Goal: Task Accomplishment & Management: Manage account settings

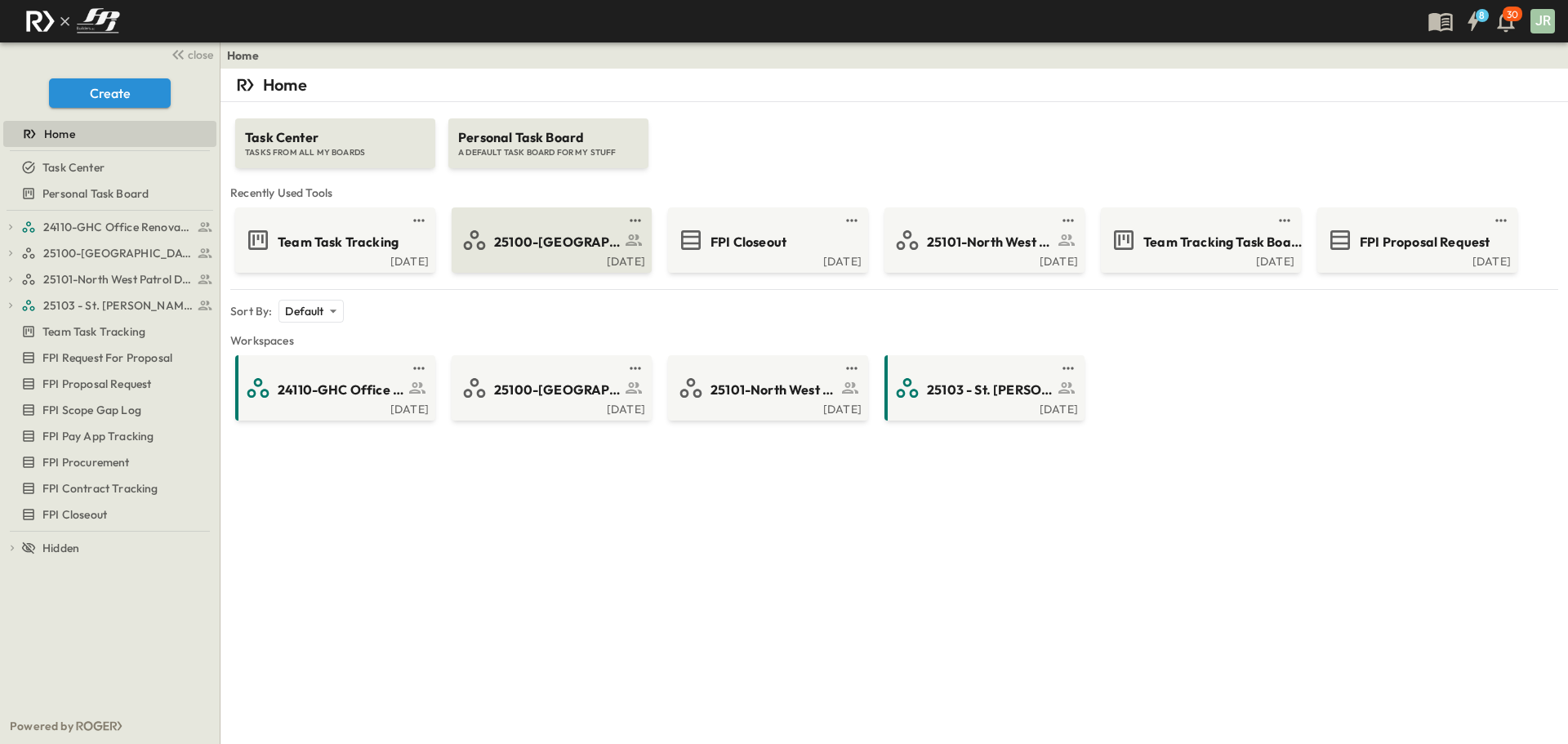
click at [566, 242] on span "25100-[GEOGRAPHIC_DATA]" at bounding box center [558, 242] width 126 height 19
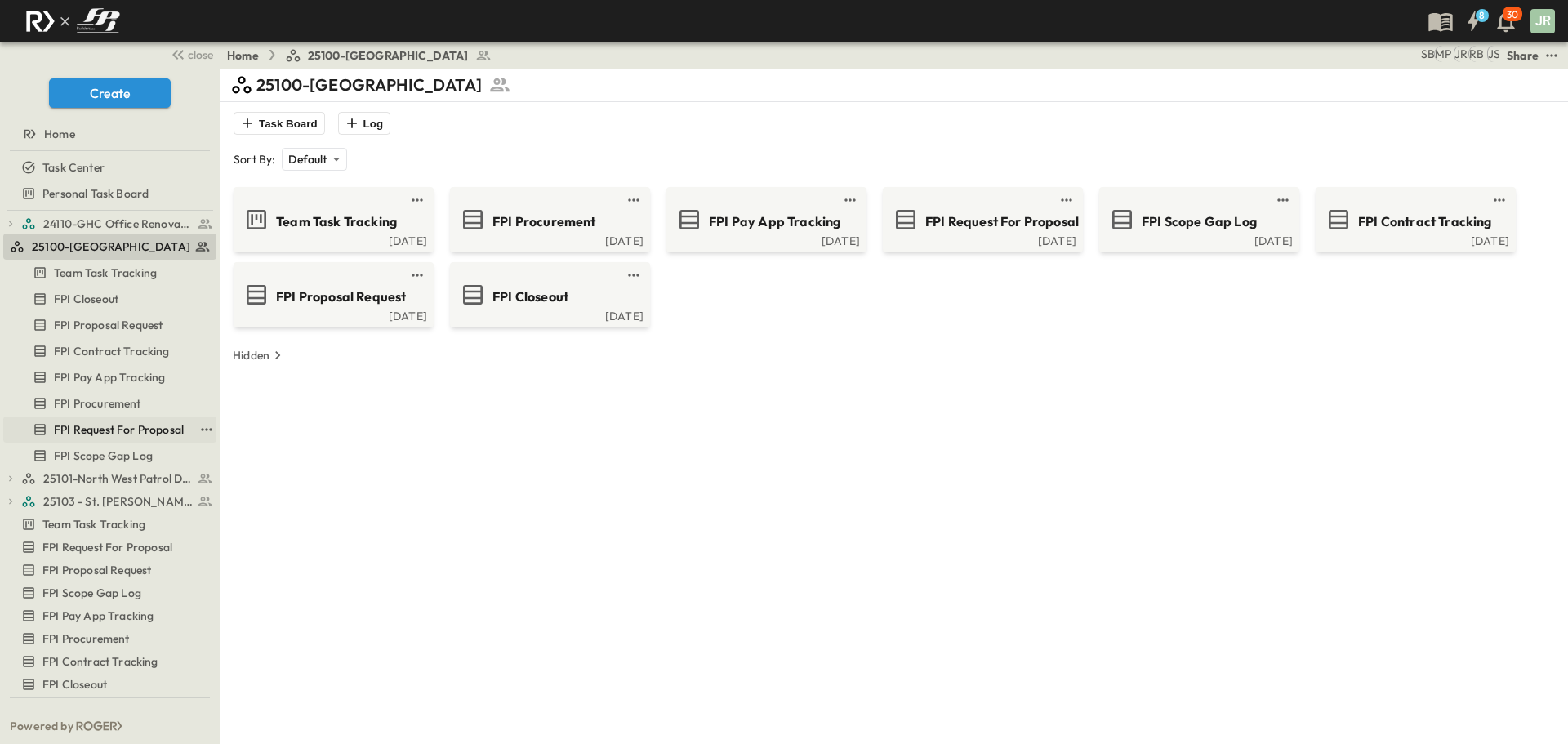
click at [100, 421] on span "FPI Request For Proposal" at bounding box center [119, 429] width 130 height 16
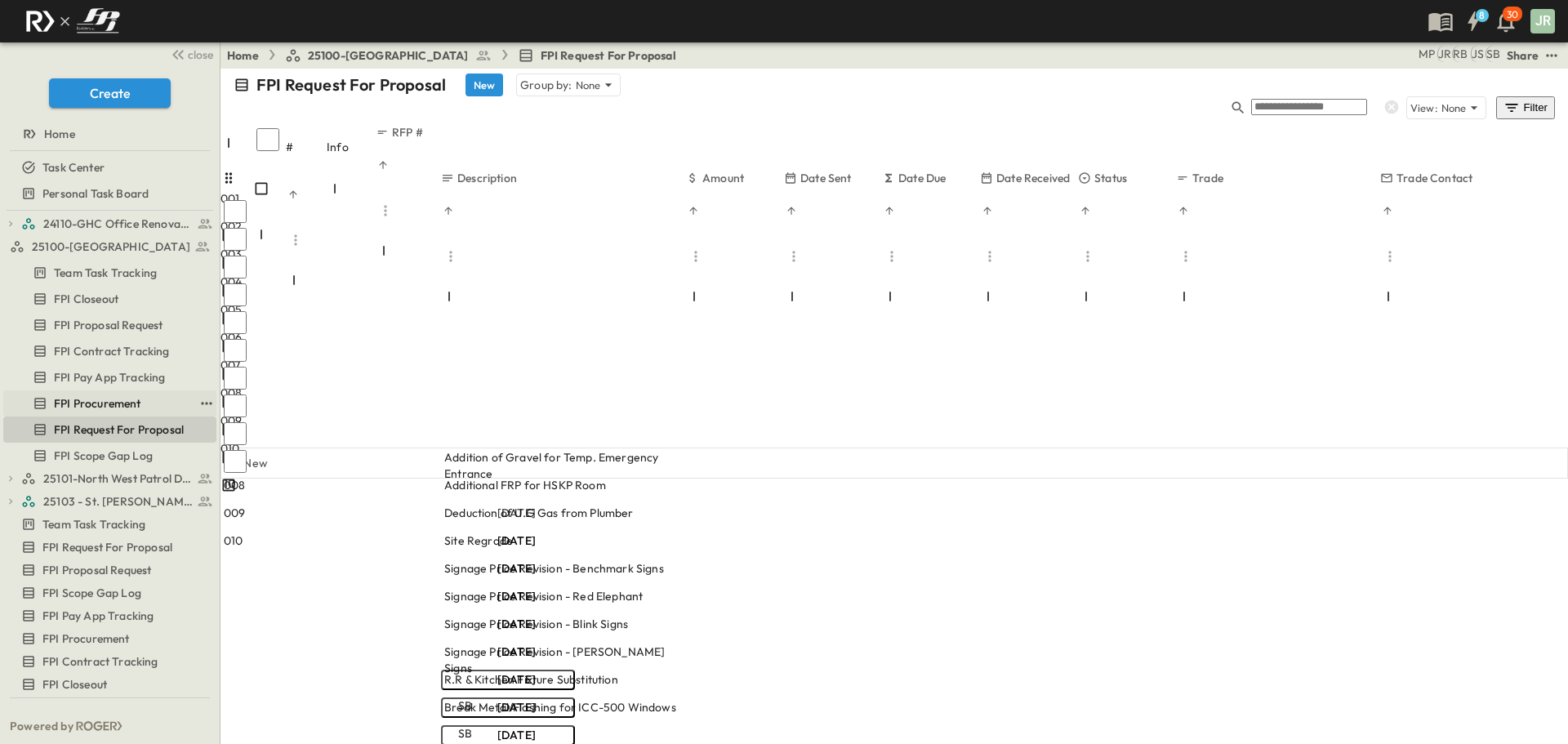
click at [128, 409] on span "FPI Procurement" at bounding box center [97, 403] width 88 height 16
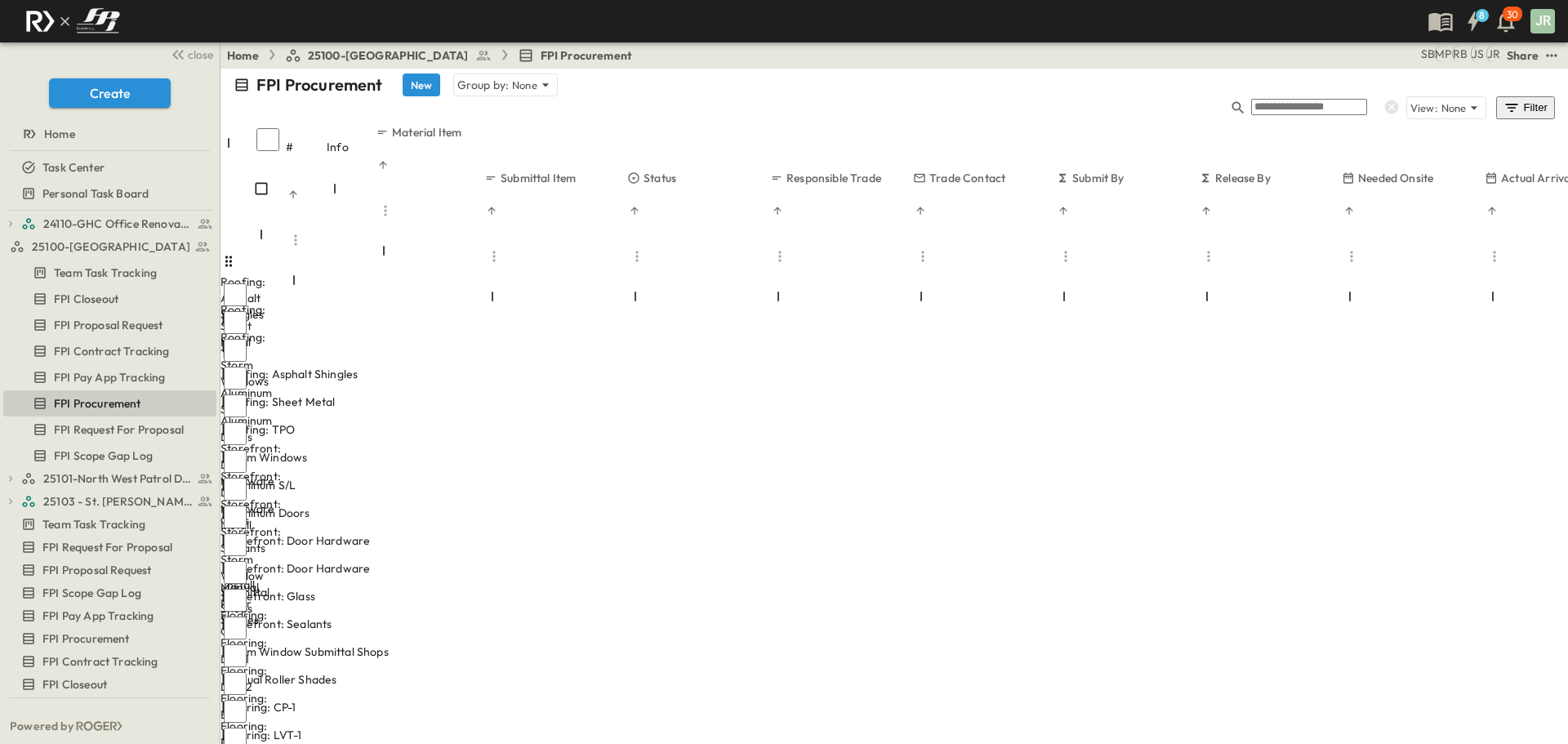
scroll to position [163, 69]
click at [57, 299] on span "FPI Closeout" at bounding box center [87, 299] width 65 height 16
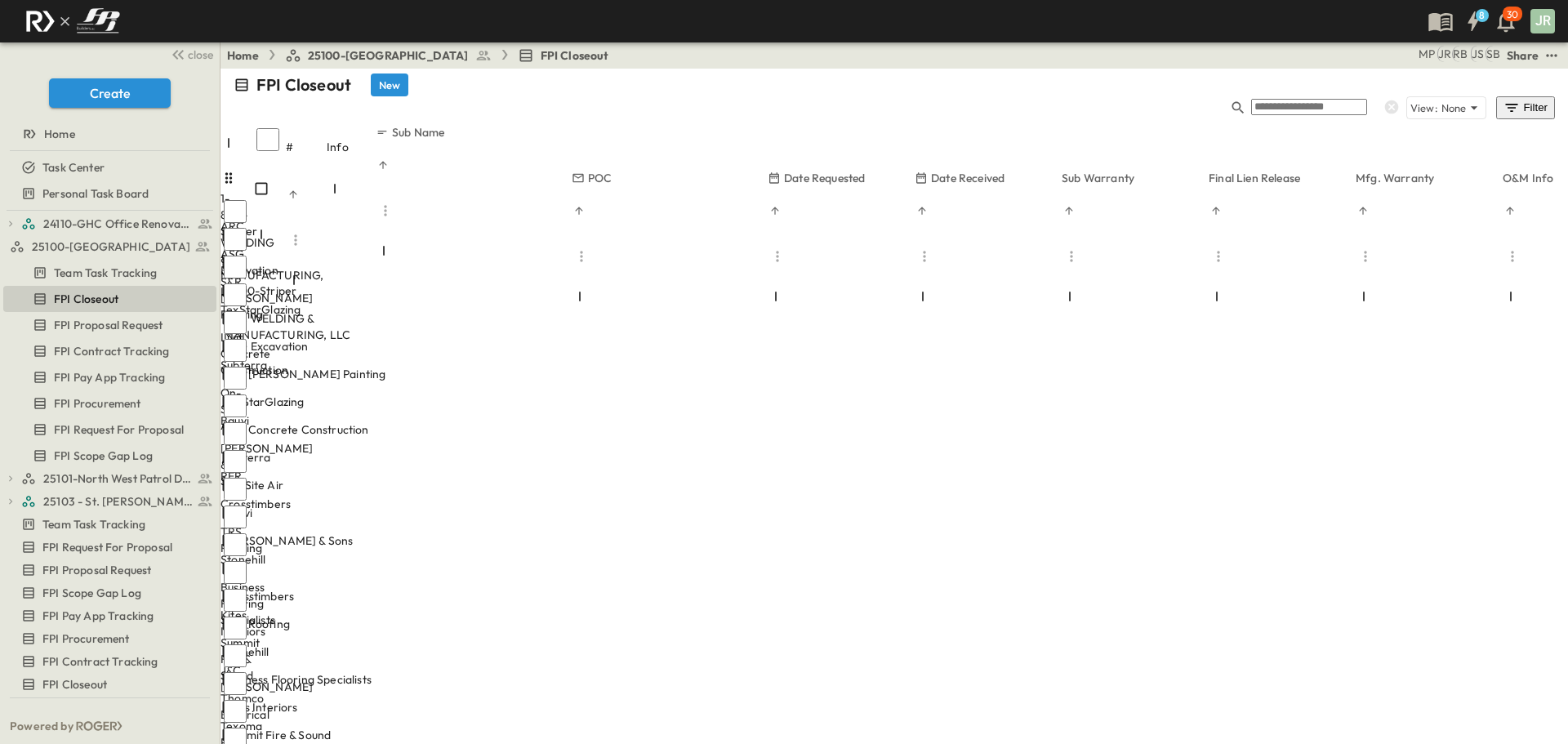
drag, startPoint x: 235, startPoint y: 280, endPoint x: 223, endPoint y: 112, distance: 168.4
click at [223, 124] on div "# Info Sub Name POC Date Requested Date Received Sub Warranty Final Lien Releas…" at bounding box center [894, 494] width 1348 height 739
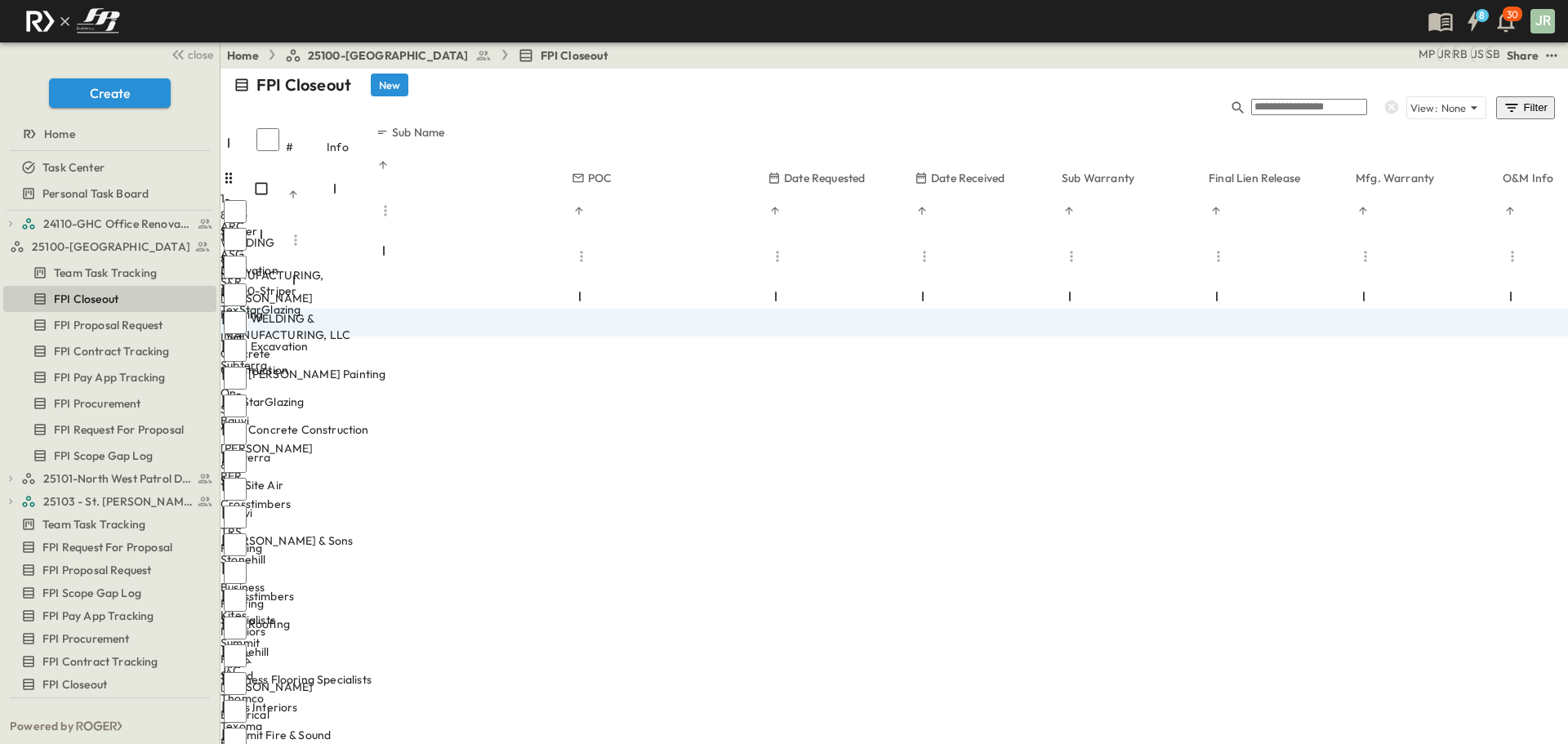
drag, startPoint x: 235, startPoint y: 307, endPoint x: 365, endPoint y: 299, distance: 130.2
click at [244, 293] on div "1-800-Striper 1 OPEN 1-800-Striper ARC WELDING & MANUFACTURING, LLC 2 OPEN ARC …" at bounding box center [1033, 502] width 1626 height 666
click at [377, 447] on div "OPEN Subterra" at bounding box center [318, 457] width 196 height 20
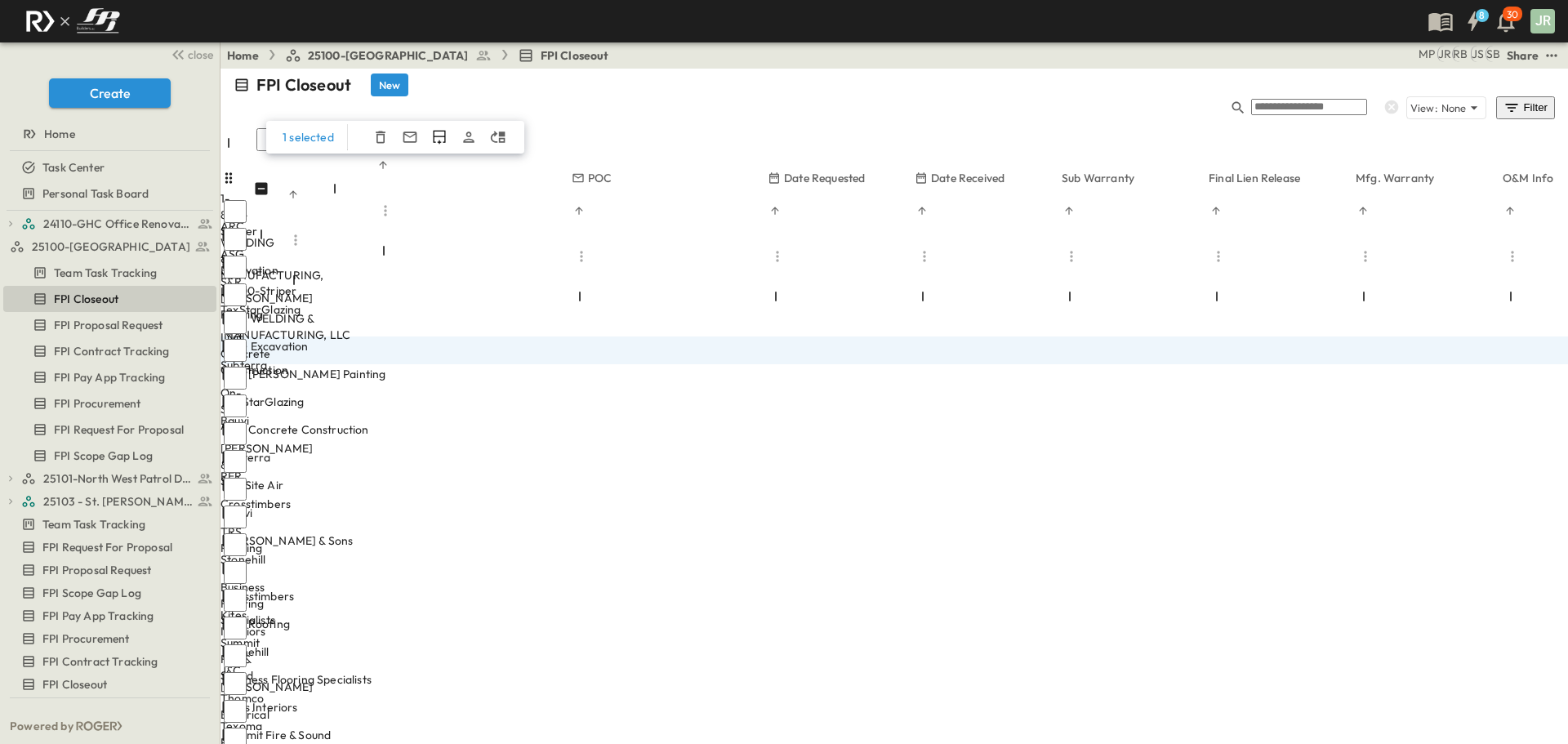
drag, startPoint x: 237, startPoint y: 310, endPoint x: 235, endPoint y: 126, distance: 184.0
click at [236, 124] on div "# Info Sub Name POC Date Requested Date Received Sub Warranty Final Lien Releas…" at bounding box center [894, 494] width 1348 height 739
click at [608, 72] on div "FPI Closeout New View: None Filter" at bounding box center [894, 96] width 1348 height 56
click at [237, 336] on icon at bounding box center [228, 344] width 16 height 16
drag, startPoint x: 239, startPoint y: 309, endPoint x: 242, endPoint y: 335, distance: 26.2
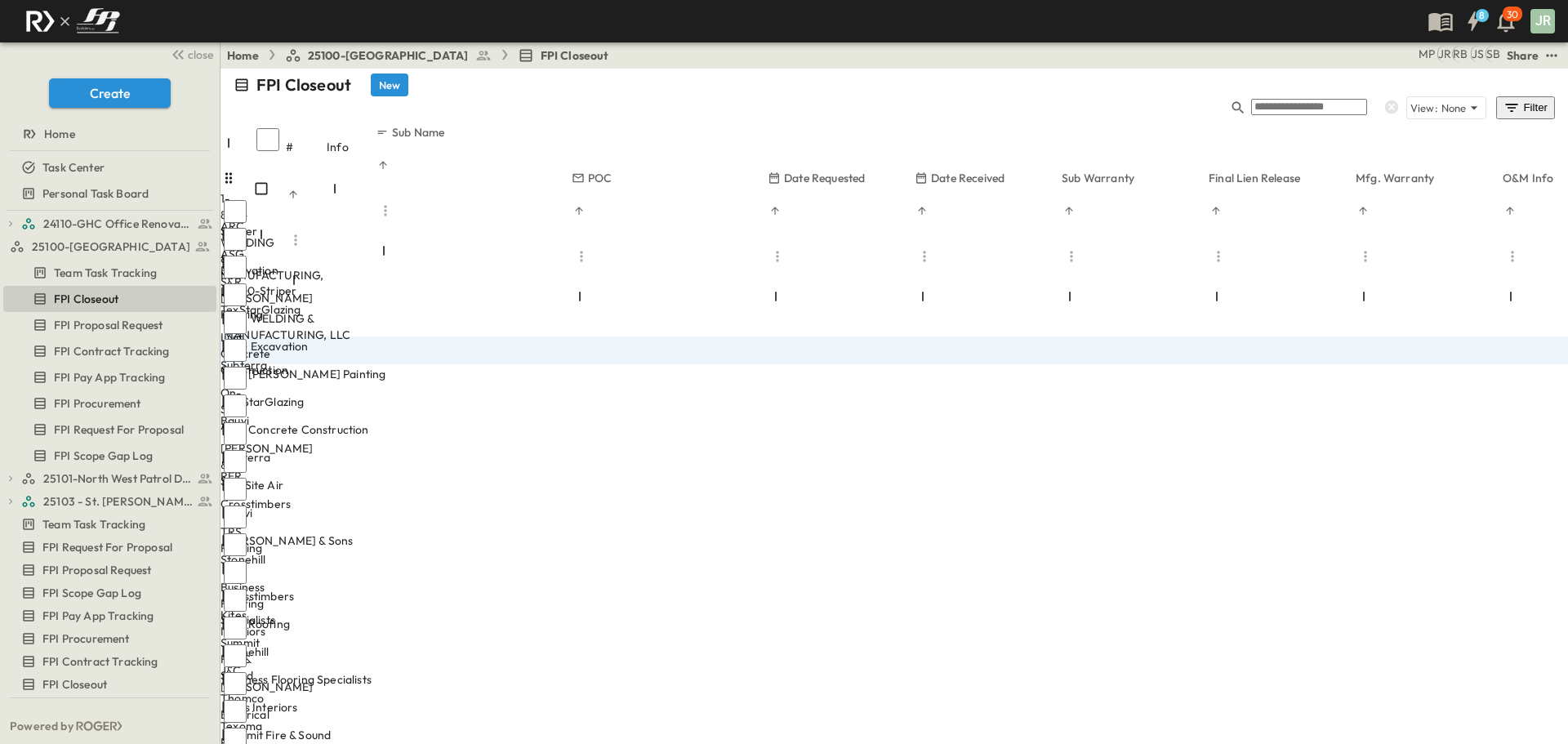
click at [242, 335] on div "1-800-Striper 1 OPEN 1-800-Striper ARC WELDING & MANUFACTURING, LLC 2 OPEN ARC …" at bounding box center [1033, 517] width 1626 height 694
drag, startPoint x: 242, startPoint y: 335, endPoint x: 244, endPoint y: 315, distance: 20.1
click at [244, 315] on div "1-800-Striper 1 OPEN 1-800-Striper ARC WELDING & MANUFACTURING, LLC 2 OPEN ARC …" at bounding box center [1033, 517] width 1626 height 694
drag, startPoint x: 240, startPoint y: 315, endPoint x: 254, endPoint y: 301, distance: 19.8
click at [254, 336] on div "Subterra" at bounding box center [236, 354] width 32 height 37
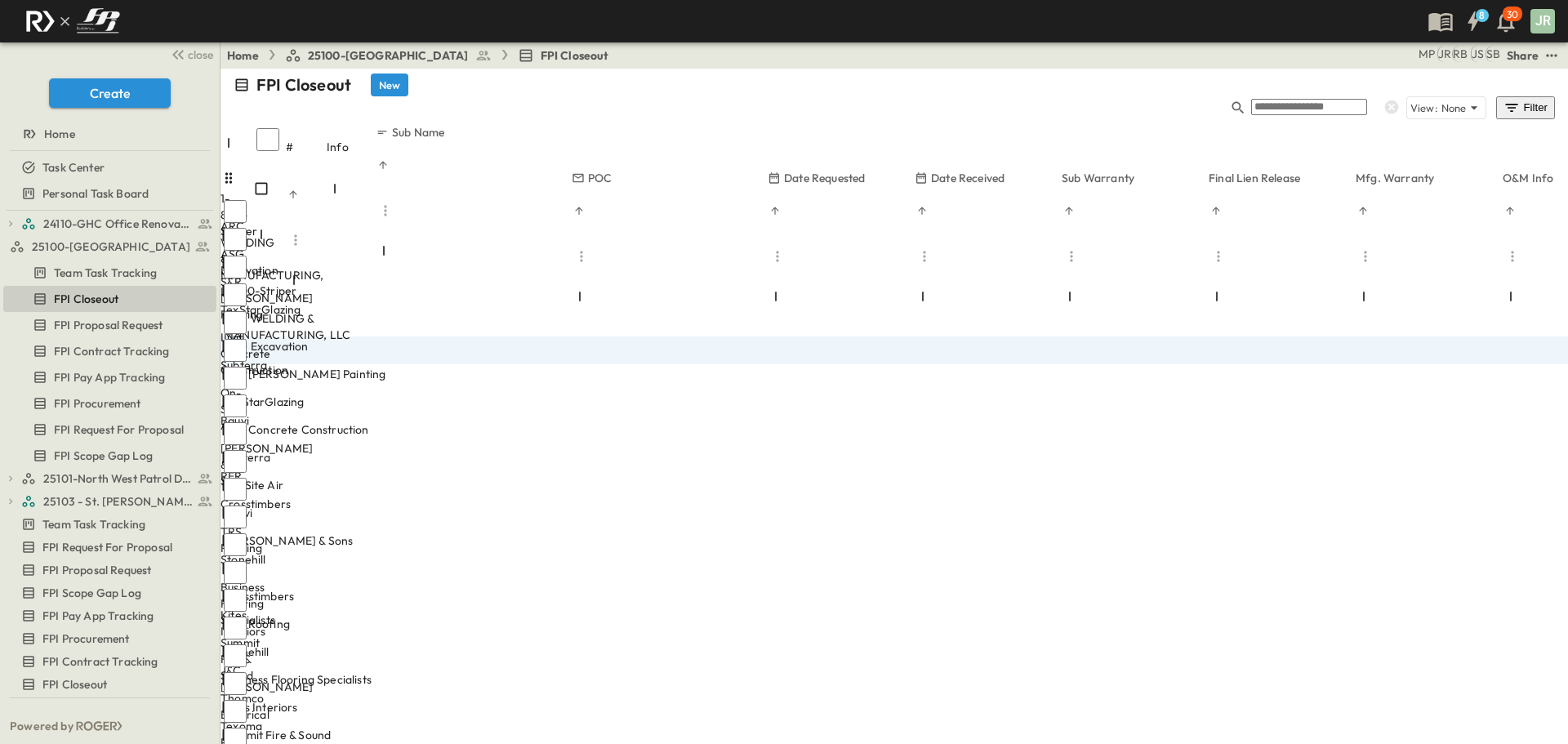
click at [413, 449] on div "Subterra" at bounding box center [318, 457] width 189 height 16
drag, startPoint x: 240, startPoint y: 310, endPoint x: 249, endPoint y: 344, distance: 35.2
click at [252, 344] on div "1-800-Striper 1 OPEN 1-800-Striper ARC WELDING & MANUFACTURING, LLC 2 OPEN ARC …" at bounding box center [1033, 517] width 1626 height 694
drag, startPoint x: 229, startPoint y: 312, endPoint x: 258, endPoint y: 174, distance: 141.0
click at [258, 174] on div "1-800-Striper 1 OPEN 1-800-Striper ARC WELDING & MANUFACTURING, LLC 2 OPEN ARC …" at bounding box center [1033, 517] width 1626 height 694
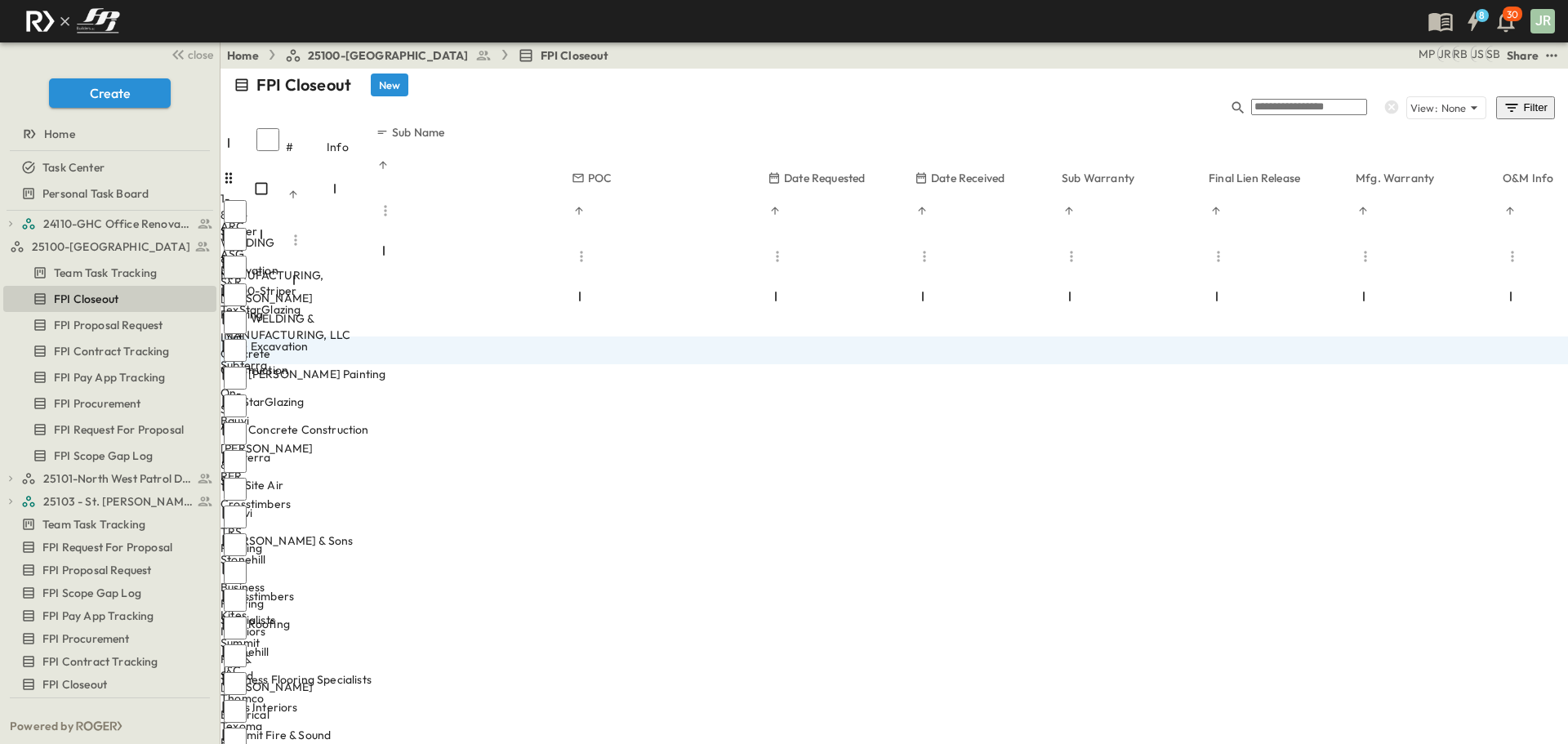
click at [237, 336] on icon at bounding box center [228, 344] width 16 height 16
drag, startPoint x: 233, startPoint y: 311, endPoint x: 239, endPoint y: 138, distance: 173.1
click at [239, 170] on div "1-800-Striper 1 OPEN 1-800-Striper ARC WELDING & MANUFACTURING, LLC 2 OPEN ARC …" at bounding box center [1033, 517] width 1626 height 694
drag, startPoint x: 237, startPoint y: 138, endPoint x: 241, endPoint y: 287, distance: 149.1
click at [242, 286] on div "1-800-Striper 1 OPEN 1-800-Striper ARC WELDING & MANUFACTURING, LLC 2 OPEN ARC …" at bounding box center [1033, 517] width 1626 height 694
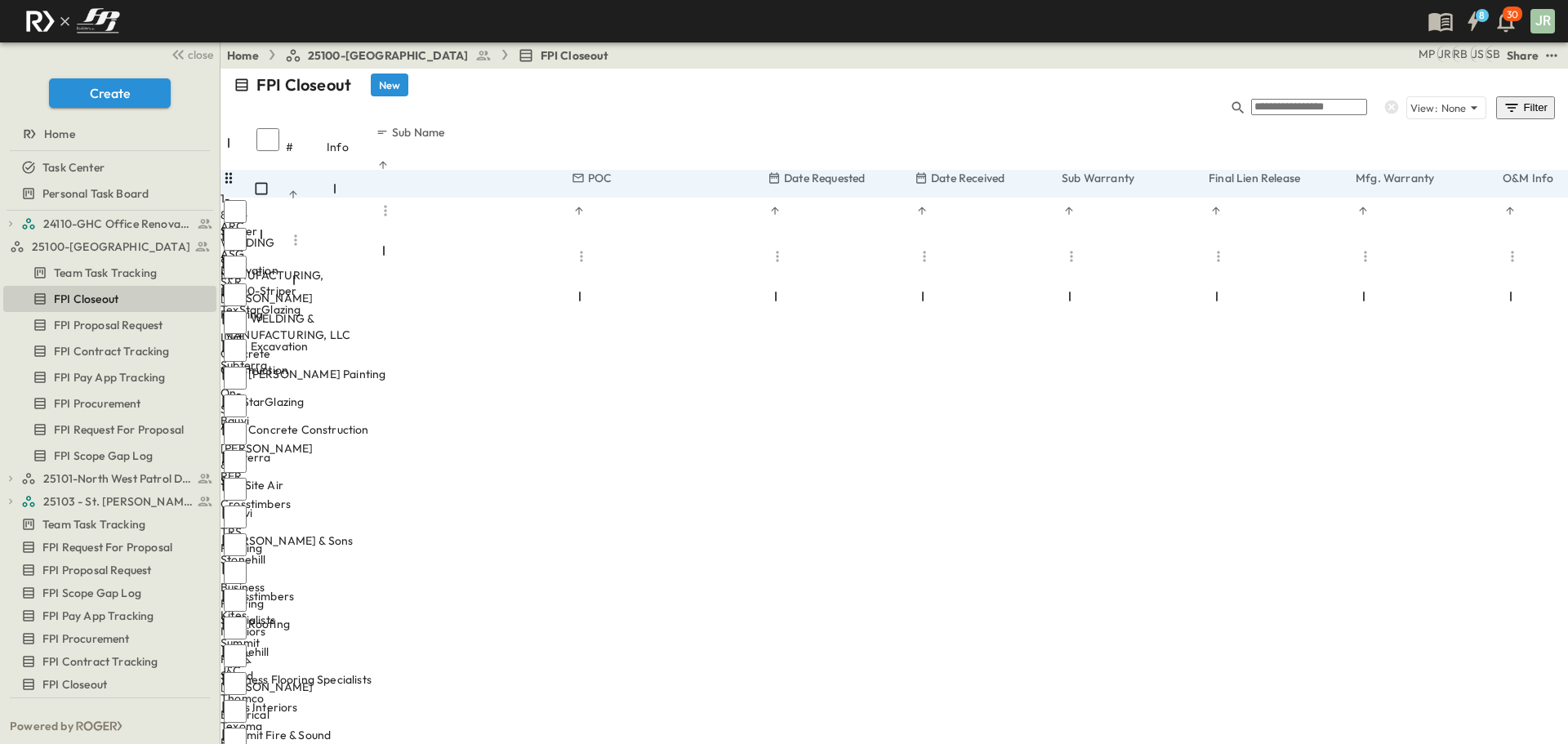
drag, startPoint x: 238, startPoint y: 314, endPoint x: 244, endPoint y: 152, distance: 162.1
click at [244, 170] on div "1-800-Striper 1 OPEN 1-800-Striper ARC WELDING & MANUFACTURING, LLC 2 OPEN ARC …" at bounding box center [1033, 502] width 1626 height 666
click at [413, 449] on div "Subterra" at bounding box center [318, 457] width 189 height 16
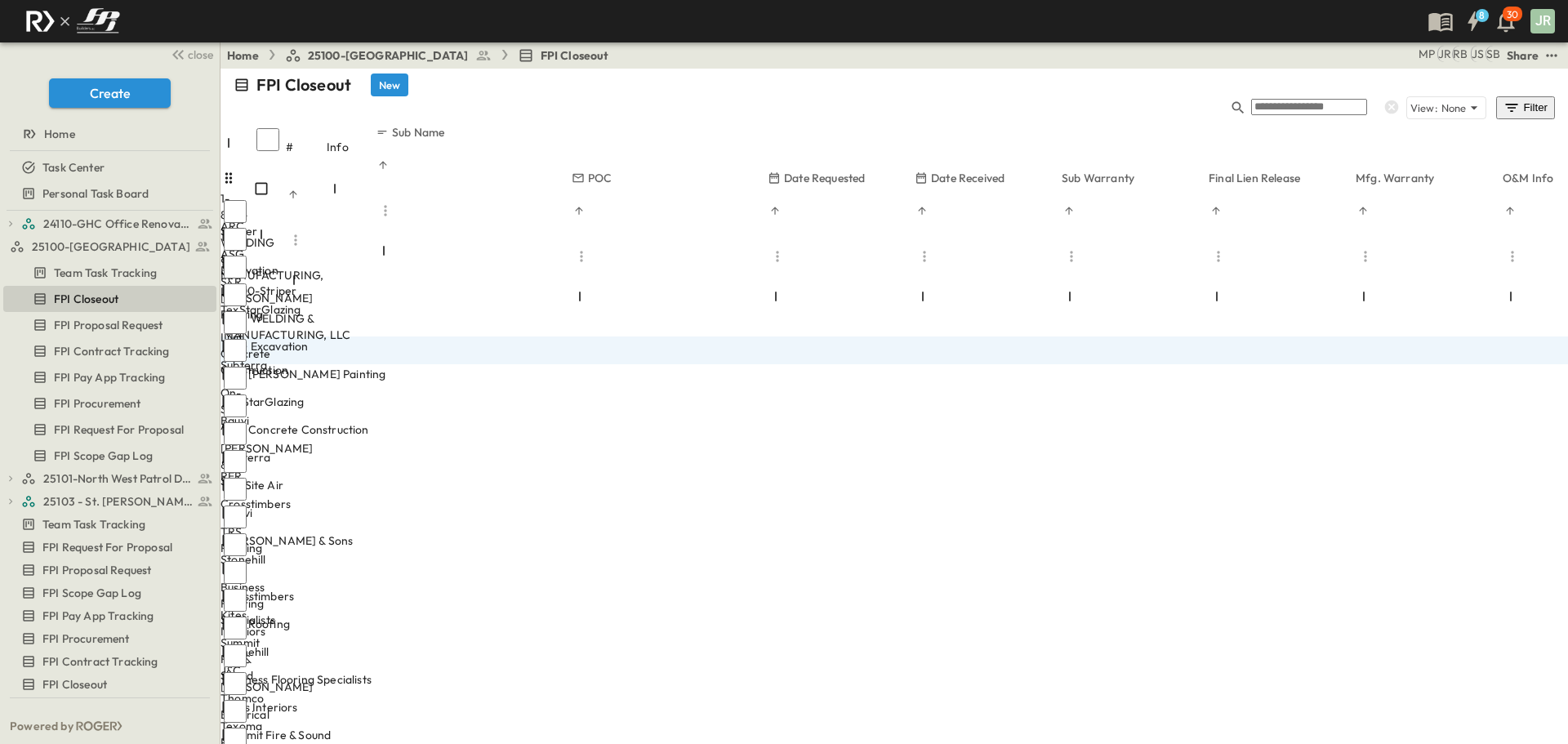
drag, startPoint x: 239, startPoint y: 310, endPoint x: 243, endPoint y: 299, distance: 11.7
click at [243, 336] on div "Subterra" at bounding box center [236, 350] width 32 height 28
drag, startPoint x: 235, startPoint y: 310, endPoint x: 248, endPoint y: 189, distance: 121.7
click at [248, 189] on div "1-800-Striper 1 OPEN 1-800-Striper ARC WELDING & MANUFACTURING, LLC 2 OPEN ARC …" at bounding box center [1033, 502] width 1626 height 666
drag, startPoint x: 381, startPoint y: 115, endPoint x: 334, endPoint y: 122, distance: 47.5
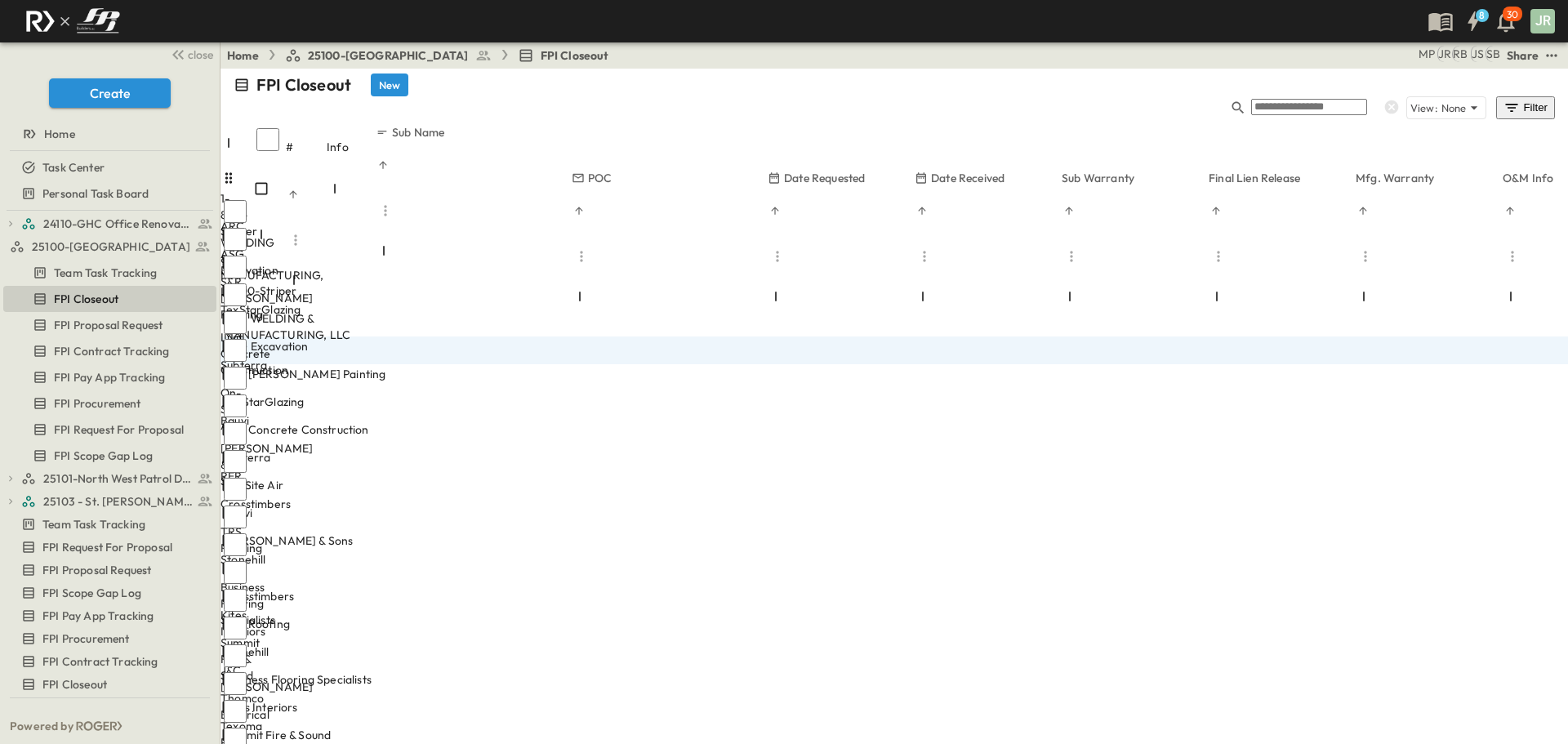
click at [334, 124] on div "# Info Sub Name" at bounding box center [894, 147] width 1348 height 46
drag, startPoint x: 237, startPoint y: 315, endPoint x: 289, endPoint y: 276, distance: 65.0
click at [244, 280] on div "1-800-Striper 1 OPEN 1-800-Striper ARC WELDING & MANUFACTURING, LLC 2 OPEN ARC …" at bounding box center [1033, 502] width 1626 height 666
click at [413, 449] on div "Subterra" at bounding box center [318, 457] width 189 height 16
click at [268, 170] on div "1-800-Striper 1 OPEN 1-800-Striper ARC WELDING & MANUFACTURING, LLC 2 OPEN ARC …" at bounding box center [1033, 502] width 1626 height 666
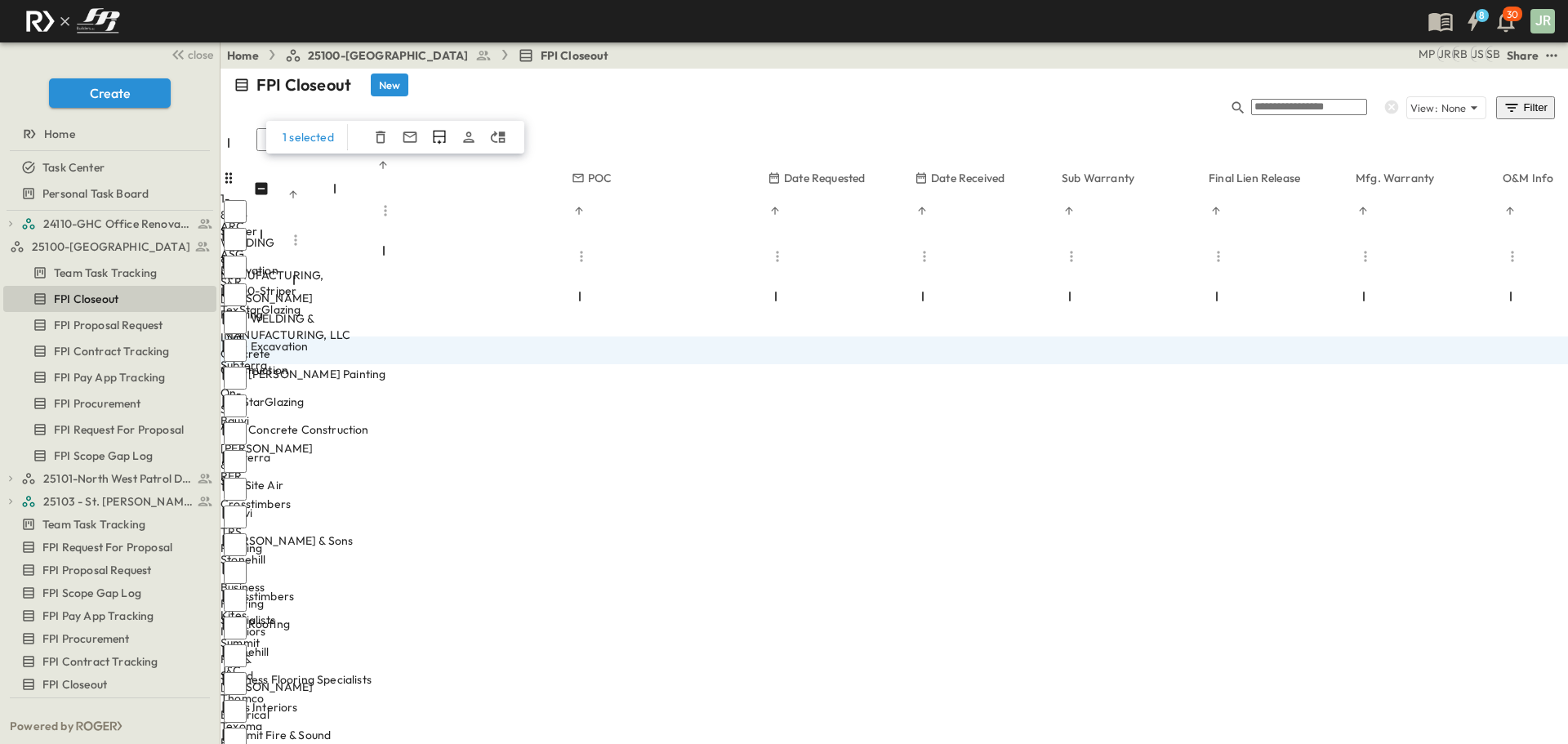
click at [266, 419] on div at bounding box center [242, 422] width 49 height 6
click at [237, 336] on icon at bounding box center [228, 344] width 16 height 16
drag, startPoint x: 241, startPoint y: 311, endPoint x: 254, endPoint y: 218, distance: 93.9
click at [254, 218] on div "1-800-Striper 1 OPEN 1-800-Striper ARC WELDING & MANUFACTURING, LLC 2 OPEN ARC …" at bounding box center [1033, 502] width 1626 height 666
click at [266, 419] on div at bounding box center [242, 422] width 49 height 6
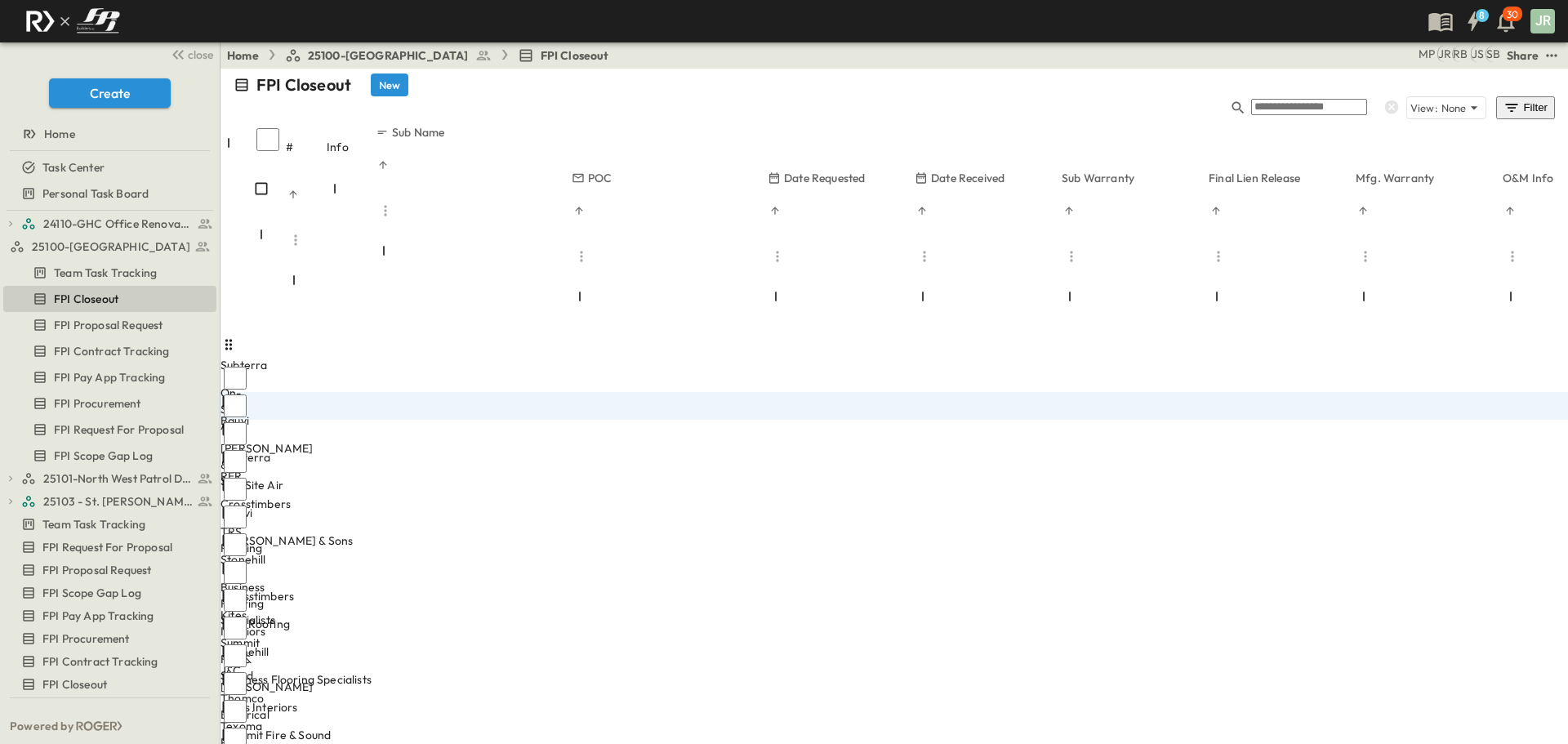
scroll to position [285, 0]
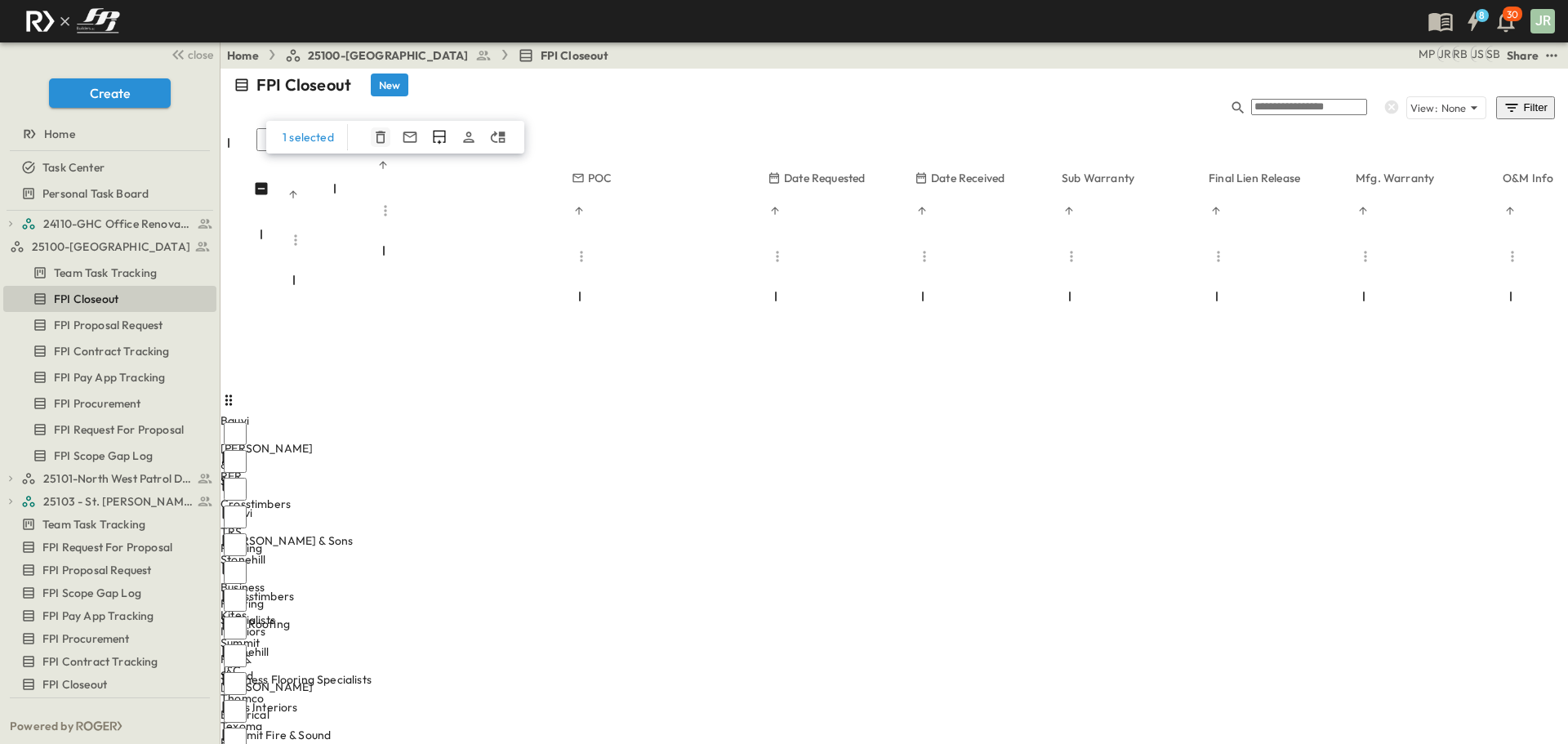
click at [384, 129] on icon "button" at bounding box center [381, 137] width 16 height 16
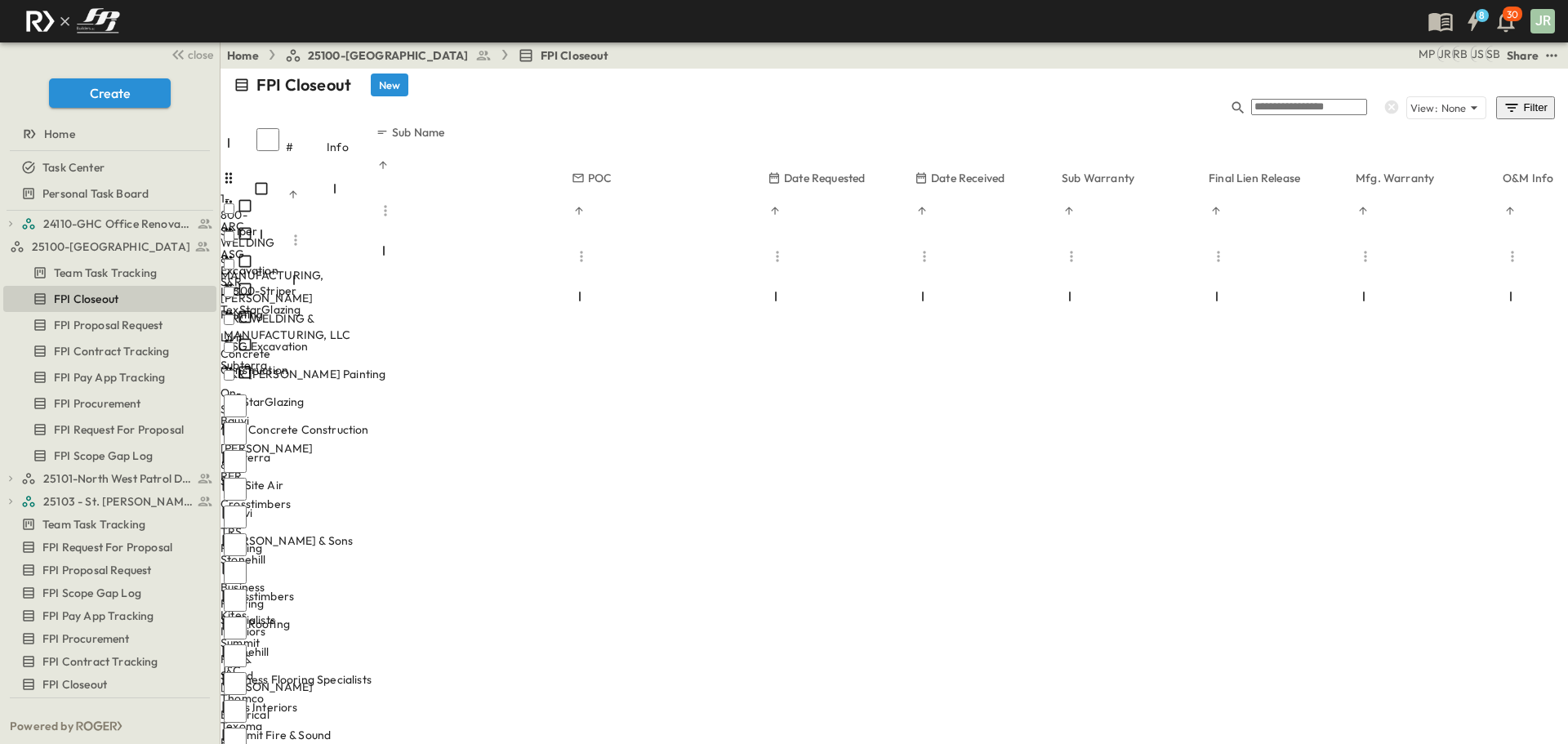
scroll to position [0, 0]
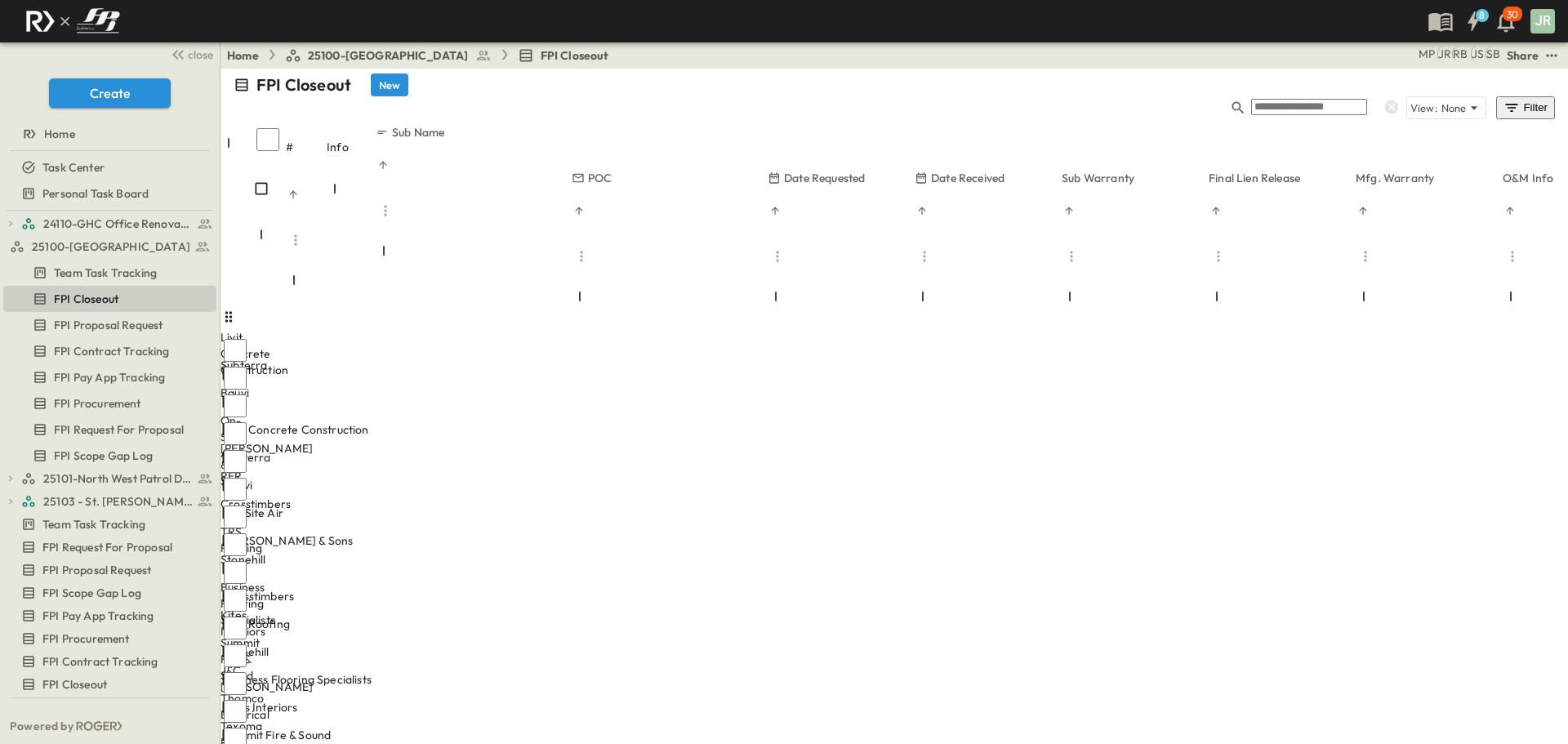
scroll to position [245, 0]
drag, startPoint x: 870, startPoint y: 181, endPoint x: 862, endPoint y: 552, distance: 371.1
click at [862, 552] on div "Subterra 7 OPEN Subterra Bauvi 8 OPEN Bauvi On-Site Air 9 OPEN On-Site Air Lope…" at bounding box center [894, 502] width 1348 height 666
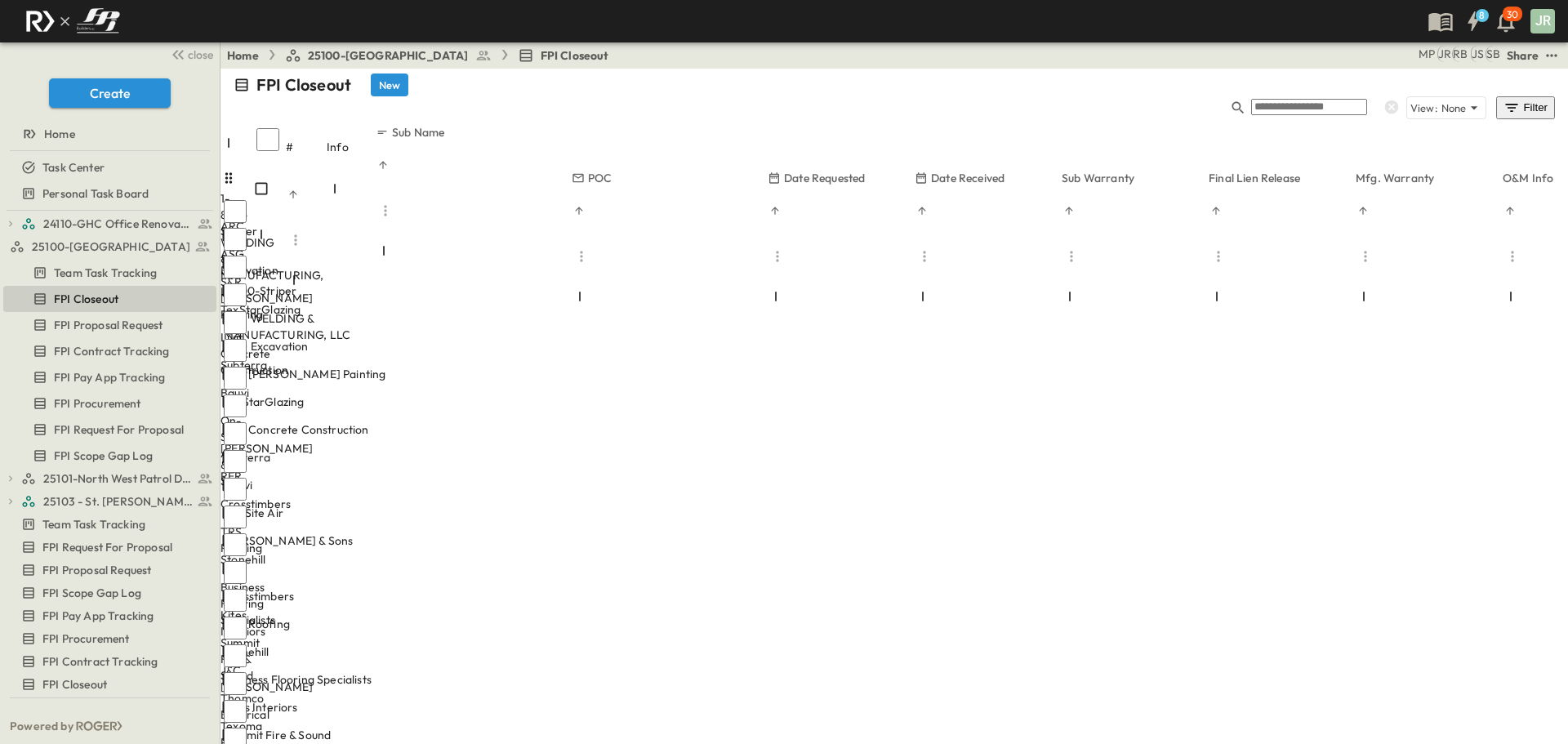
scroll to position [0, 0]
drag, startPoint x: 931, startPoint y: 73, endPoint x: 1179, endPoint y: 99, distance: 249.4
drag, startPoint x: 1265, startPoint y: 116, endPoint x: 1400, endPoint y: 311, distance: 237.2
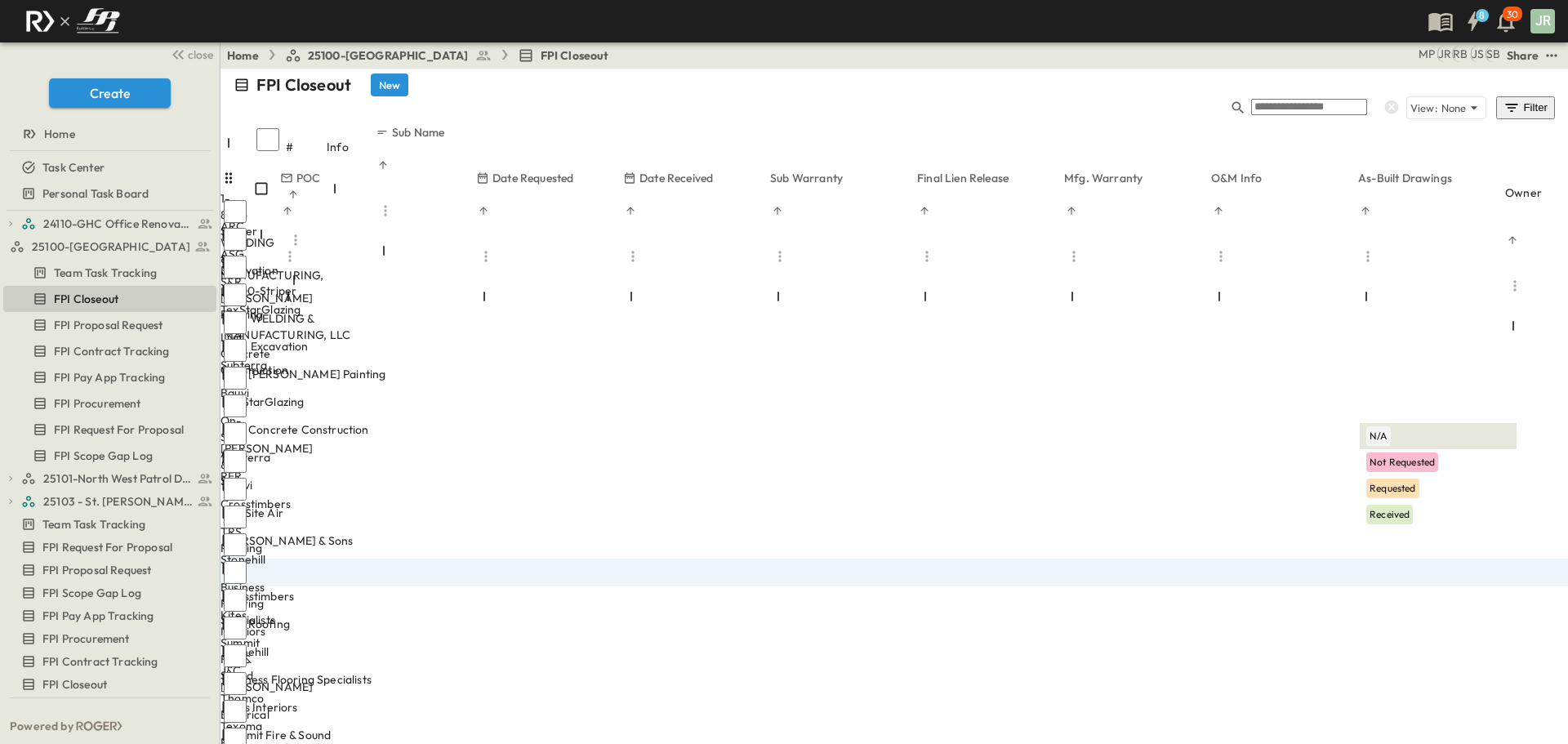
click at [1379, 432] on span "N/A" at bounding box center [1379, 436] width 18 height 13
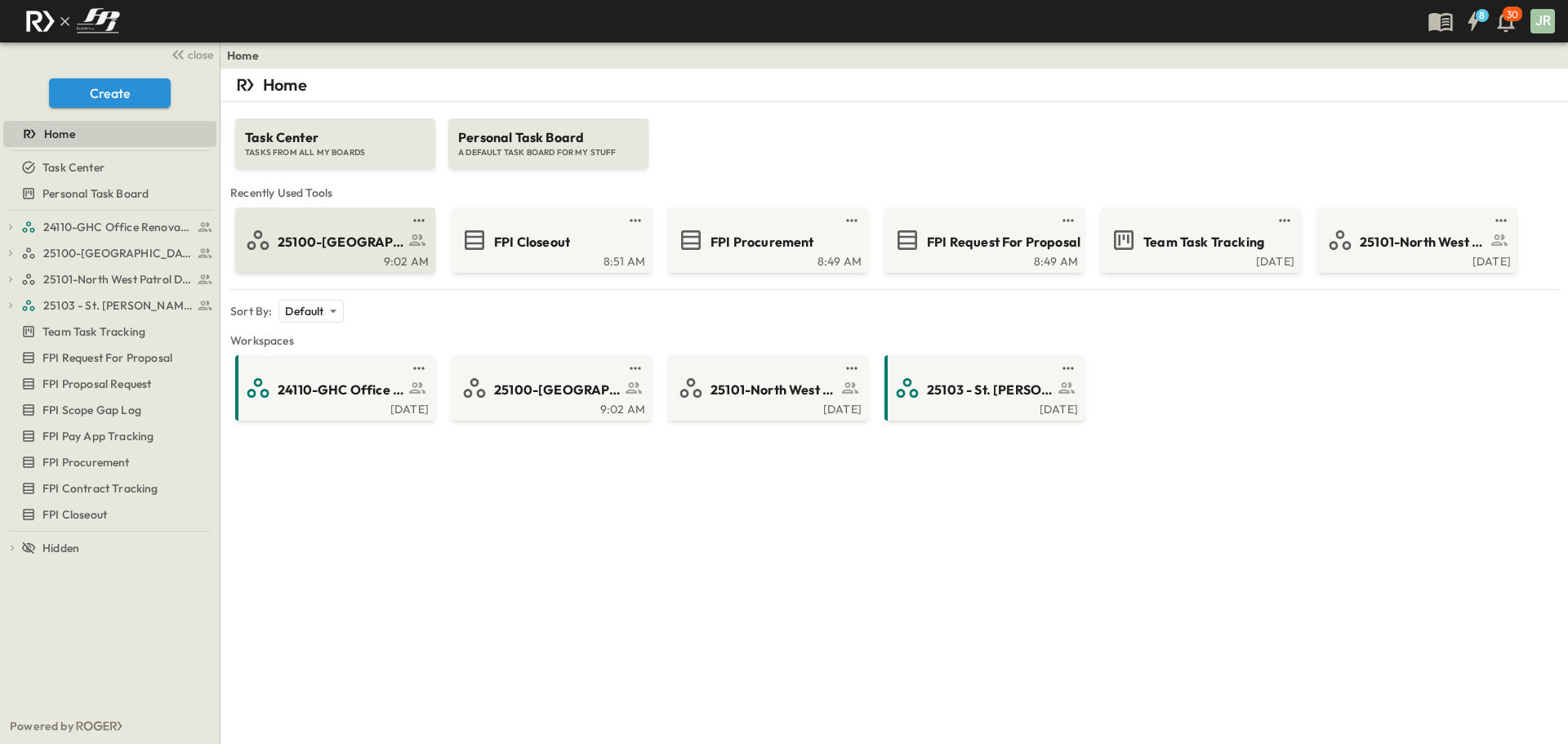
click at [402, 229] on div "25100-[GEOGRAPHIC_DATA]" at bounding box center [357, 240] width 160 height 22
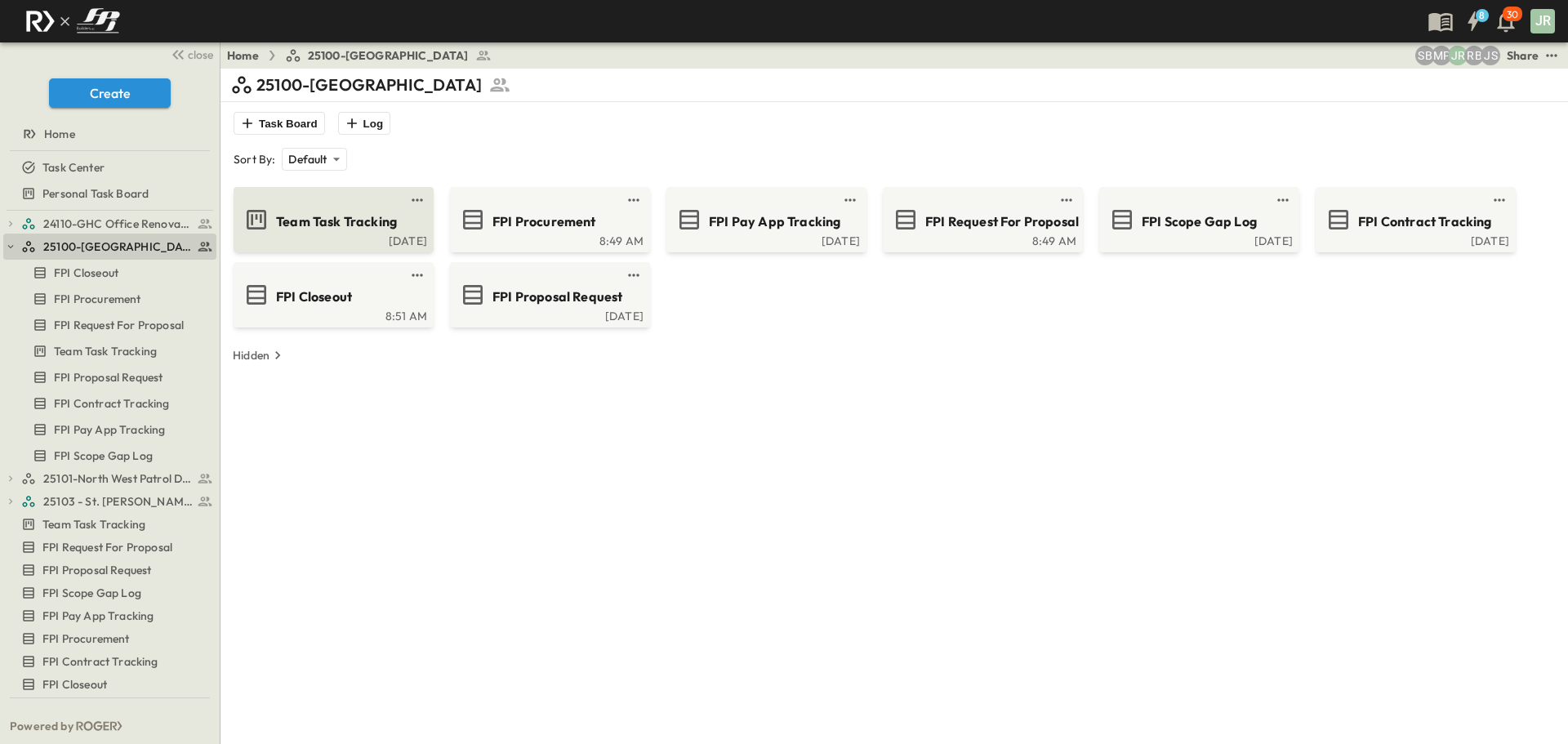
click at [332, 226] on span "Team Task Tracking" at bounding box center [337, 221] width 121 height 19
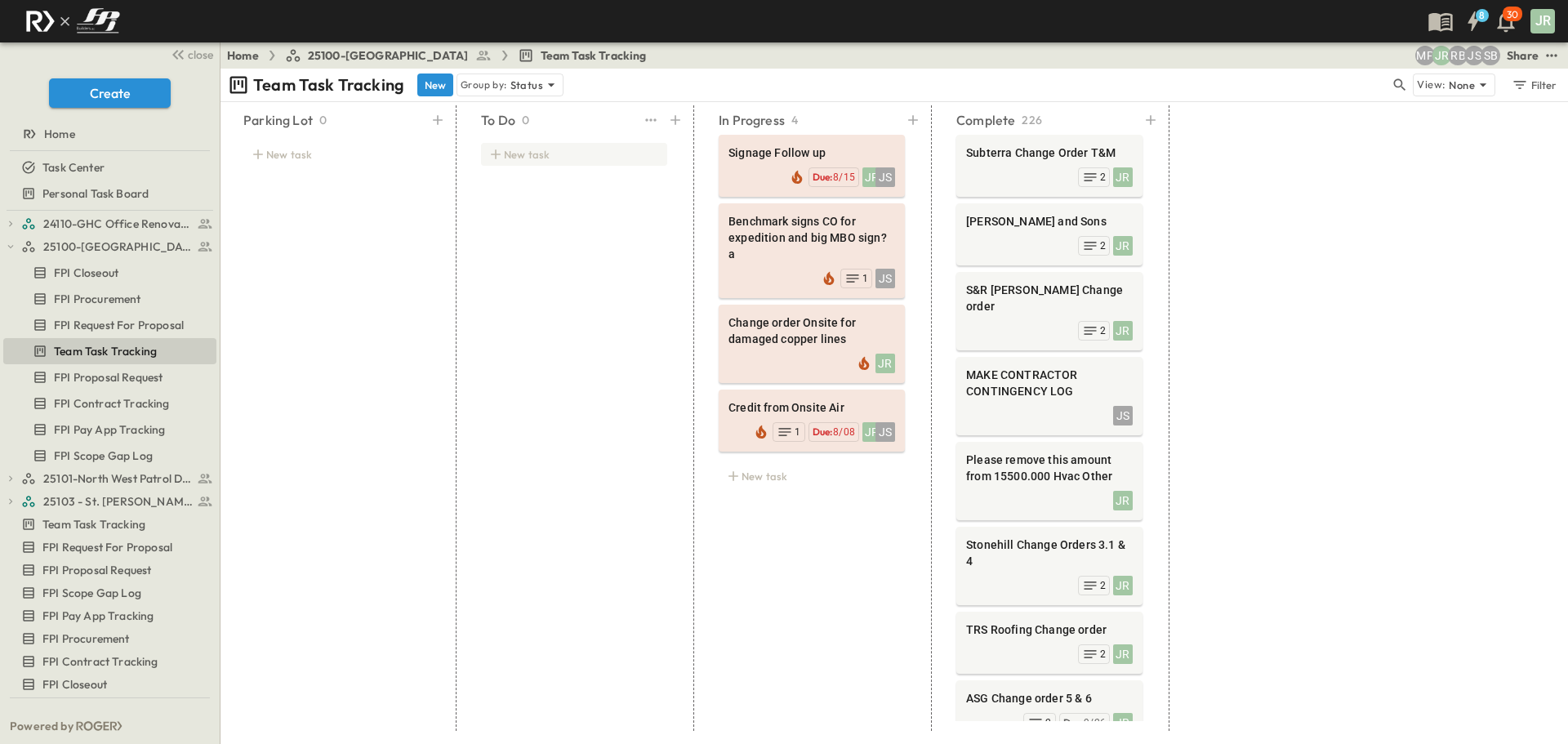
click at [529, 146] on div "New task" at bounding box center [574, 153] width 186 height 23
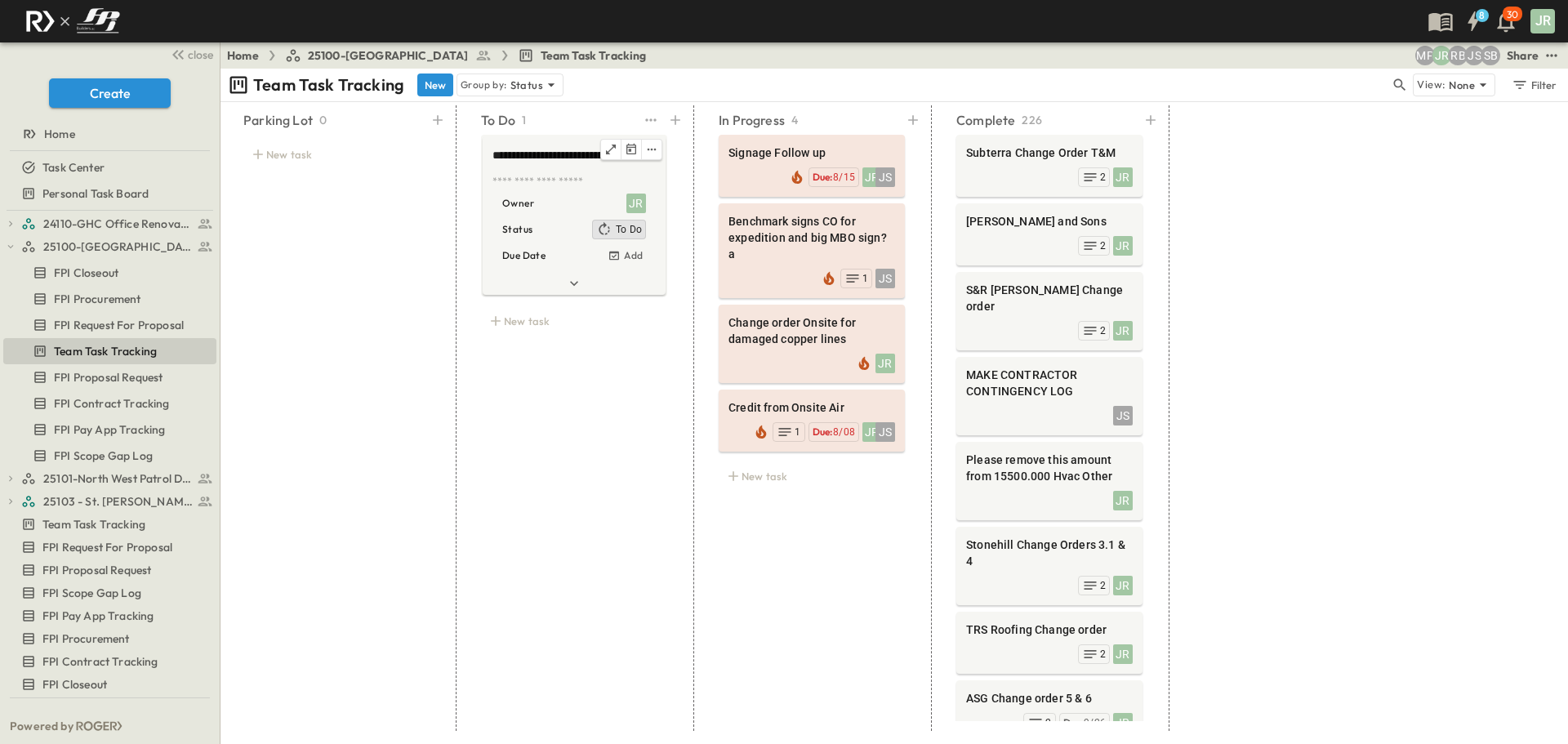
type textarea "**********"
click at [512, 183] on textarea at bounding box center [572, 182] width 160 height 14
drag, startPoint x: 566, startPoint y: 400, endPoint x: 554, endPoint y: 203, distance: 197.4
click at [566, 393] on div "**********" at bounding box center [575, 418] width 226 height 626
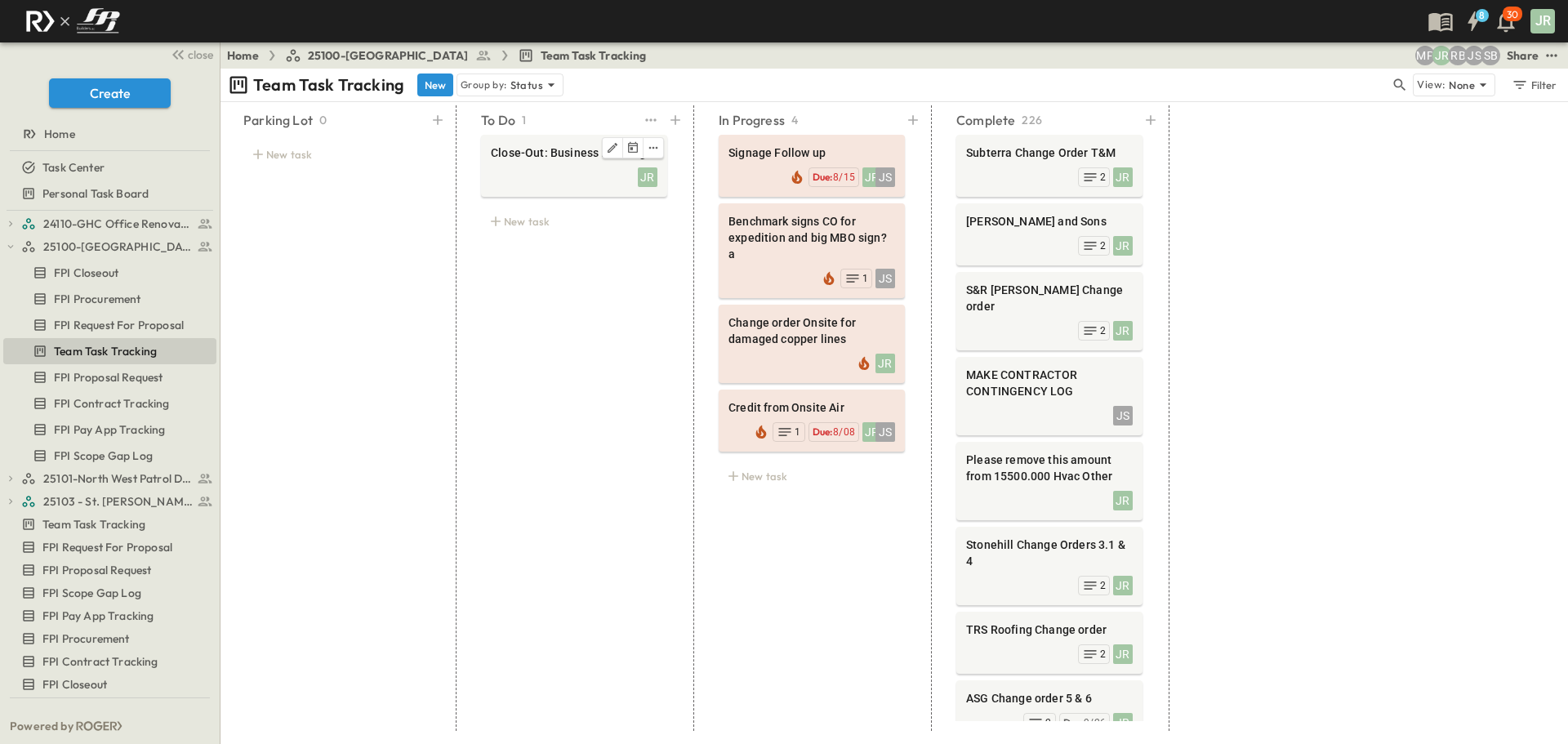
click at [554, 161] on span "Close-Out: Business Flooring" at bounding box center [574, 152] width 167 height 16
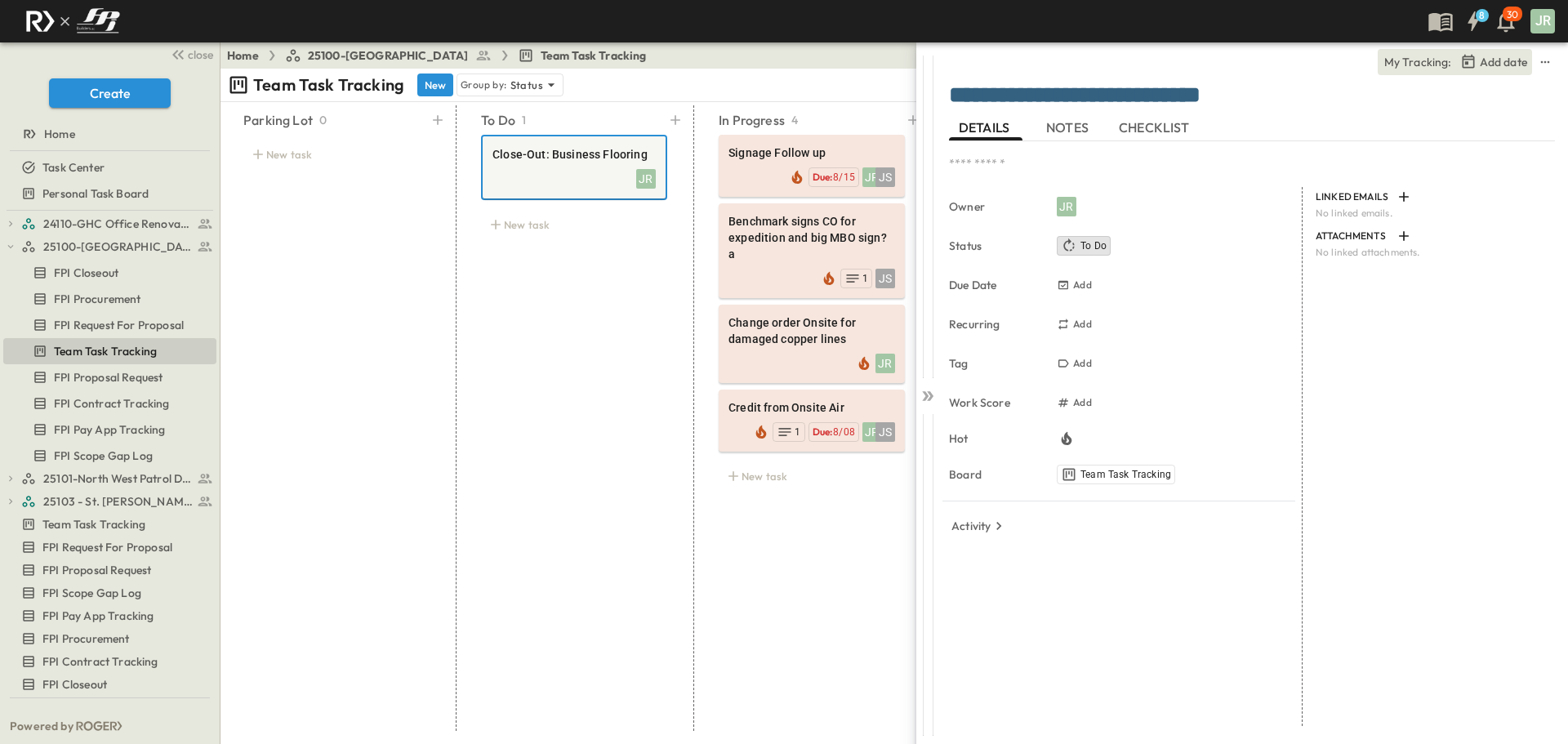
click at [1071, 128] on span "NOTES" at bounding box center [1069, 127] width 46 height 14
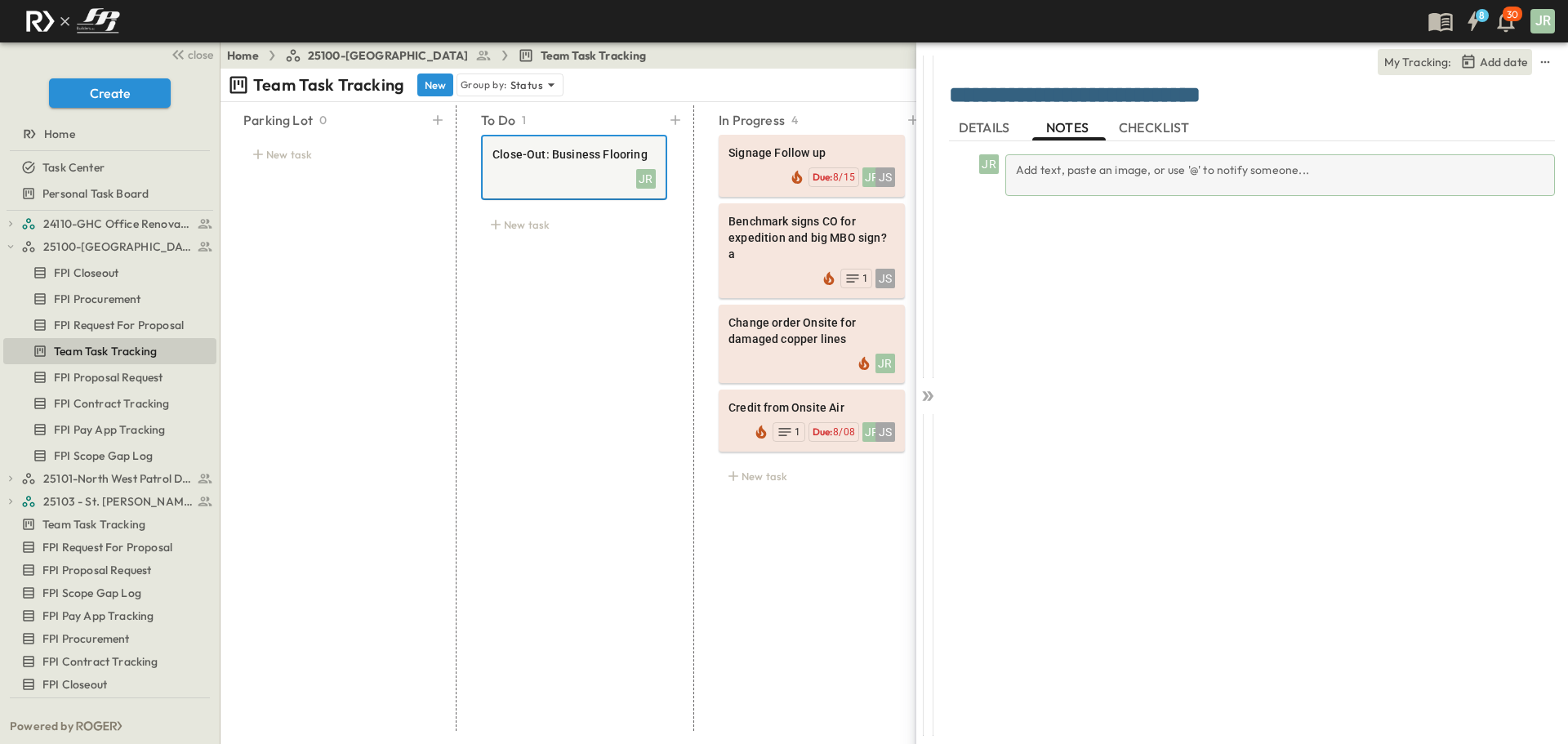
click at [1037, 170] on div "Add text, paste an image, or use '@' to notify someone..." at bounding box center [1280, 175] width 549 height 41
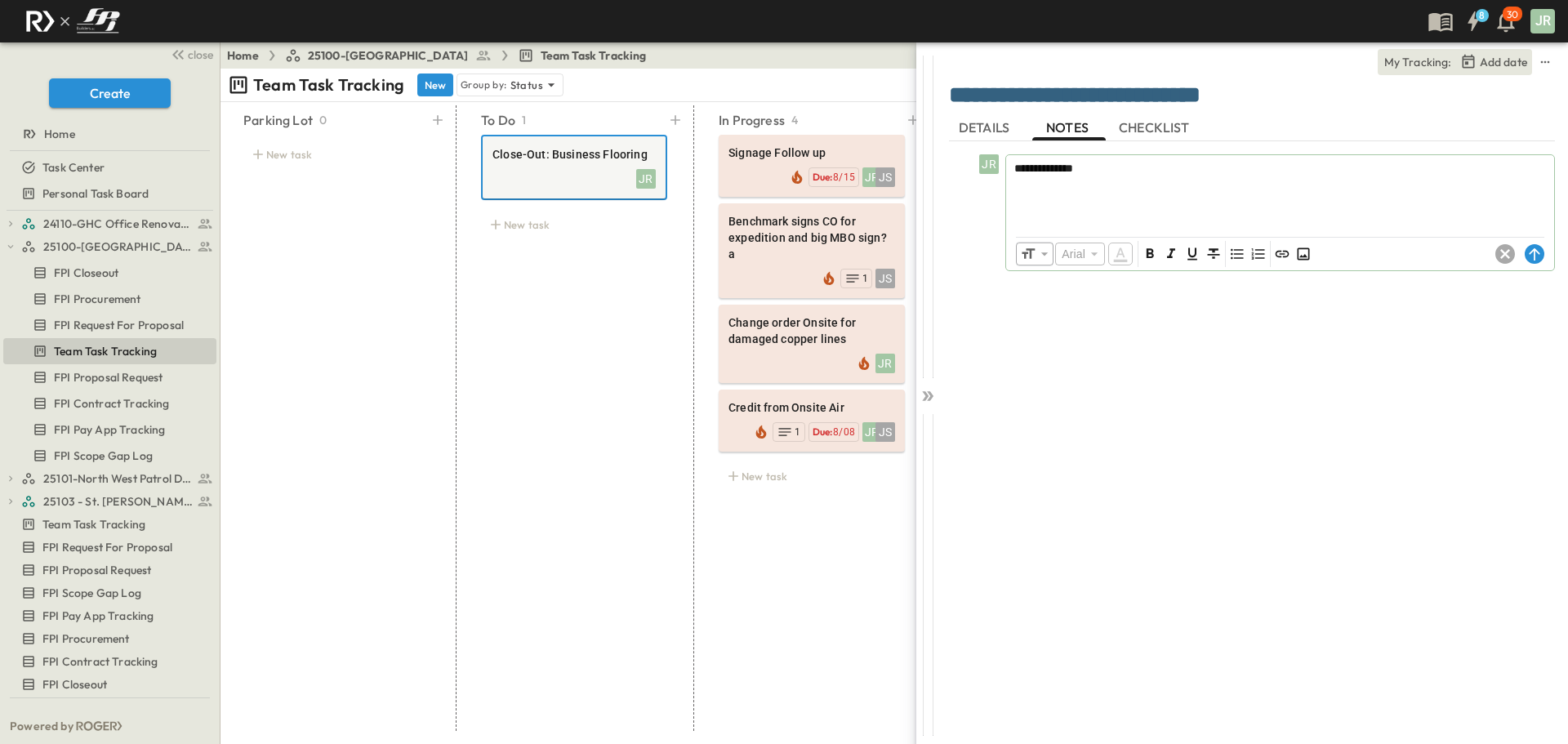
click at [1037, 170] on span "**********" at bounding box center [1043, 168] width 59 height 12
click at [1118, 159] on div "**********" at bounding box center [1280, 191] width 549 height 72
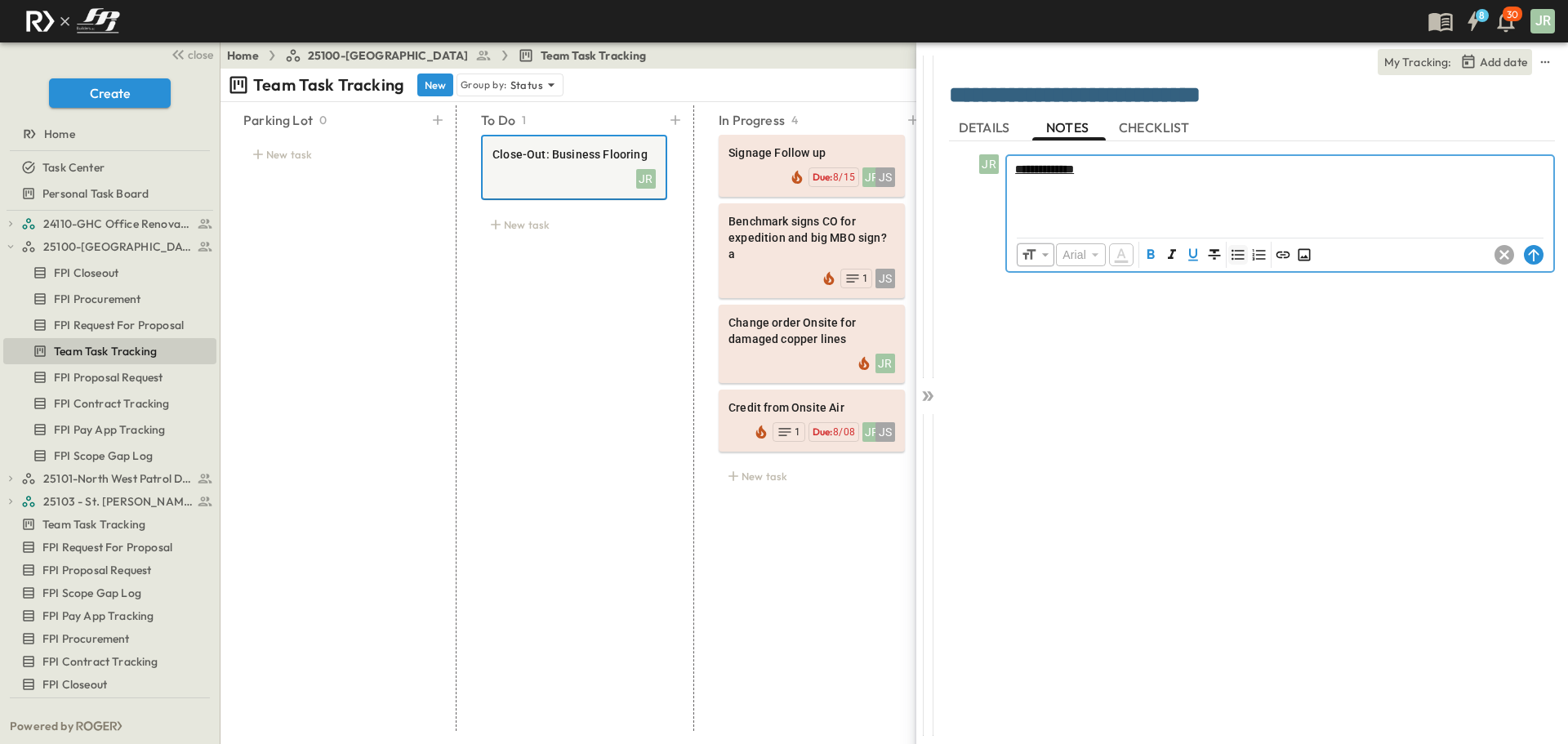
click at [1234, 251] on icon "Unordered List (Ctrl + Shift + 8)" at bounding box center [1238, 254] width 16 height 16
click at [1010, 169] on div "**********" at bounding box center [1280, 192] width 547 height 72
click at [1030, 164] on p at bounding box center [1280, 169] width 530 height 16
click at [1241, 254] on icon "Unordered List (Ctrl + Shift + 8)" at bounding box center [1238, 254] width 16 height 16
click at [1167, 220] on li "**********" at bounding box center [1287, 218] width 513 height 16
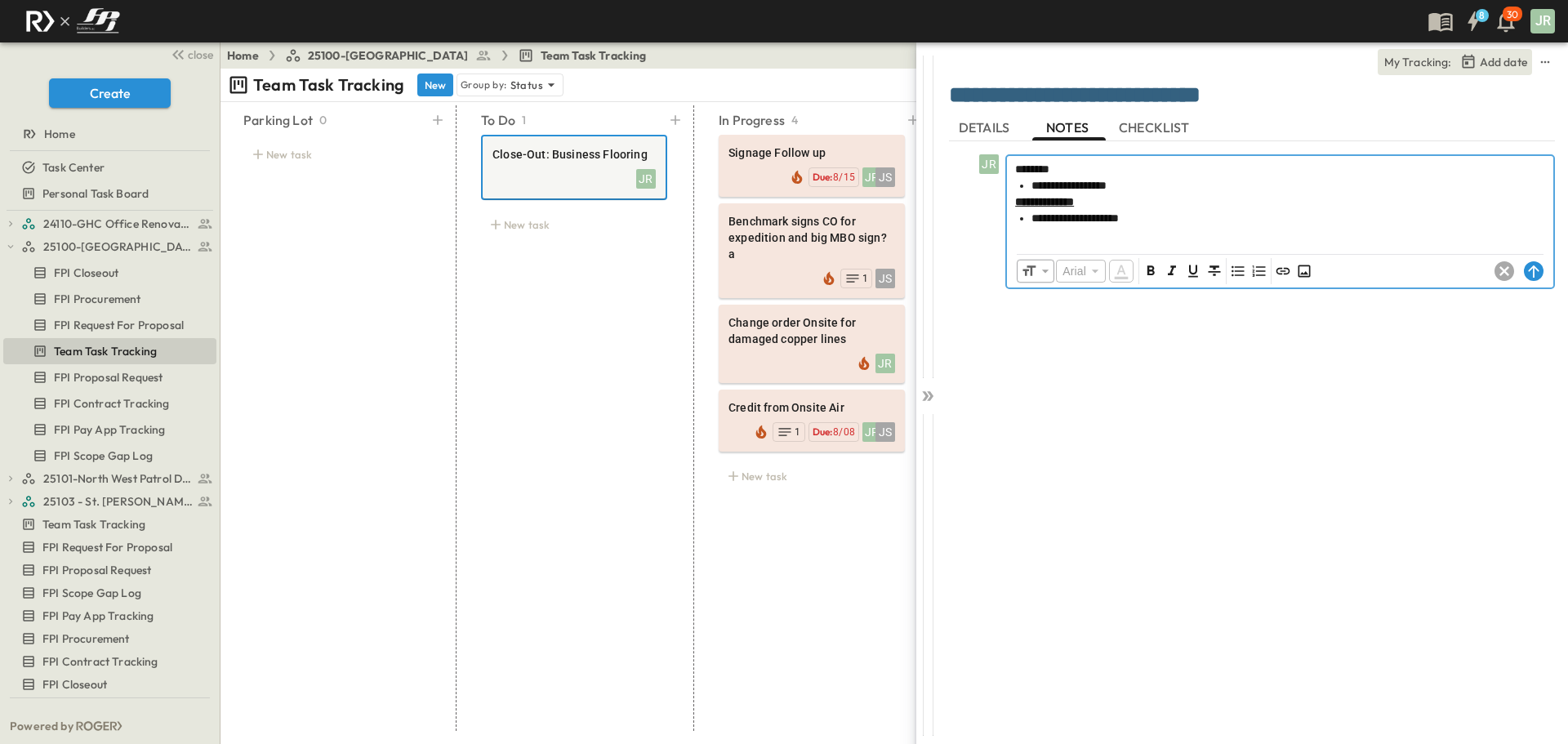
click at [1010, 201] on div "**********" at bounding box center [1280, 200] width 547 height 88
click at [1038, 231] on p at bounding box center [1280, 234] width 530 height 16
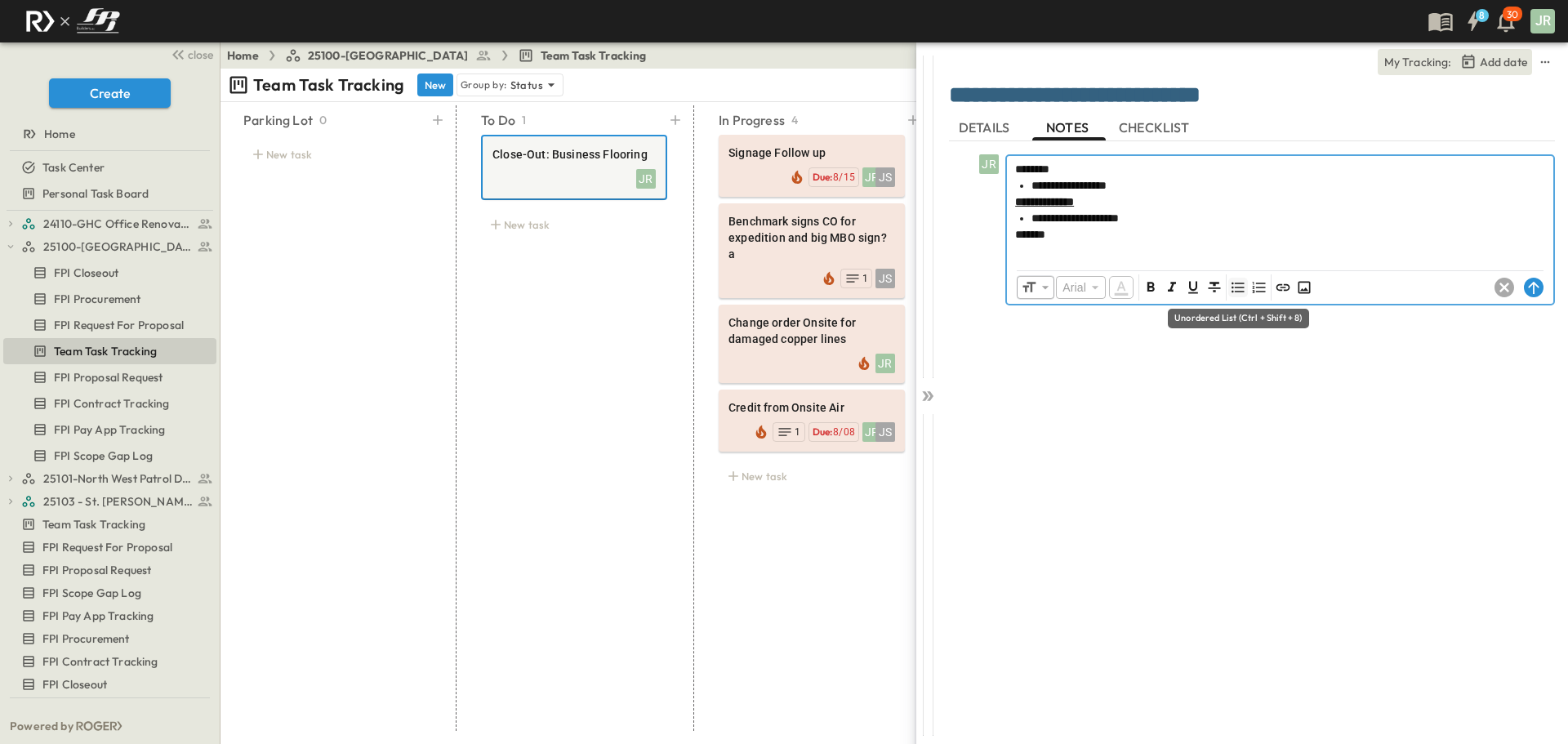
click at [1238, 291] on icon "Unordered List (Ctrl + Shift + 8)" at bounding box center [1238, 288] width 13 height 11
click at [1101, 237] on p "**********" at bounding box center [1280, 234] width 530 height 16
click at [1070, 235] on span "**********" at bounding box center [1042, 234] width 55 height 12
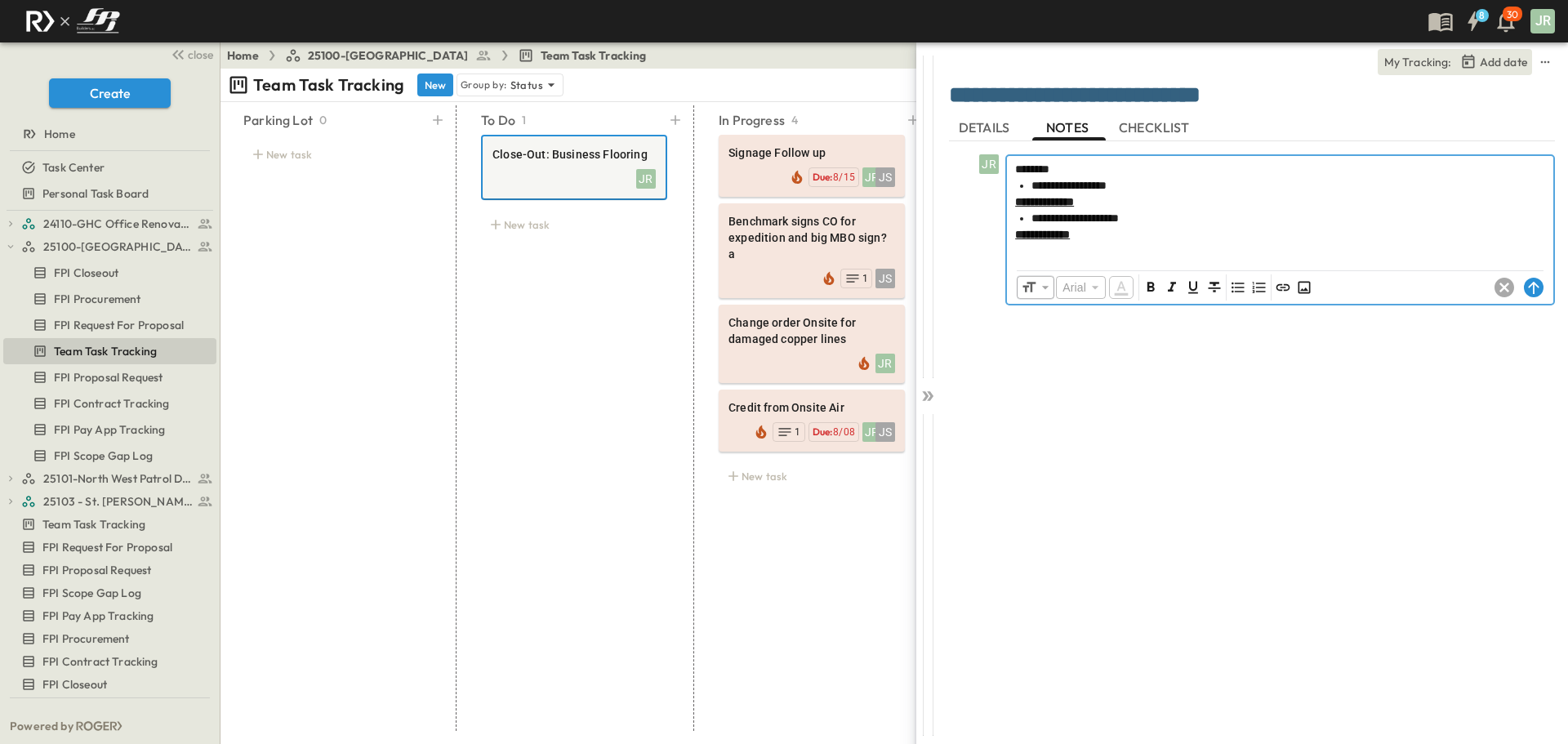
click at [1107, 243] on p at bounding box center [1280, 251] width 530 height 16
click at [1236, 291] on icon "Unordered List (Ctrl + Shift + 8)" at bounding box center [1238, 288] width 13 height 11
click at [1095, 246] on span "**********" at bounding box center [1102, 251] width 141 height 12
click at [1215, 252] on li "**********" at bounding box center [1287, 251] width 513 height 16
click at [1225, 251] on li "**********" at bounding box center [1287, 251] width 513 height 16
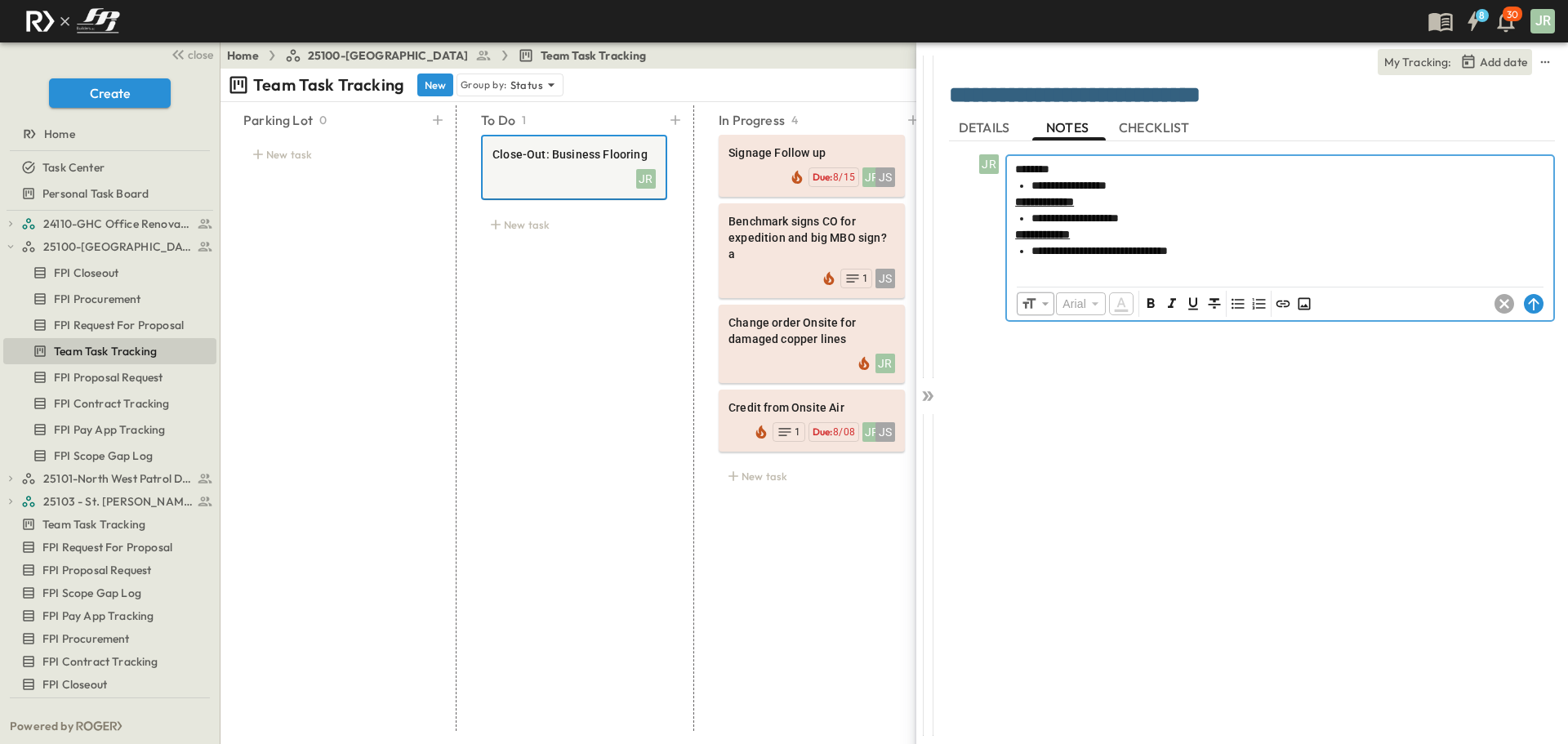
click at [1019, 261] on p at bounding box center [1280, 267] width 530 height 16
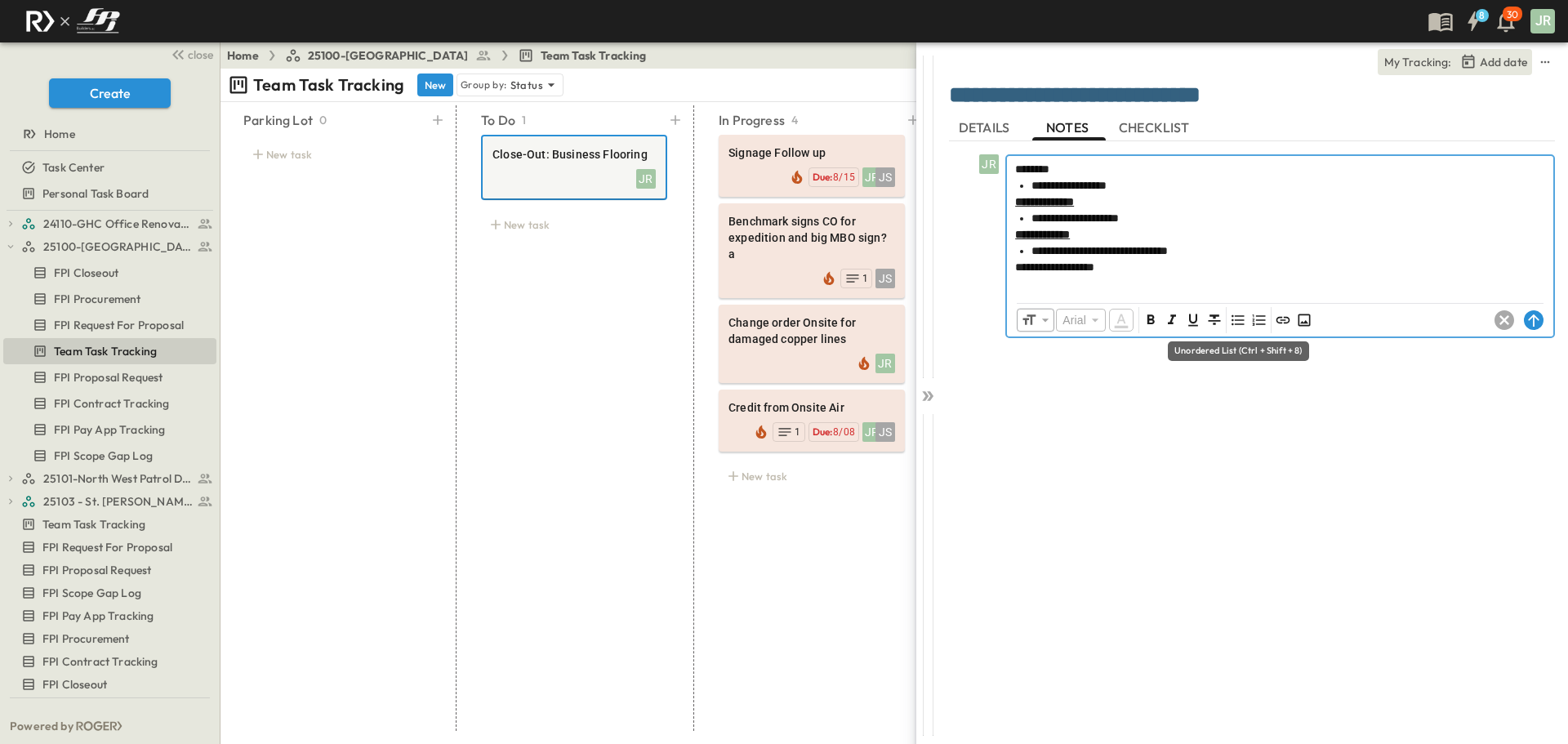
drag, startPoint x: 1234, startPoint y: 319, endPoint x: 1046, endPoint y: 263, distance: 196.2
click at [1234, 320] on icon "Unordered List (Ctrl + Shift + 8)" at bounding box center [1238, 320] width 16 height 16
click at [1053, 263] on span "**********" at bounding box center [1055, 267] width 79 height 12
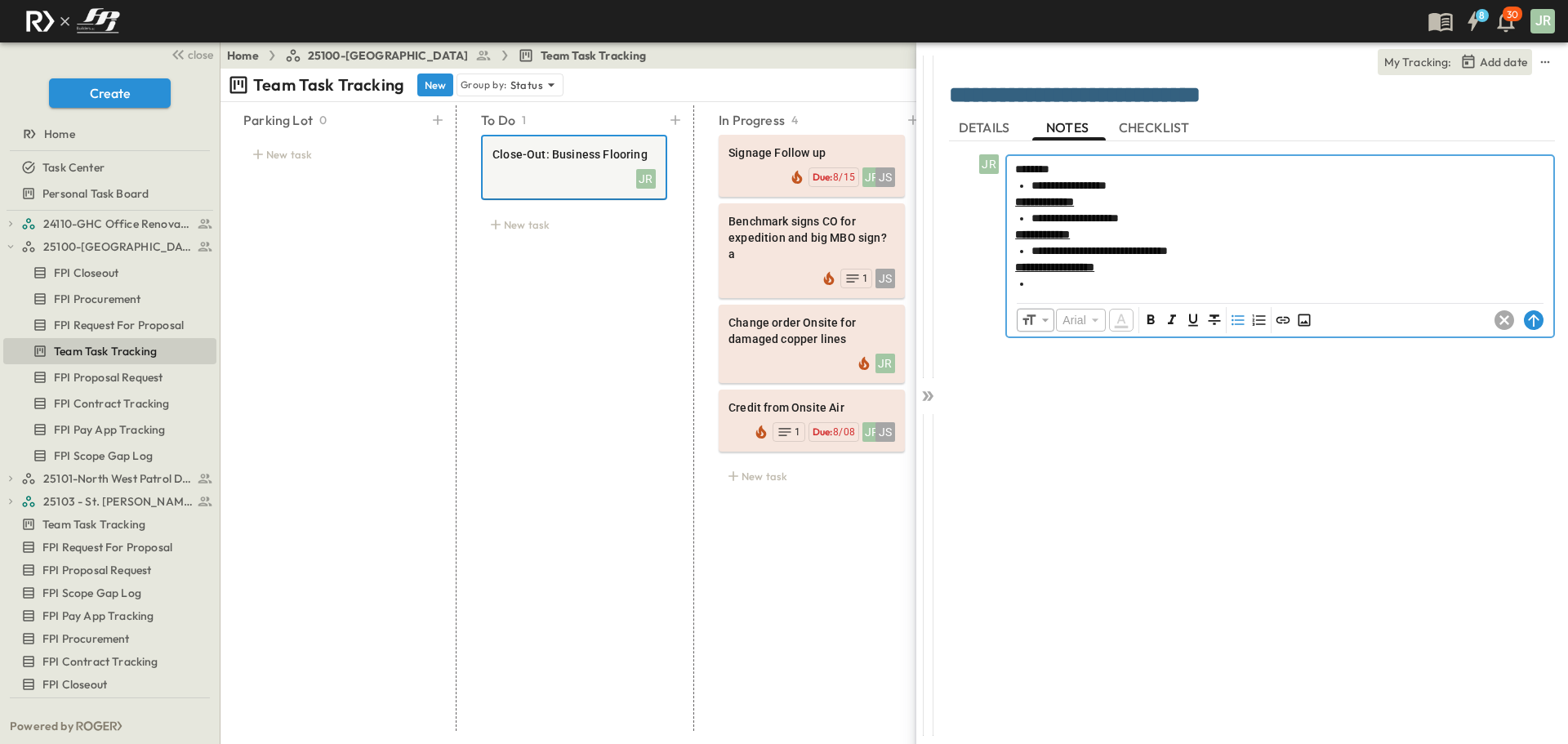
click at [1116, 281] on li at bounding box center [1287, 283] width 513 height 16
drag, startPoint x: 1082, startPoint y: 285, endPoint x: 1014, endPoint y: 268, distance: 70.1
click at [1014, 268] on div "**********" at bounding box center [1280, 225] width 547 height 137
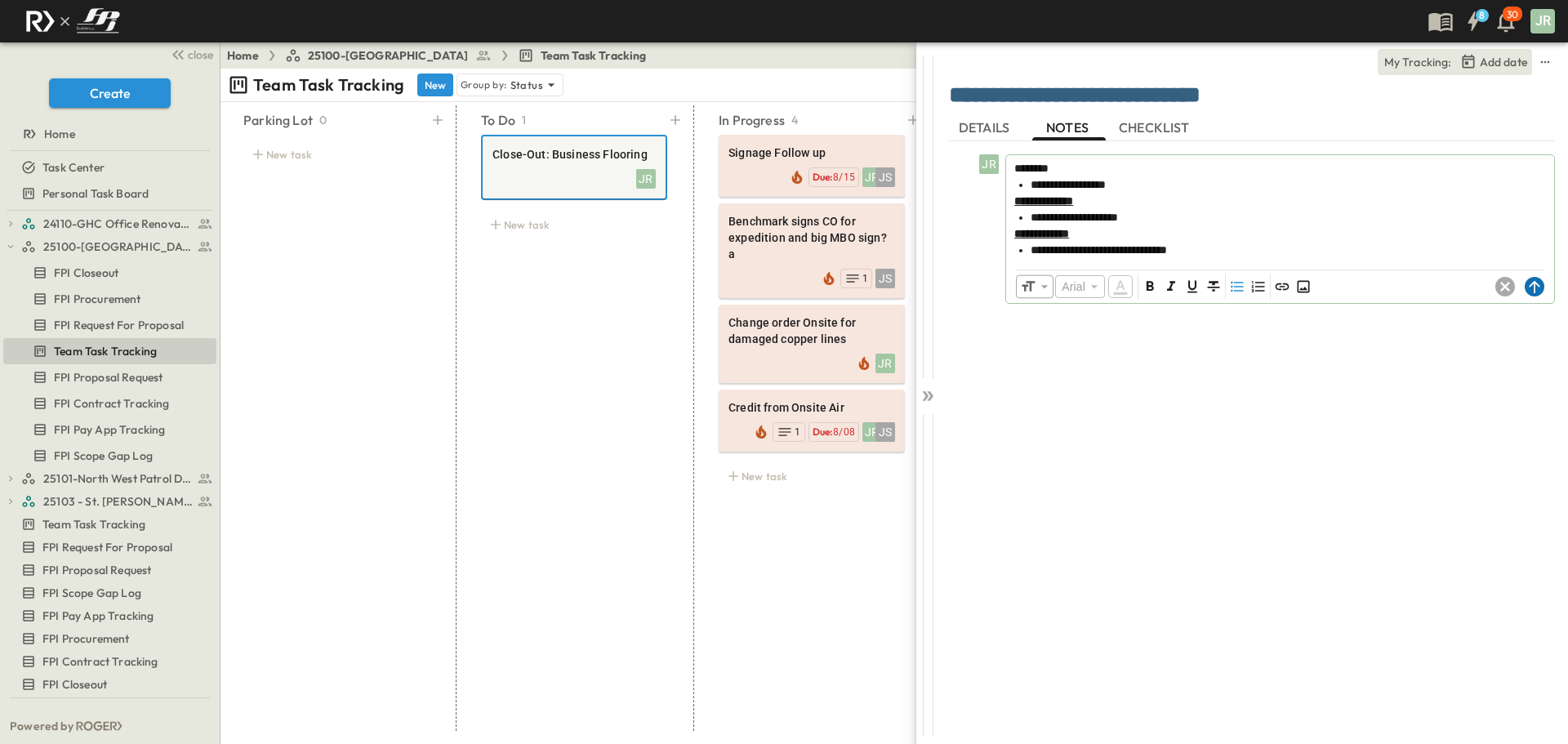
click at [1543, 289] on circle at bounding box center [1535, 287] width 20 height 20
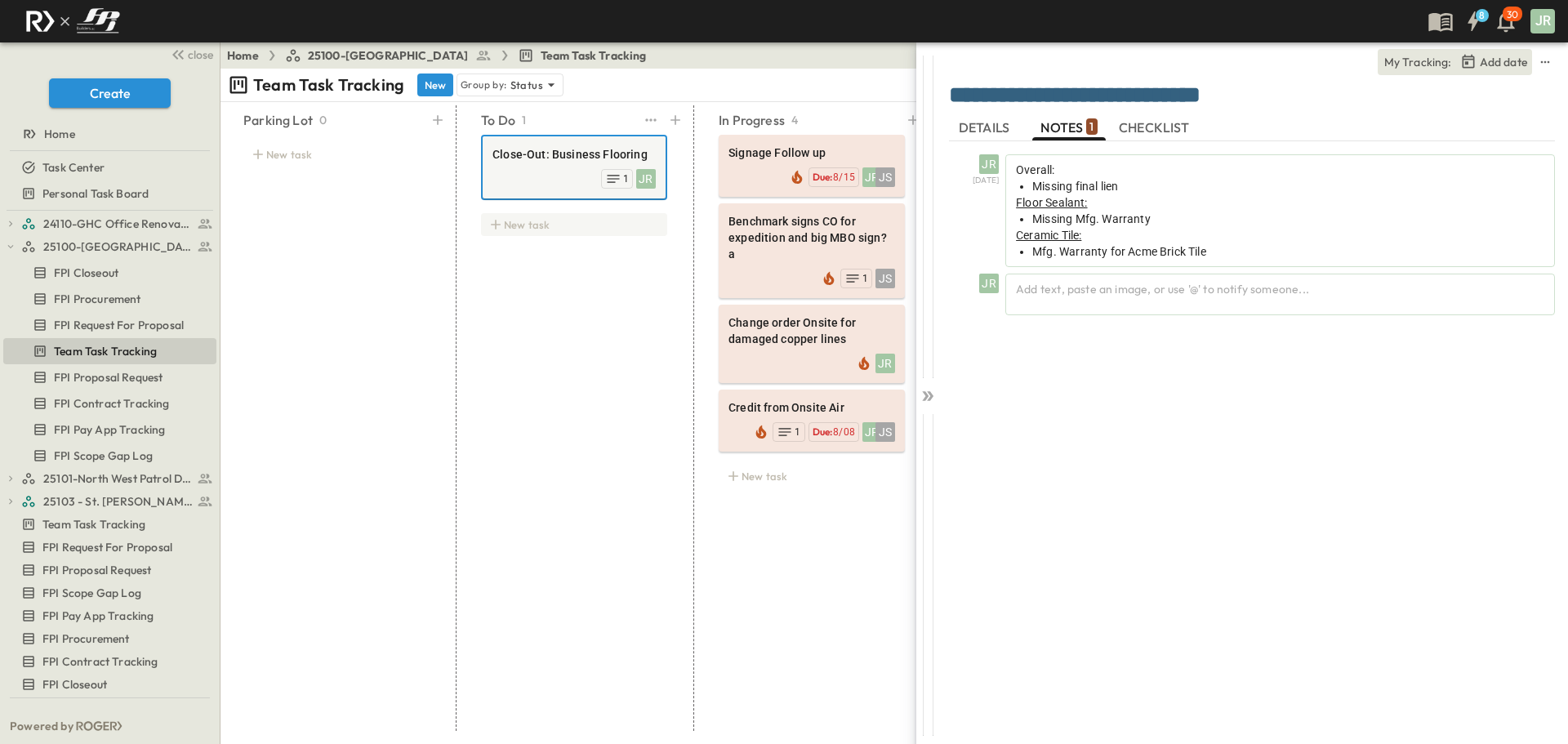
click at [545, 216] on div "New task" at bounding box center [574, 224] width 186 height 23
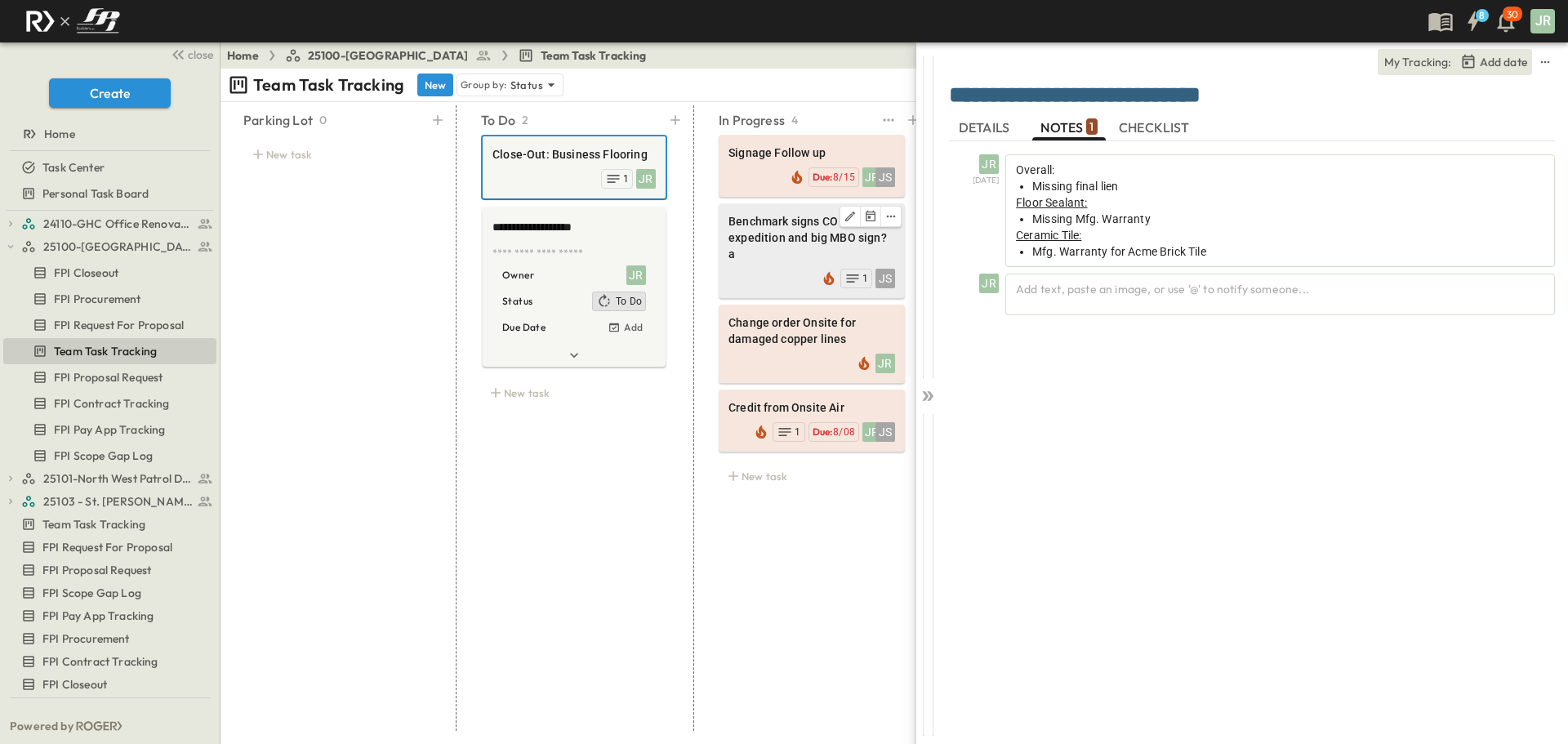
type textarea "**********"
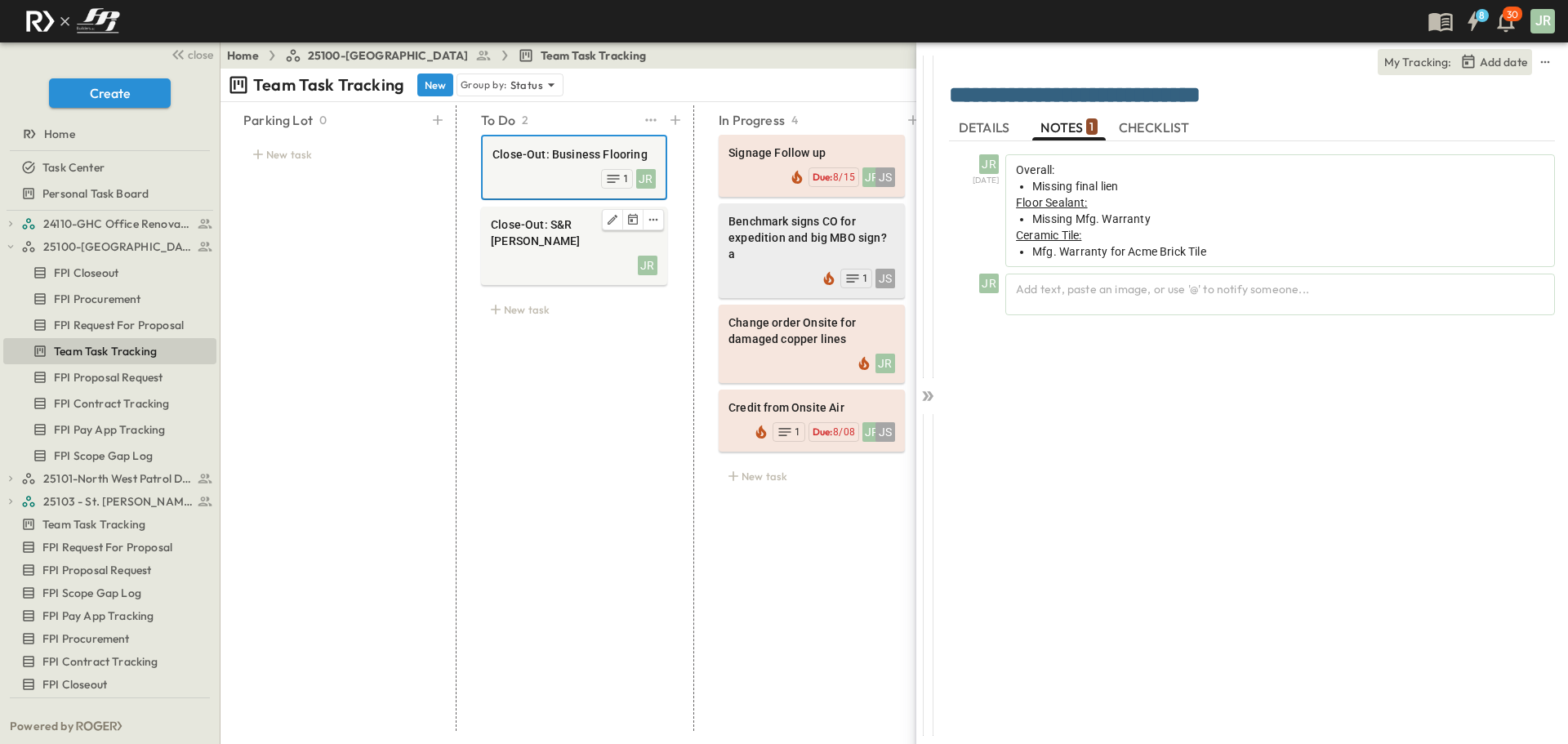
drag, startPoint x: 549, startPoint y: 242, endPoint x: 753, endPoint y: 238, distance: 204.0
click at [549, 253] on div "JR" at bounding box center [574, 263] width 167 height 23
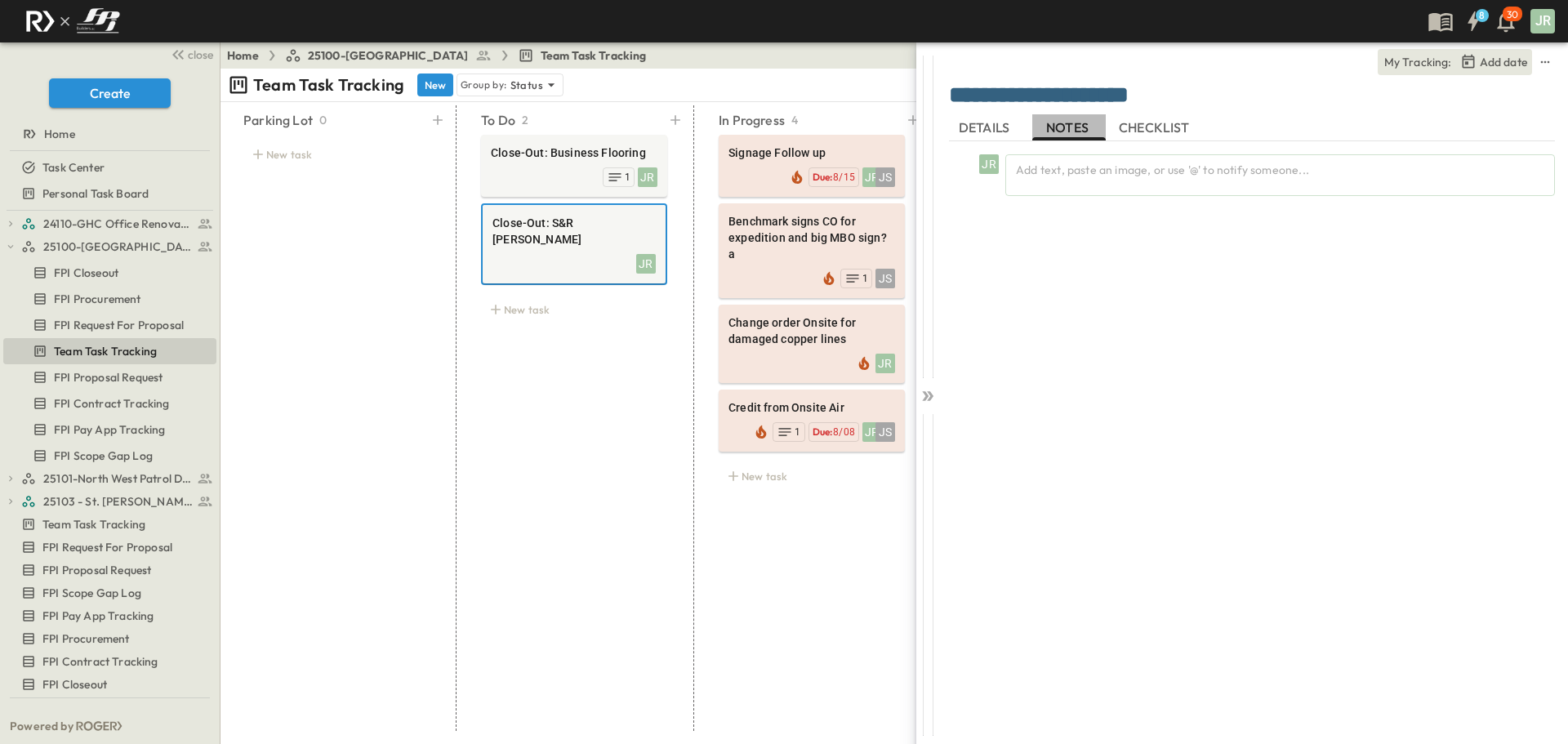
click at [1073, 130] on span "NOTES" at bounding box center [1069, 127] width 46 height 14
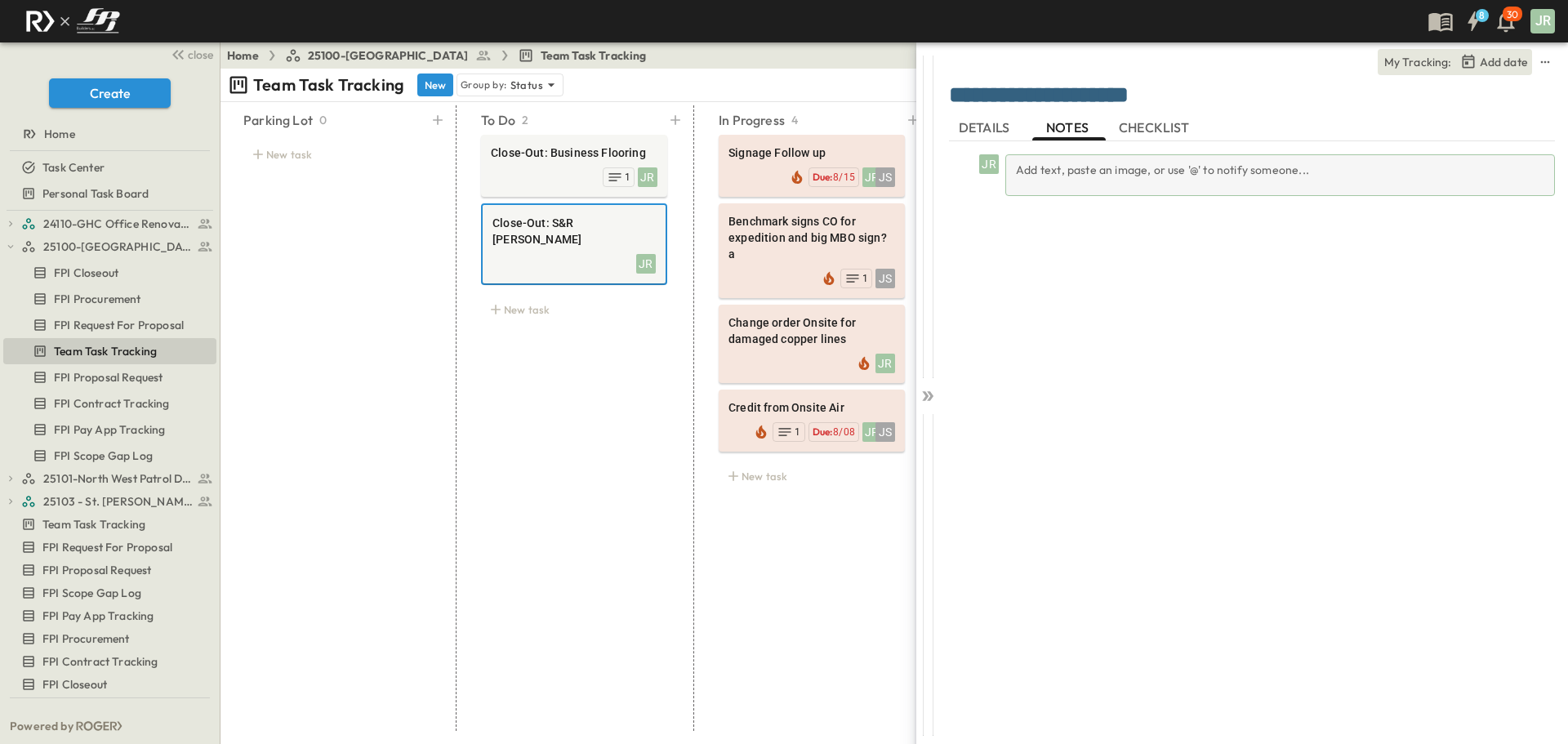
click at [1082, 184] on div "Add text, paste an image, or use '@' to notify someone..." at bounding box center [1280, 175] width 549 height 41
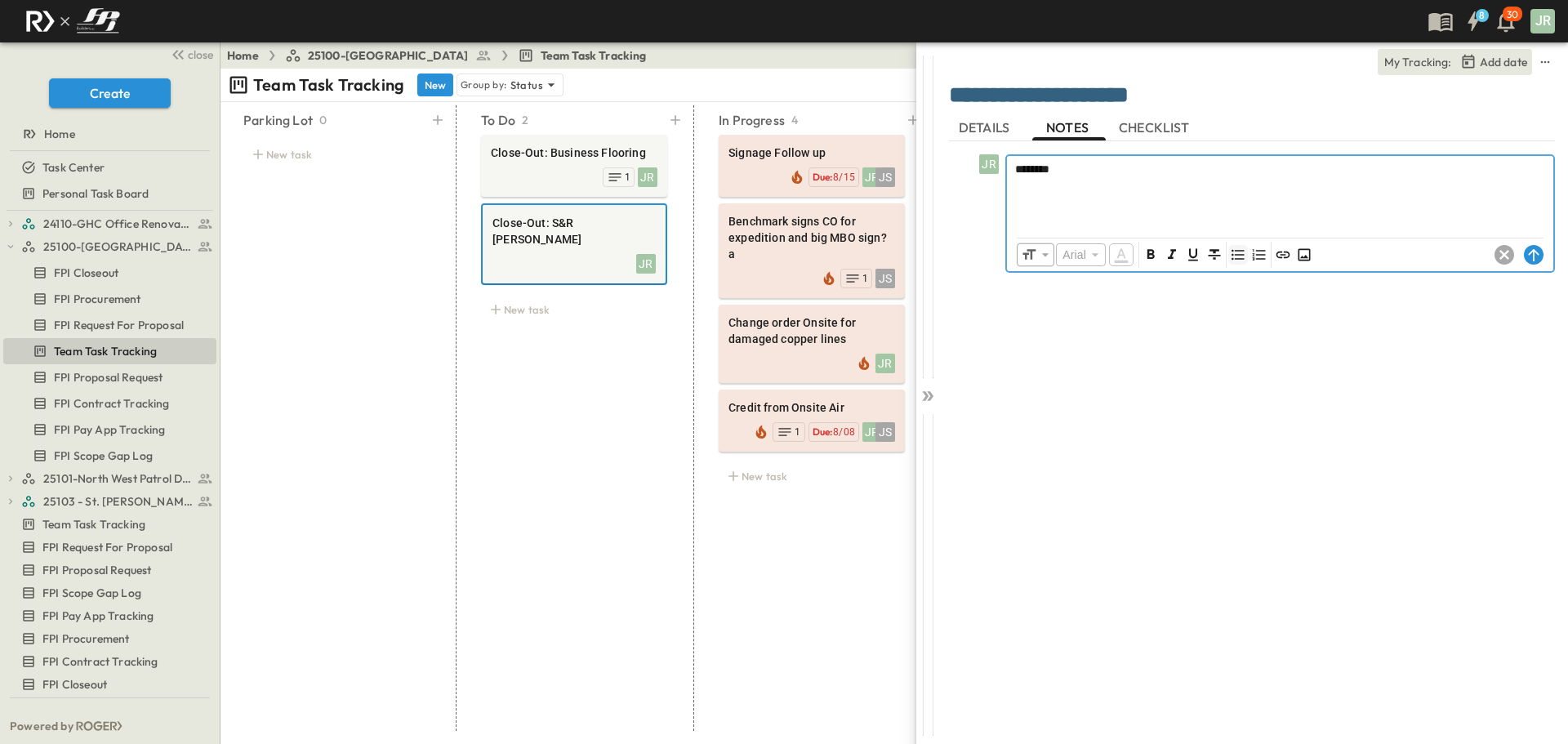
click at [1230, 253] on button "Unordered List (Ctrl + Shift + 8)" at bounding box center [1239, 255] width 20 height 20
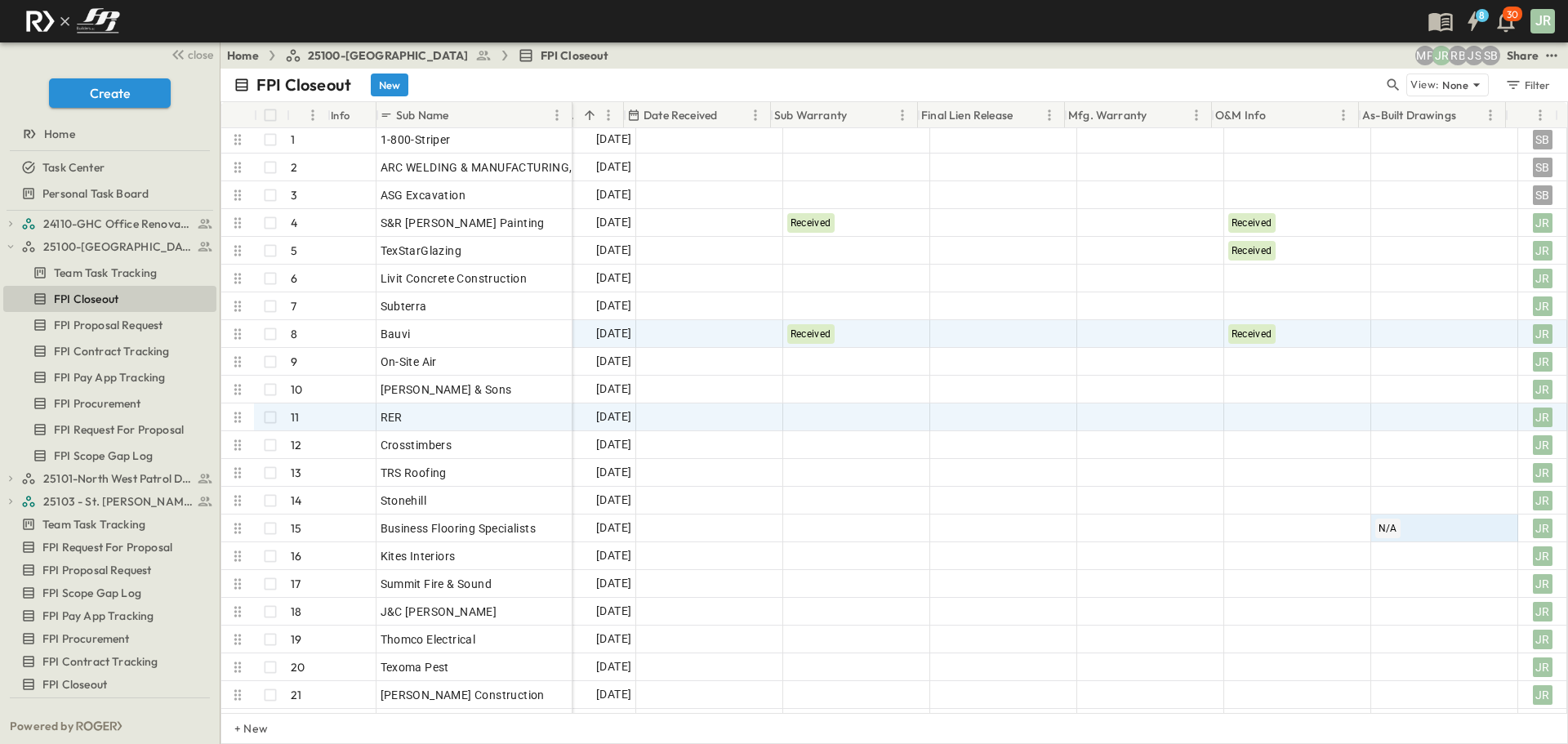
scroll to position [0, 291]
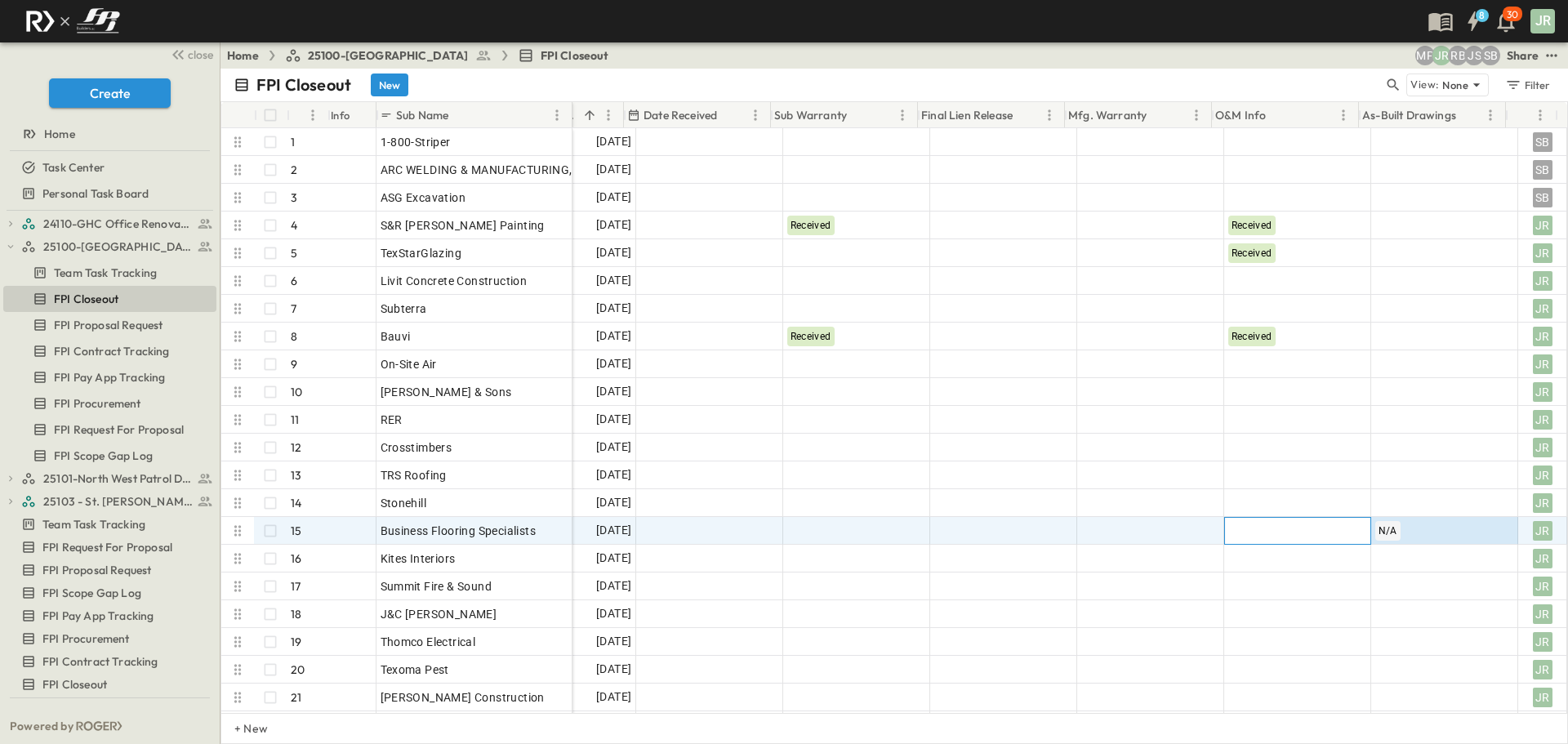
click at [1304, 531] on div at bounding box center [1297, 530] width 145 height 26
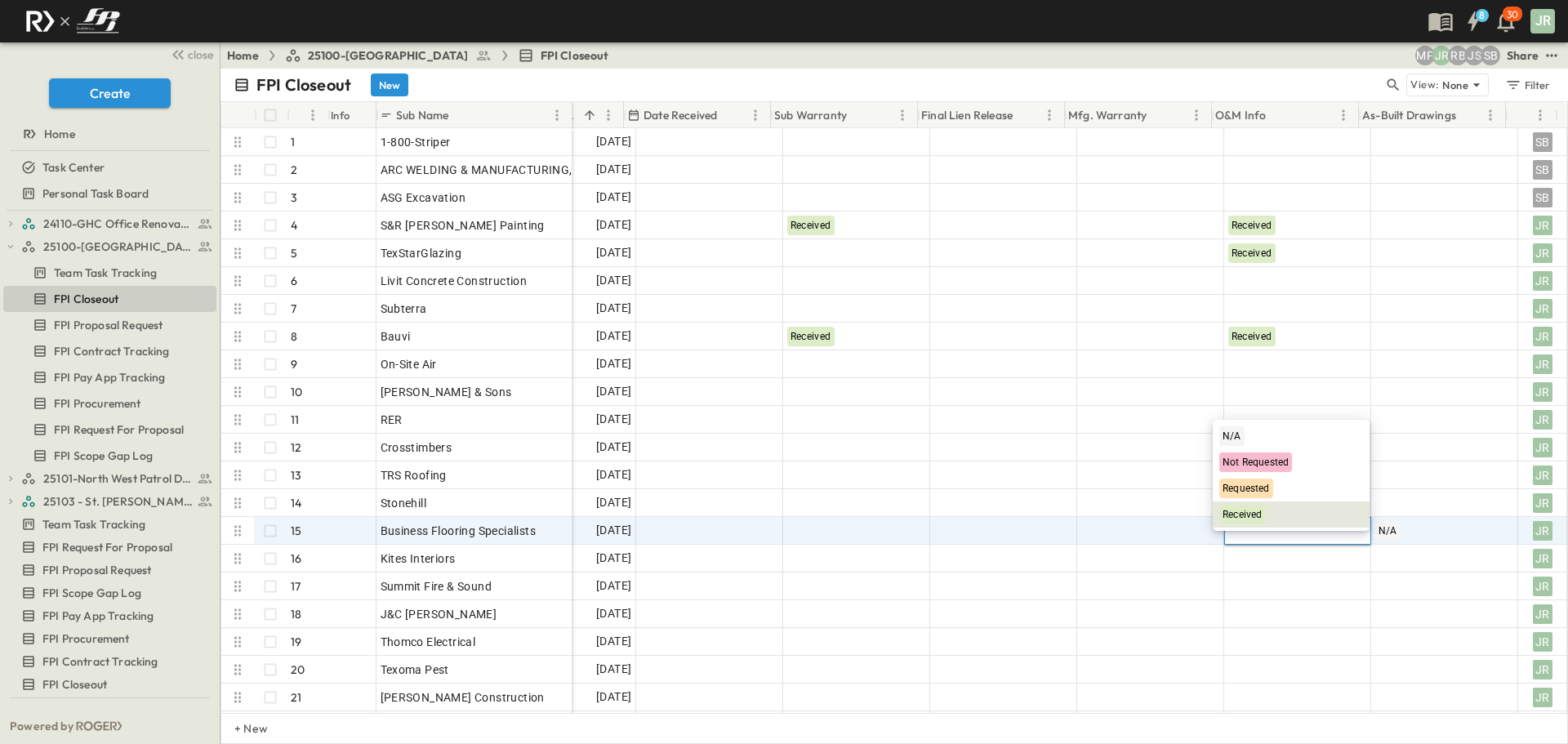
click at [1265, 510] on div "Received" at bounding box center [1242, 515] width 46 height 20
click at [859, 532] on div at bounding box center [856, 530] width 145 height 26
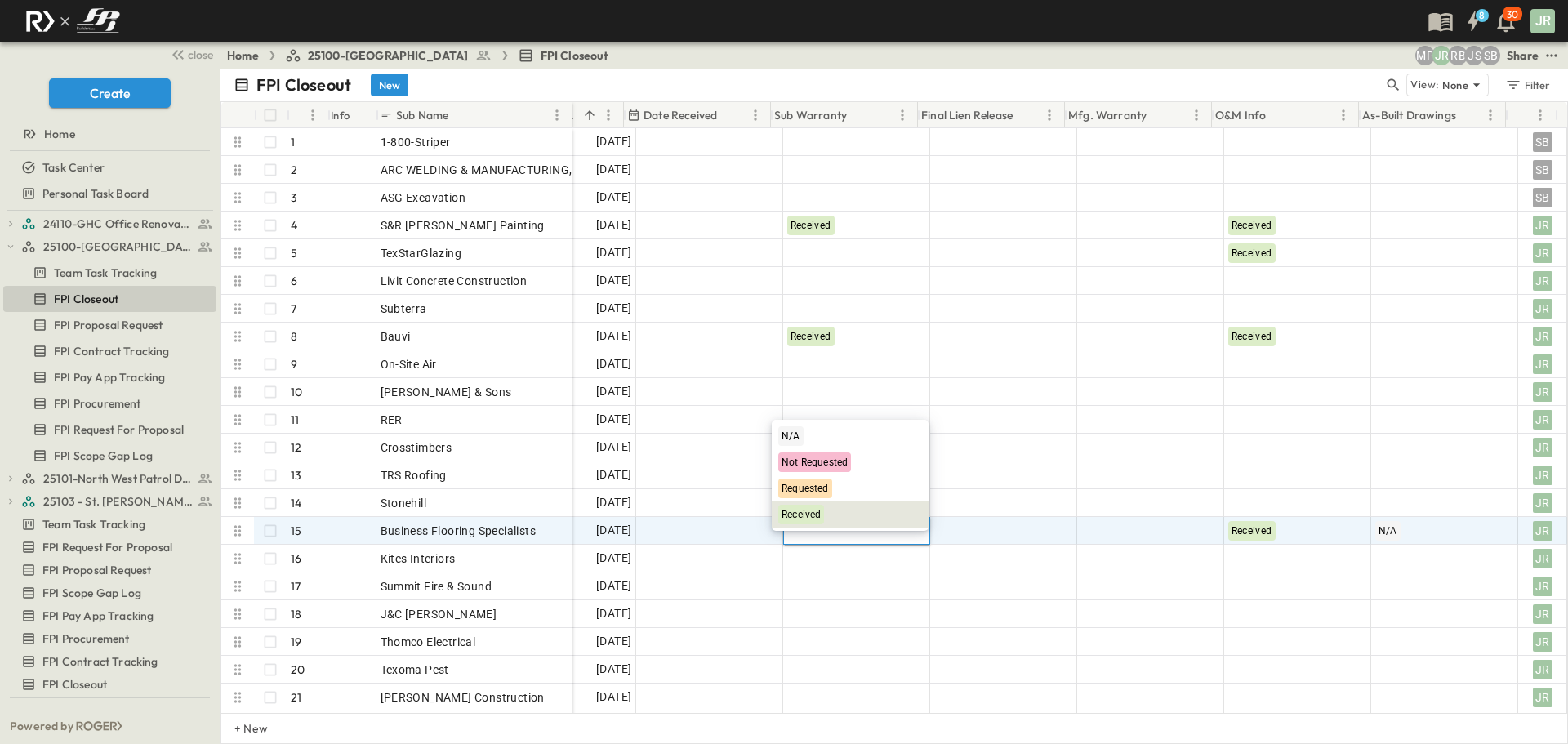
click at [859, 519] on div "Received" at bounding box center [851, 514] width 157 height 26
click at [680, 520] on div at bounding box center [709, 530] width 145 height 26
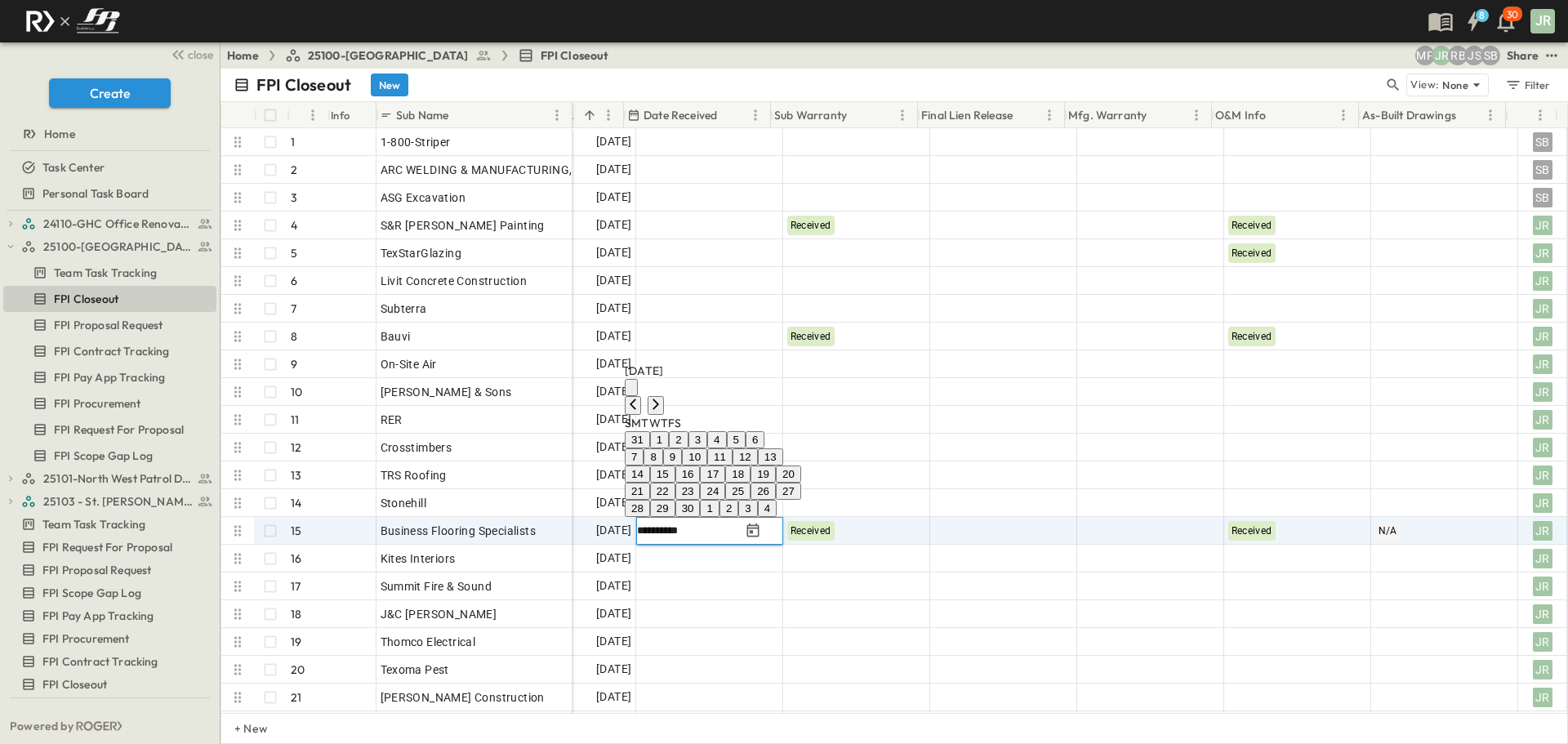
type input "**********"
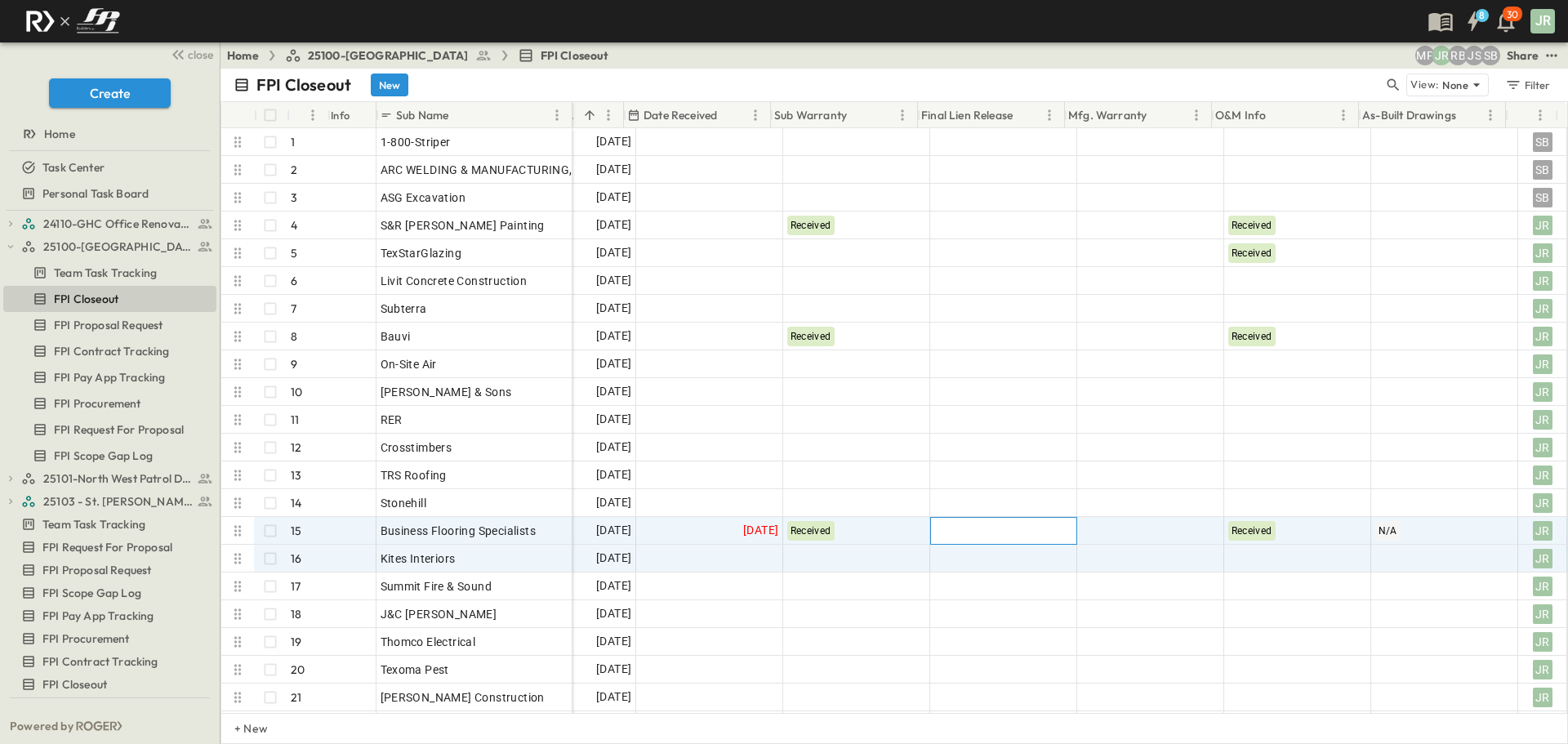
click at [1058, 528] on div at bounding box center [1003, 530] width 145 height 26
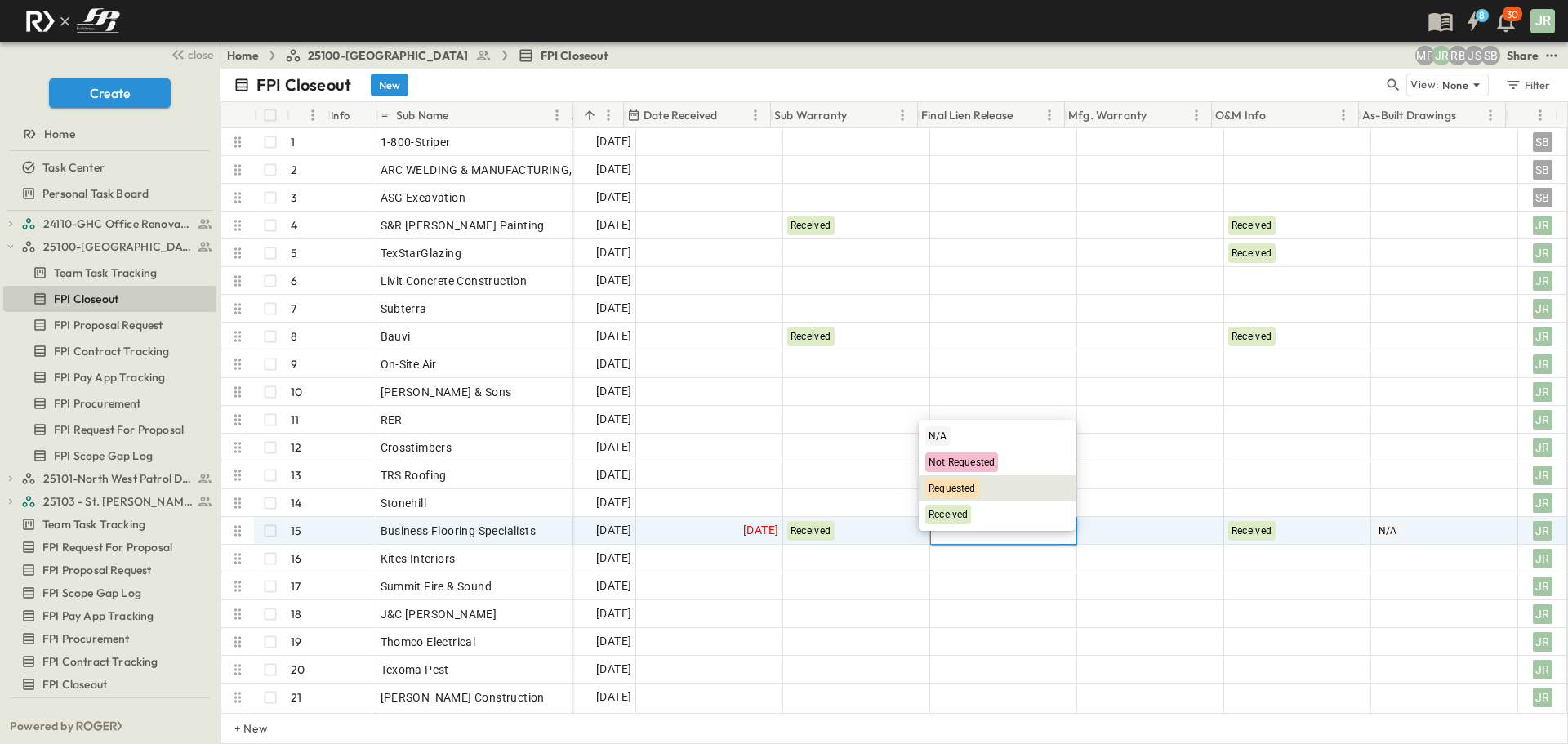
click at [973, 490] on span "Requested" at bounding box center [952, 488] width 48 height 12
click at [1175, 535] on div at bounding box center [1150, 530] width 145 height 26
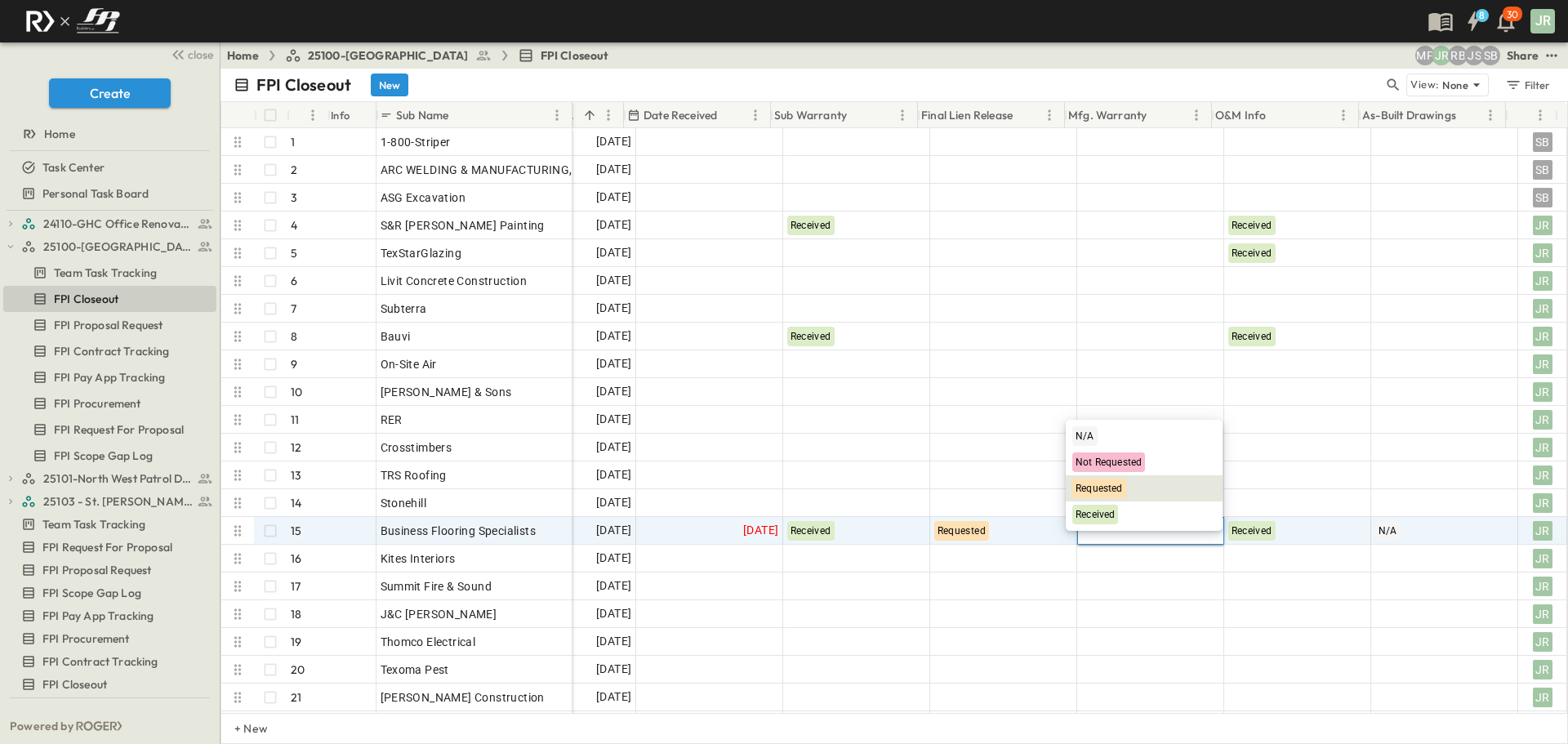
click at [1085, 482] on span "Requested" at bounding box center [1099, 488] width 48 height 12
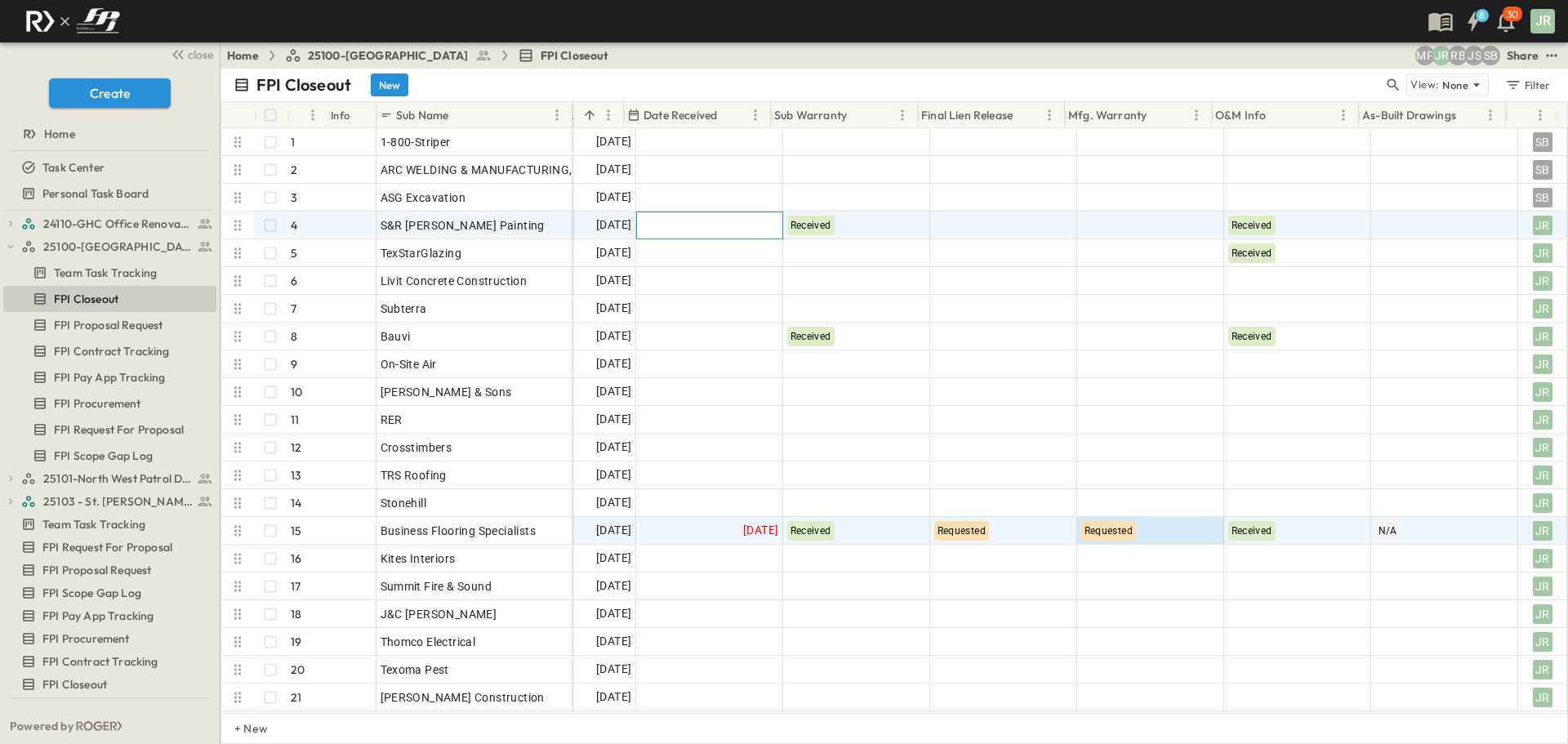
click at [669, 224] on div at bounding box center [709, 225] width 145 height 26
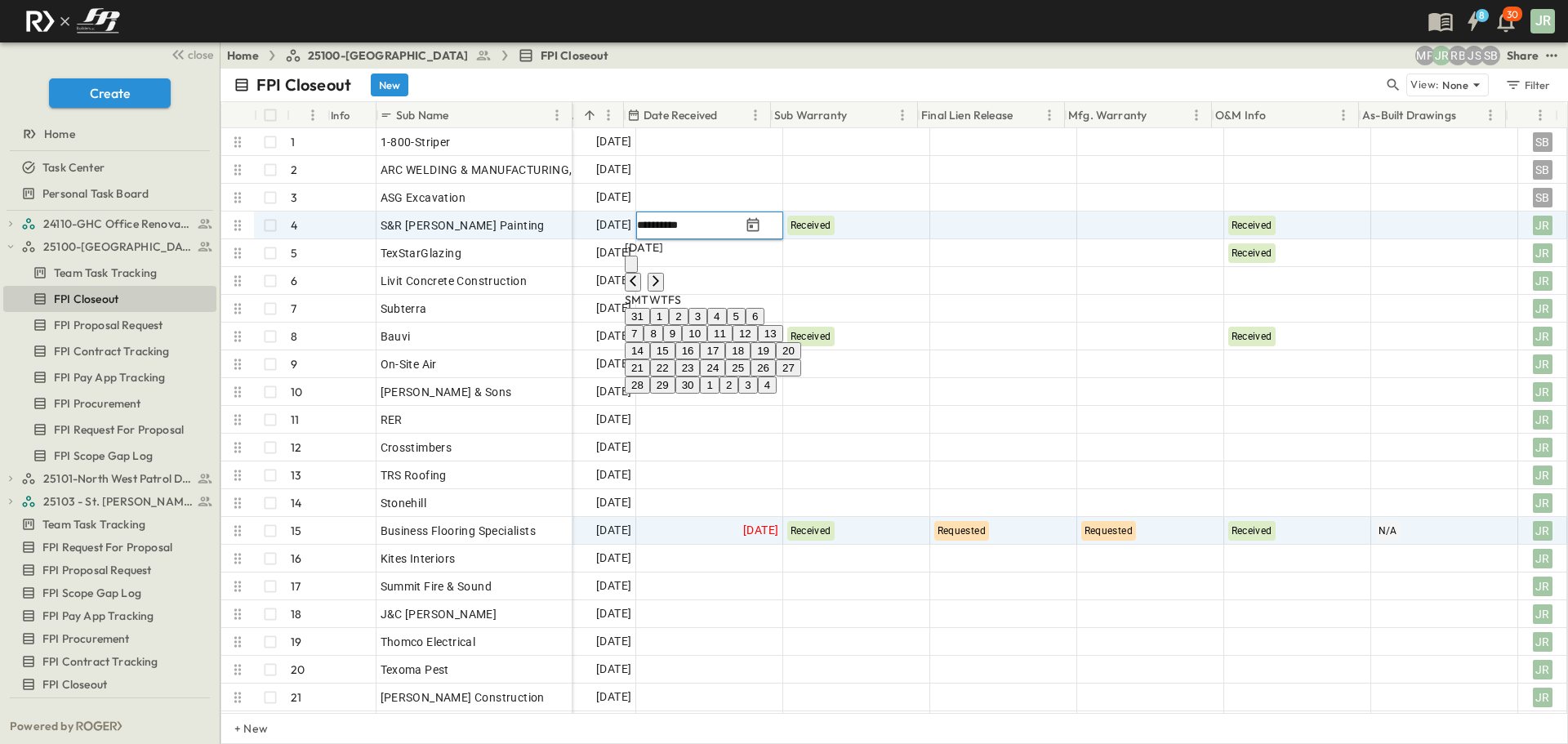
type input "**********"
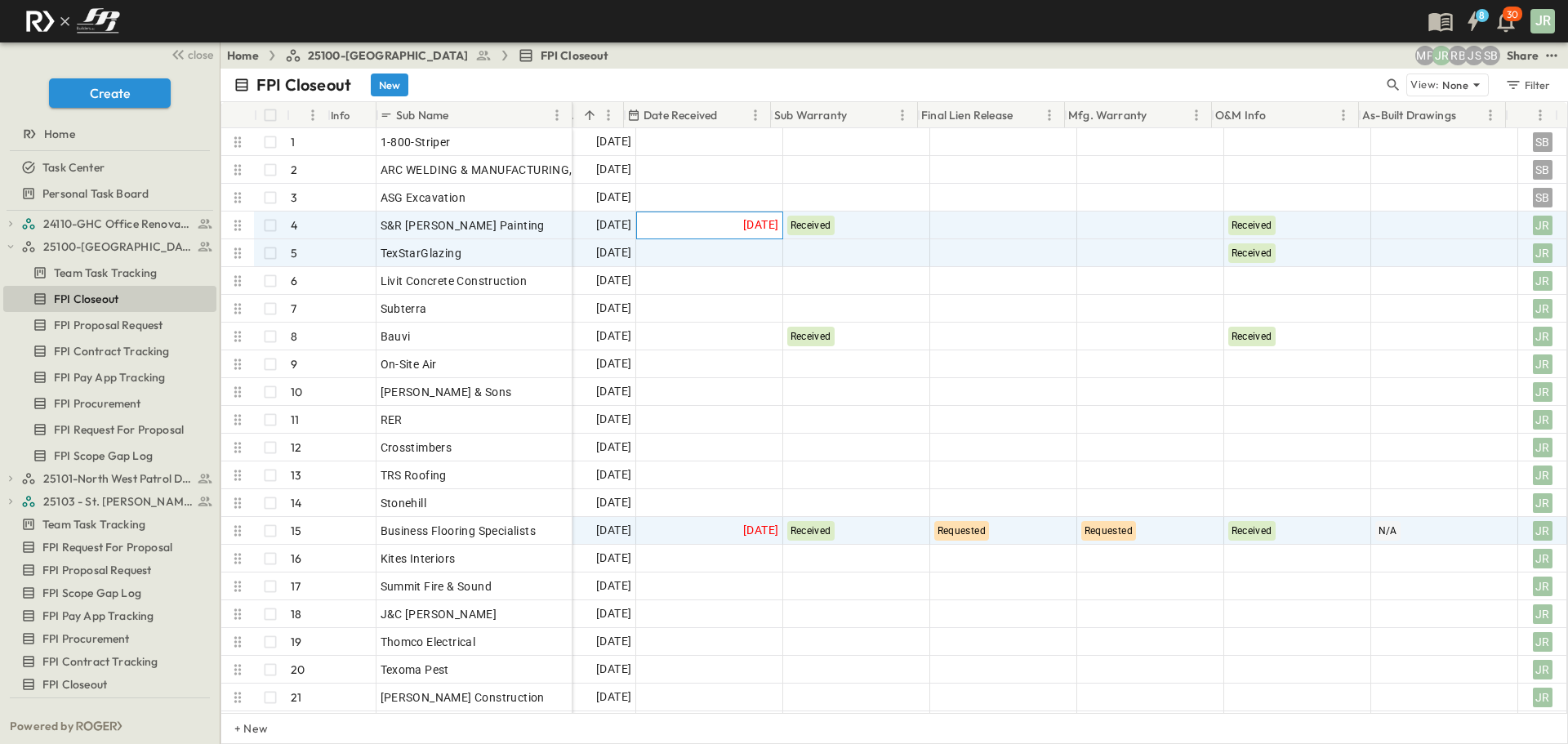
click at [743, 228] on span "08/19/2025" at bounding box center [761, 225] width 35 height 19
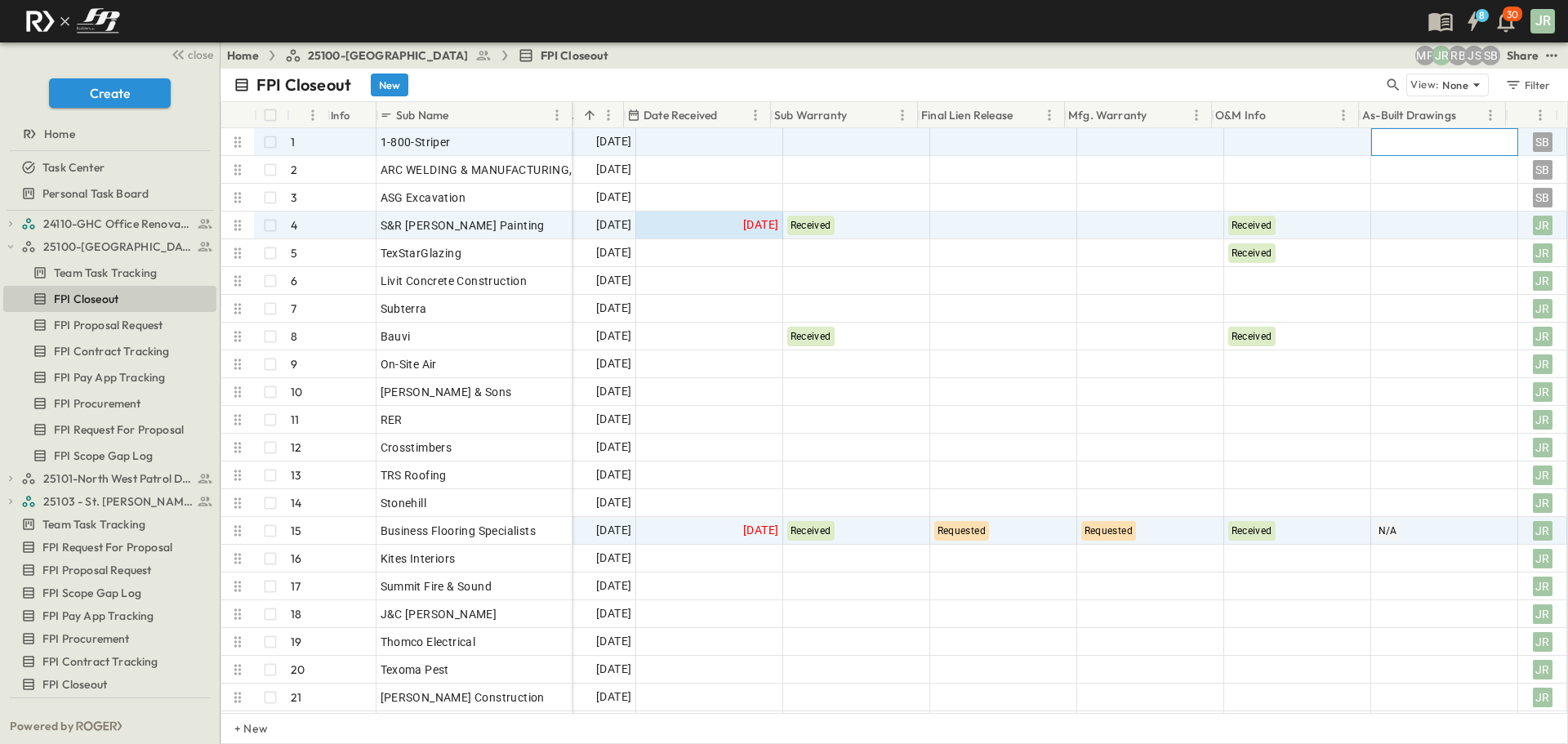
click at [1440, 138] on div at bounding box center [1444, 142] width 145 height 26
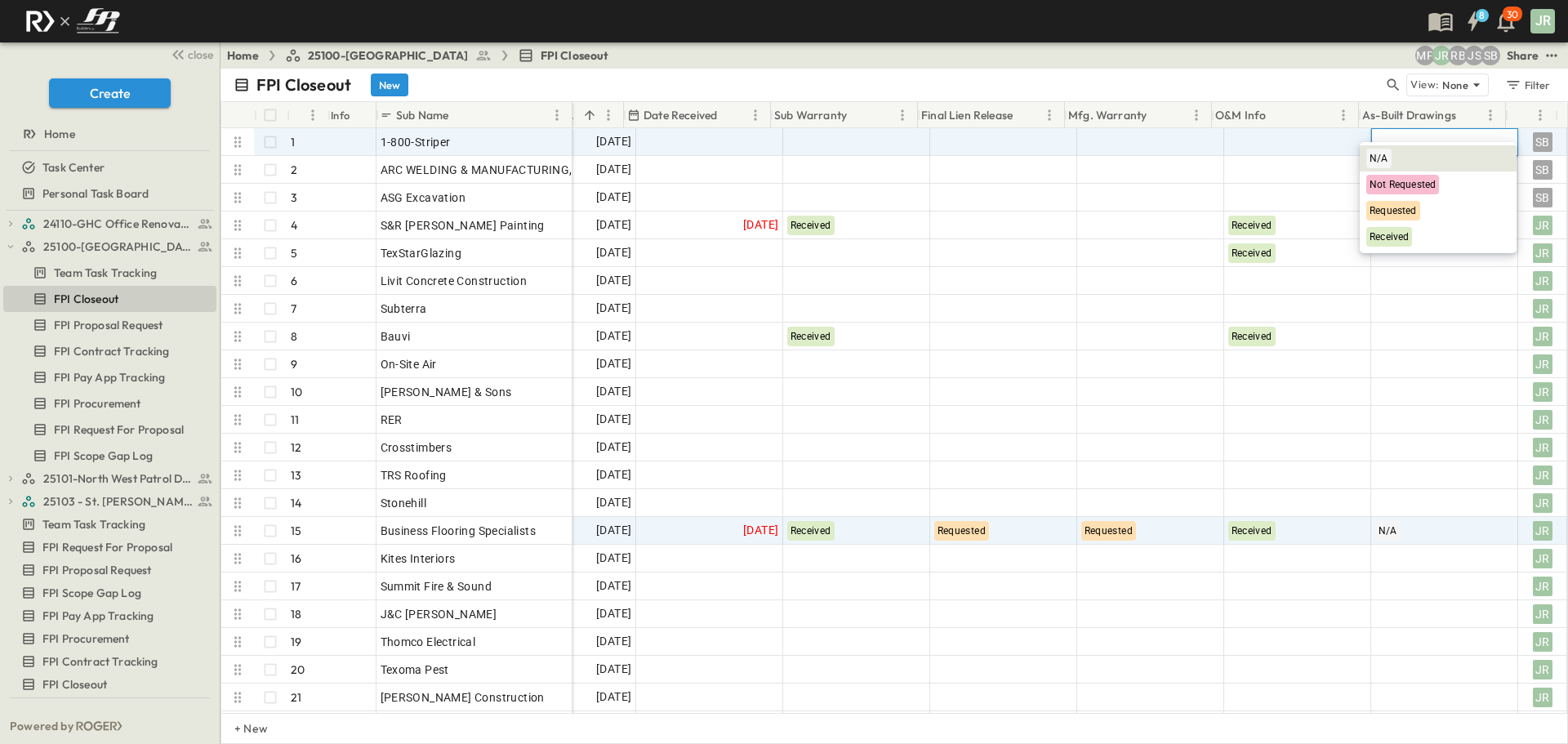
click at [1380, 154] on span "N/A" at bounding box center [1379, 158] width 19 height 12
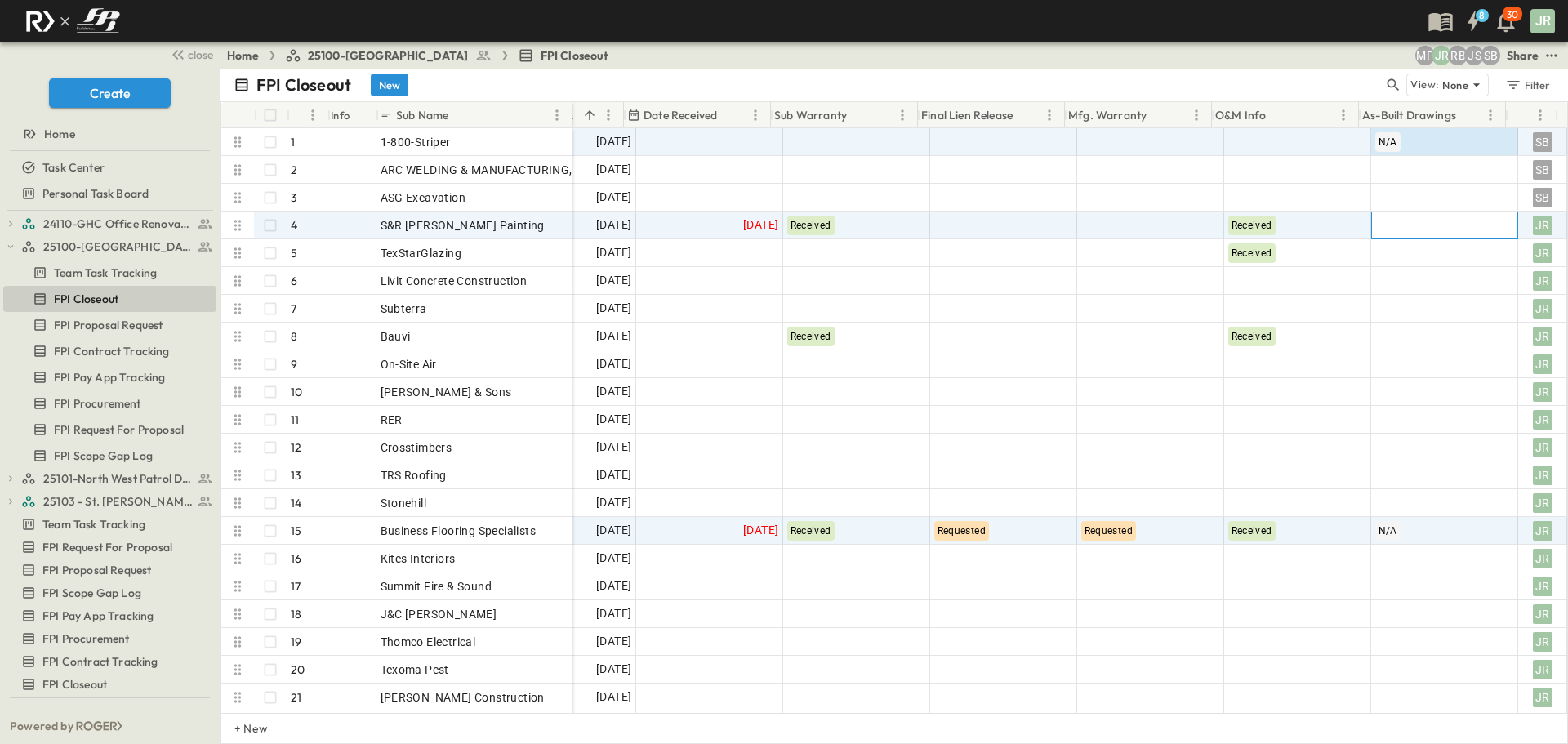
click at [1420, 226] on div at bounding box center [1444, 225] width 145 height 26
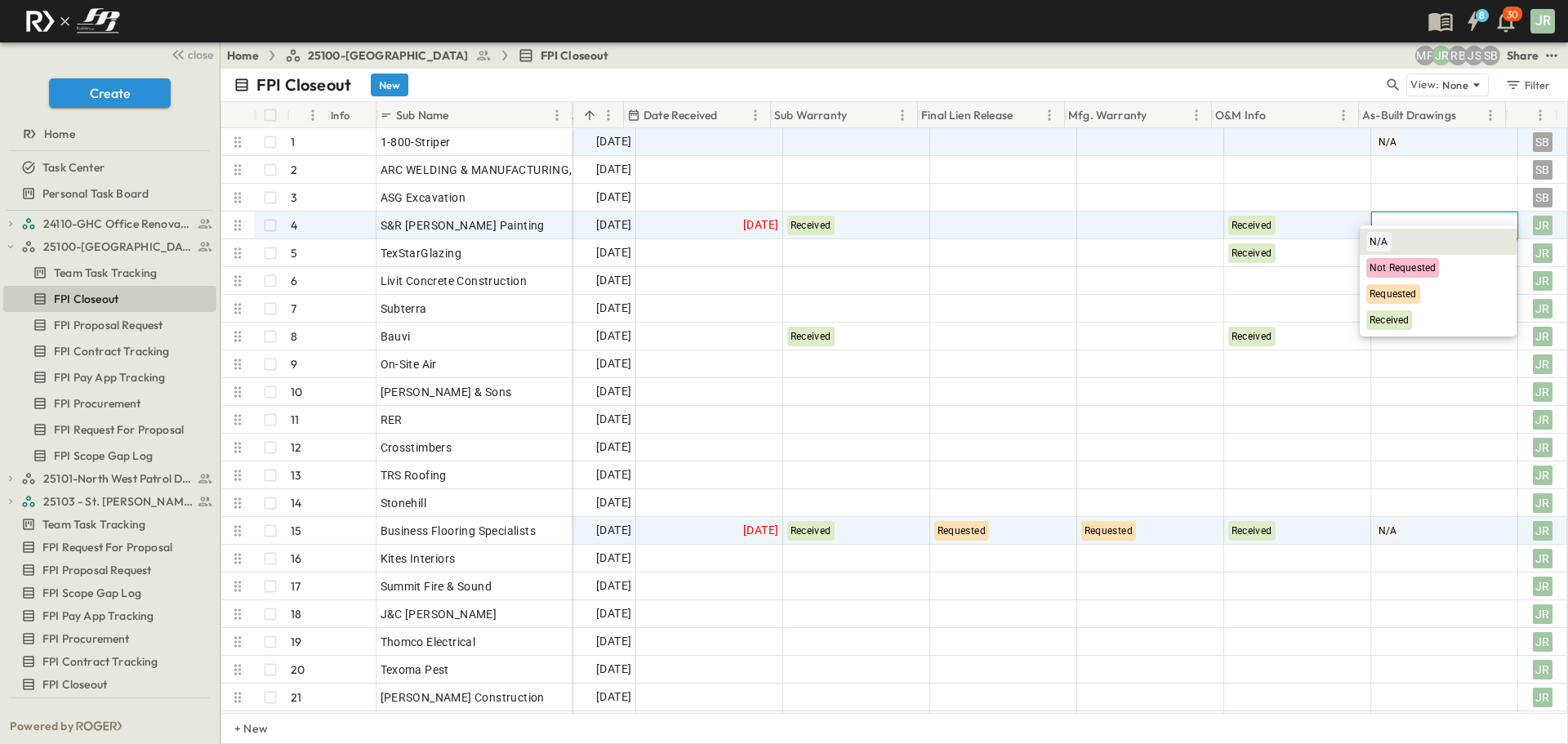
click at [1406, 240] on div "N/A" at bounding box center [1438, 242] width 157 height 26
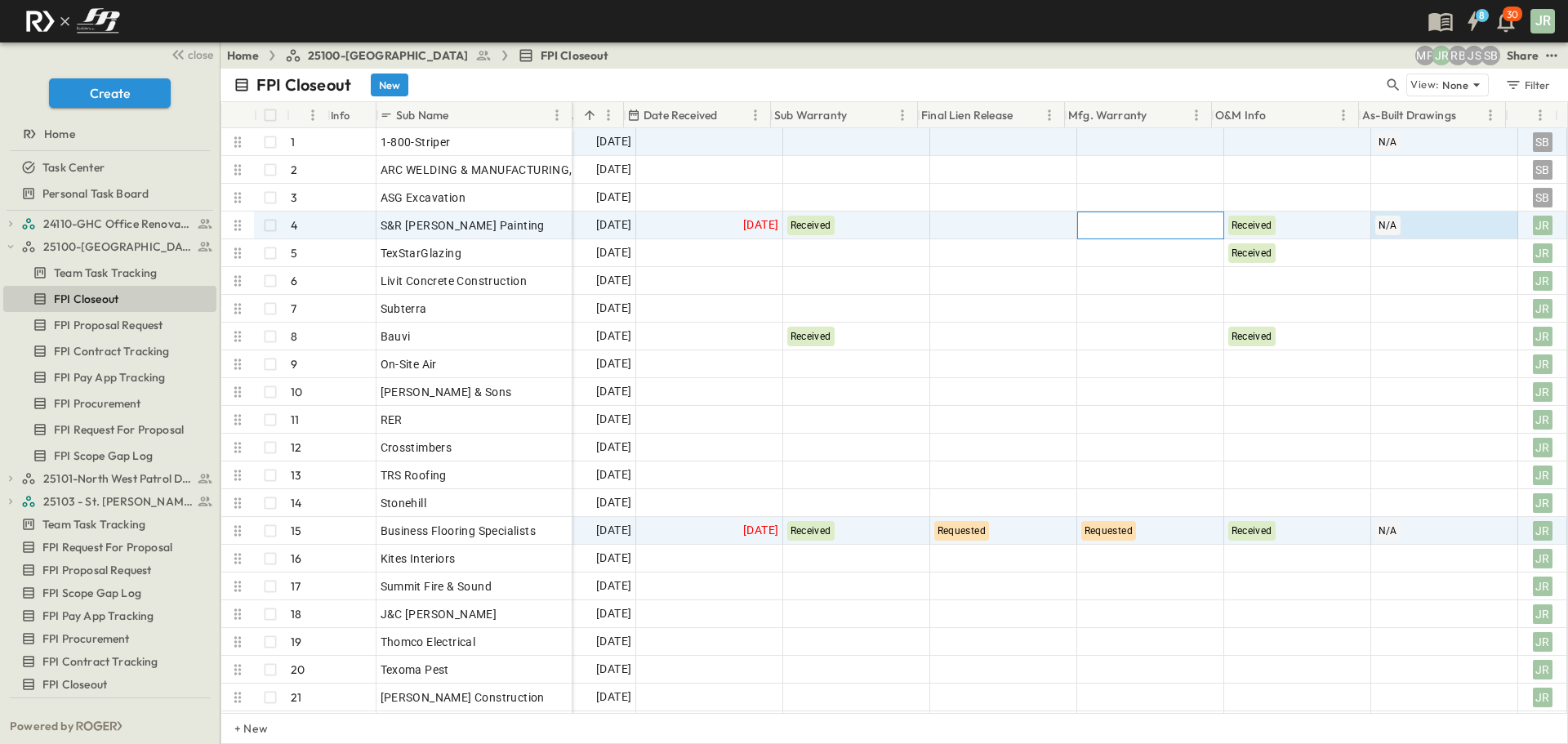
click at [1169, 223] on div at bounding box center [1150, 225] width 145 height 26
click at [1204, 231] on div "N/A" at bounding box center [1145, 242] width 157 height 26
click at [1101, 225] on div "N/A" at bounding box center [1097, 225] width 39 height 20
click at [1089, 295] on div "Requested" at bounding box center [1100, 304] width 54 height 20
click at [987, 218] on div at bounding box center [1003, 225] width 145 height 26
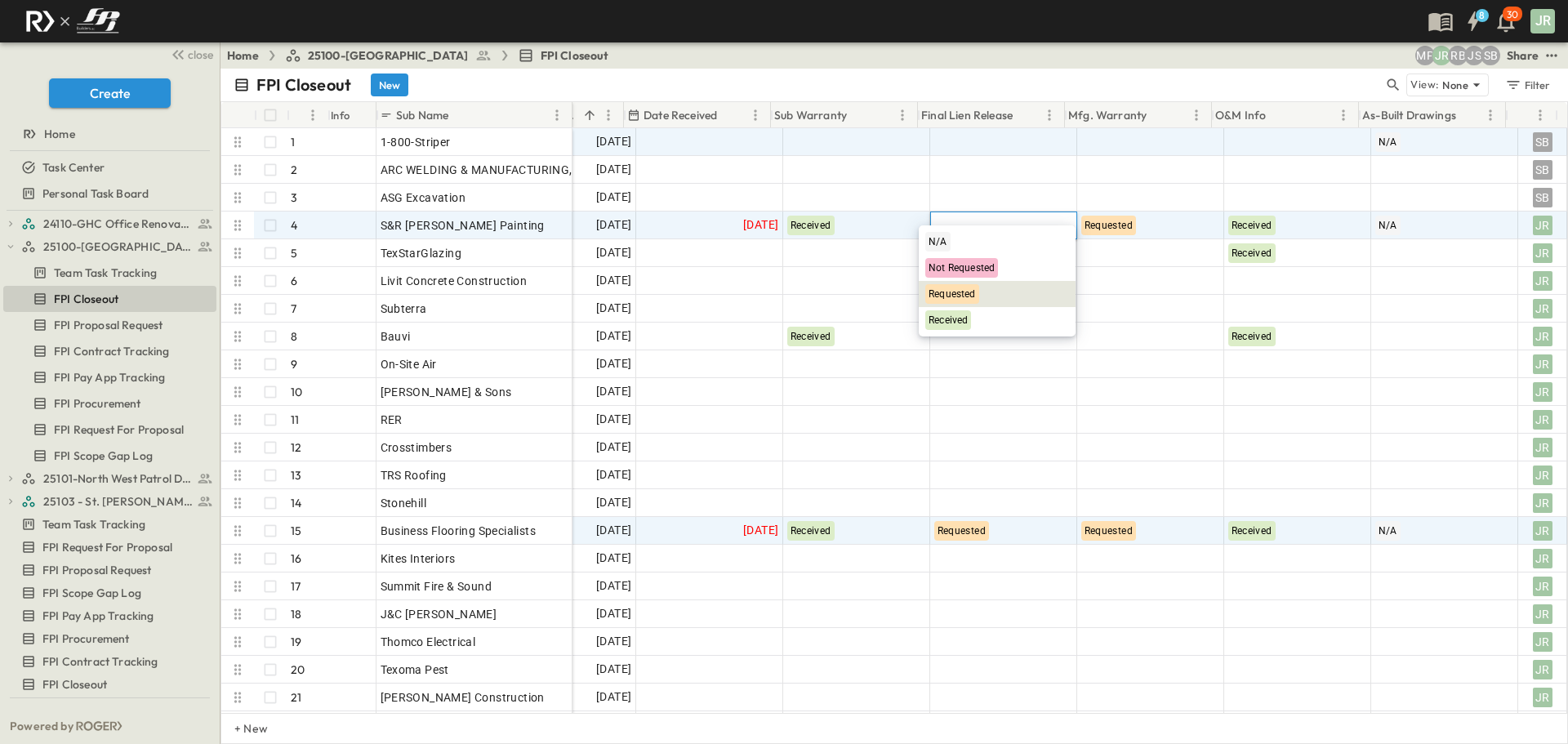
click at [961, 298] on span "Requested" at bounding box center [952, 294] width 48 height 12
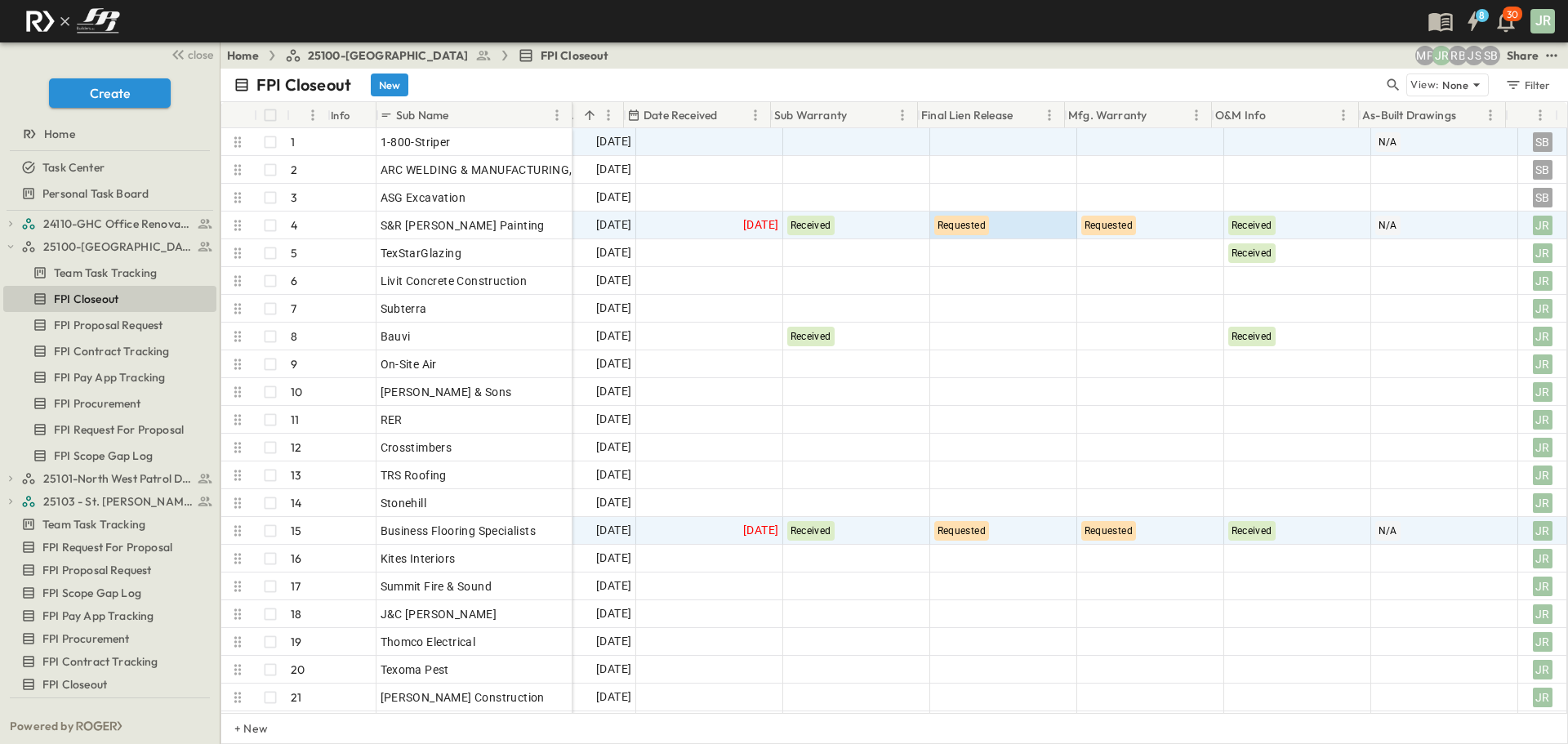
click at [1043, 49] on div "Home 25100-Vanguard Prep School FPI Closeout SB JS RB JR MP Share" at bounding box center [894, 55] width 1348 height 26
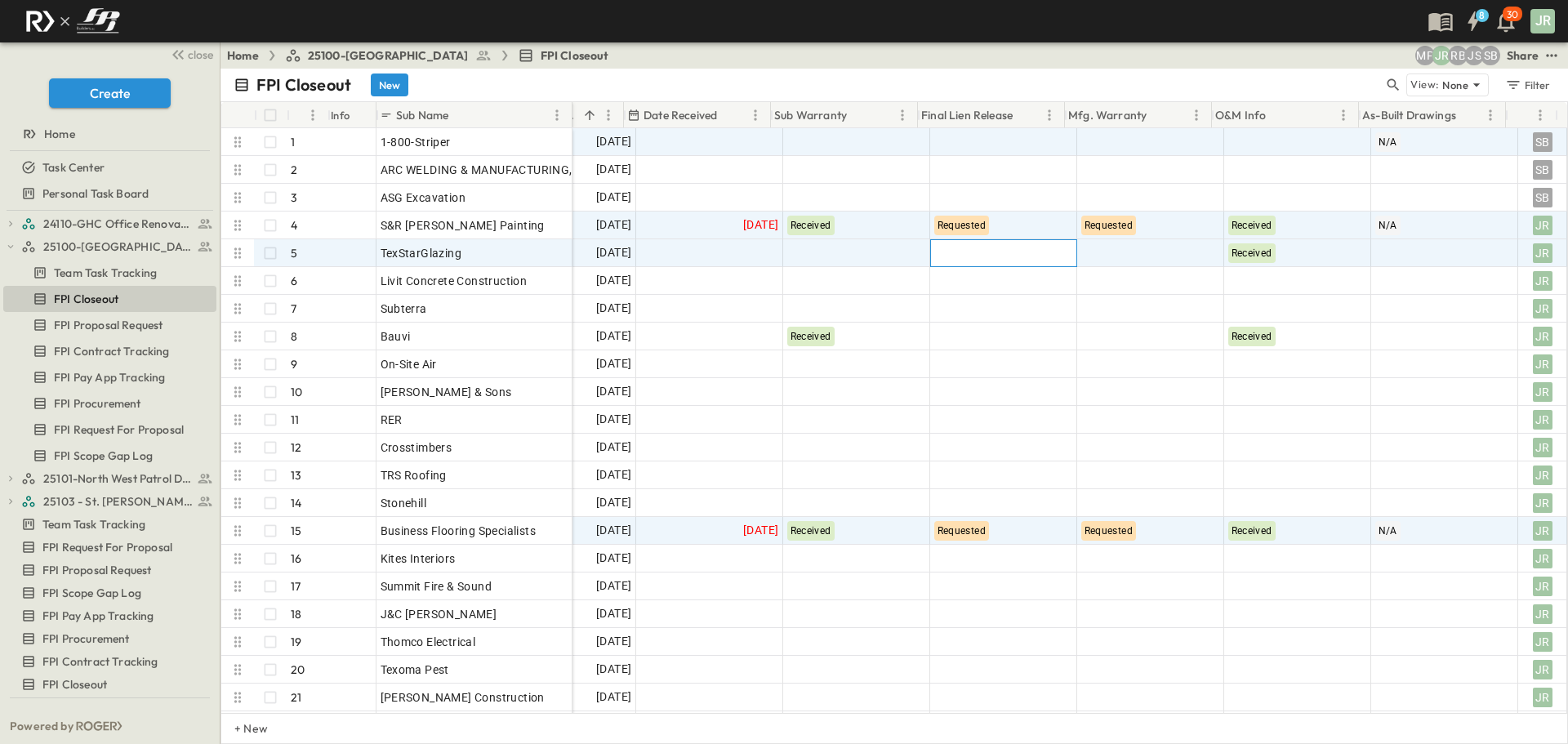
scroll to position [0, 0]
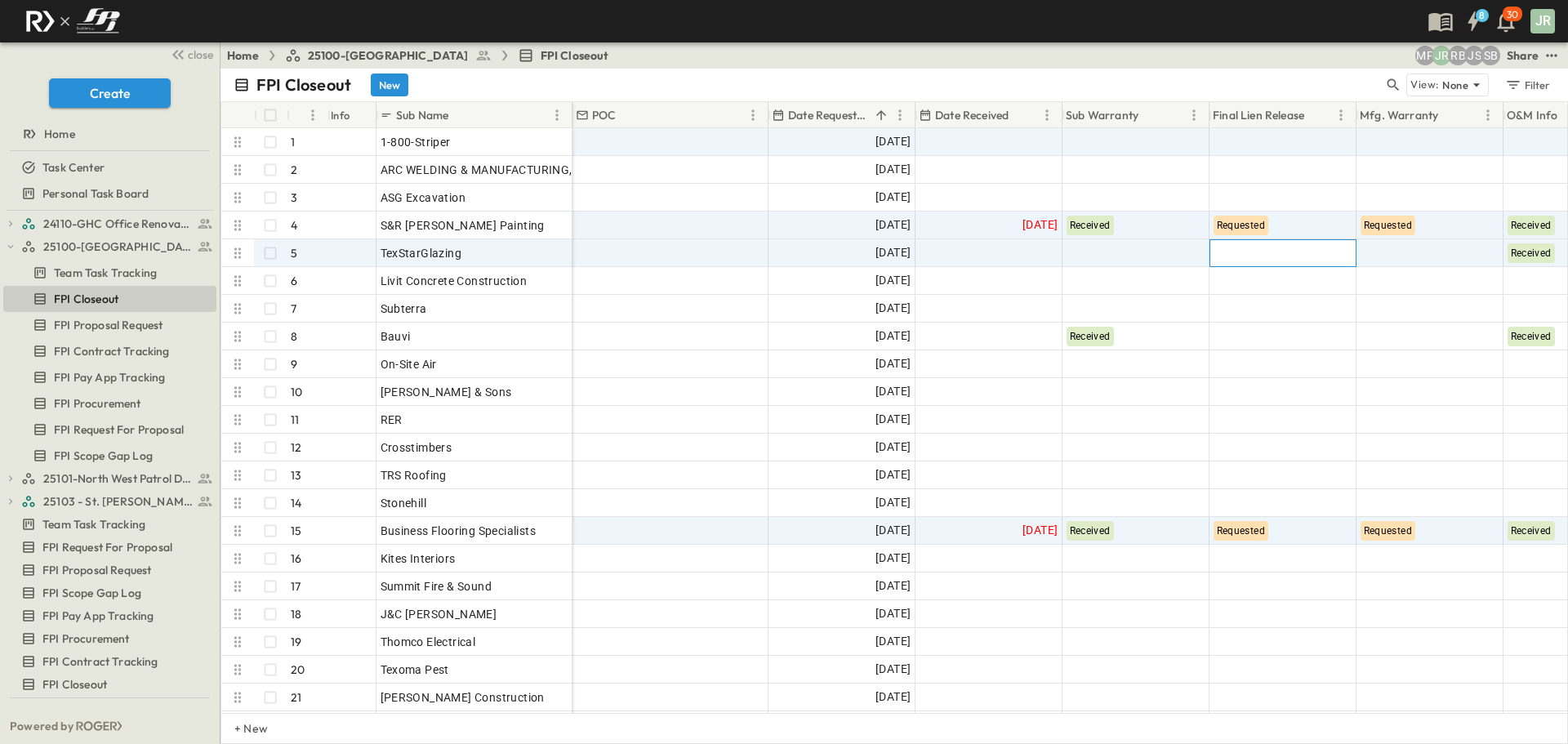
drag, startPoint x: 1040, startPoint y: 245, endPoint x: 676, endPoint y: 247, distance: 364.0
click at [994, 246] on div at bounding box center [989, 253] width 145 height 26
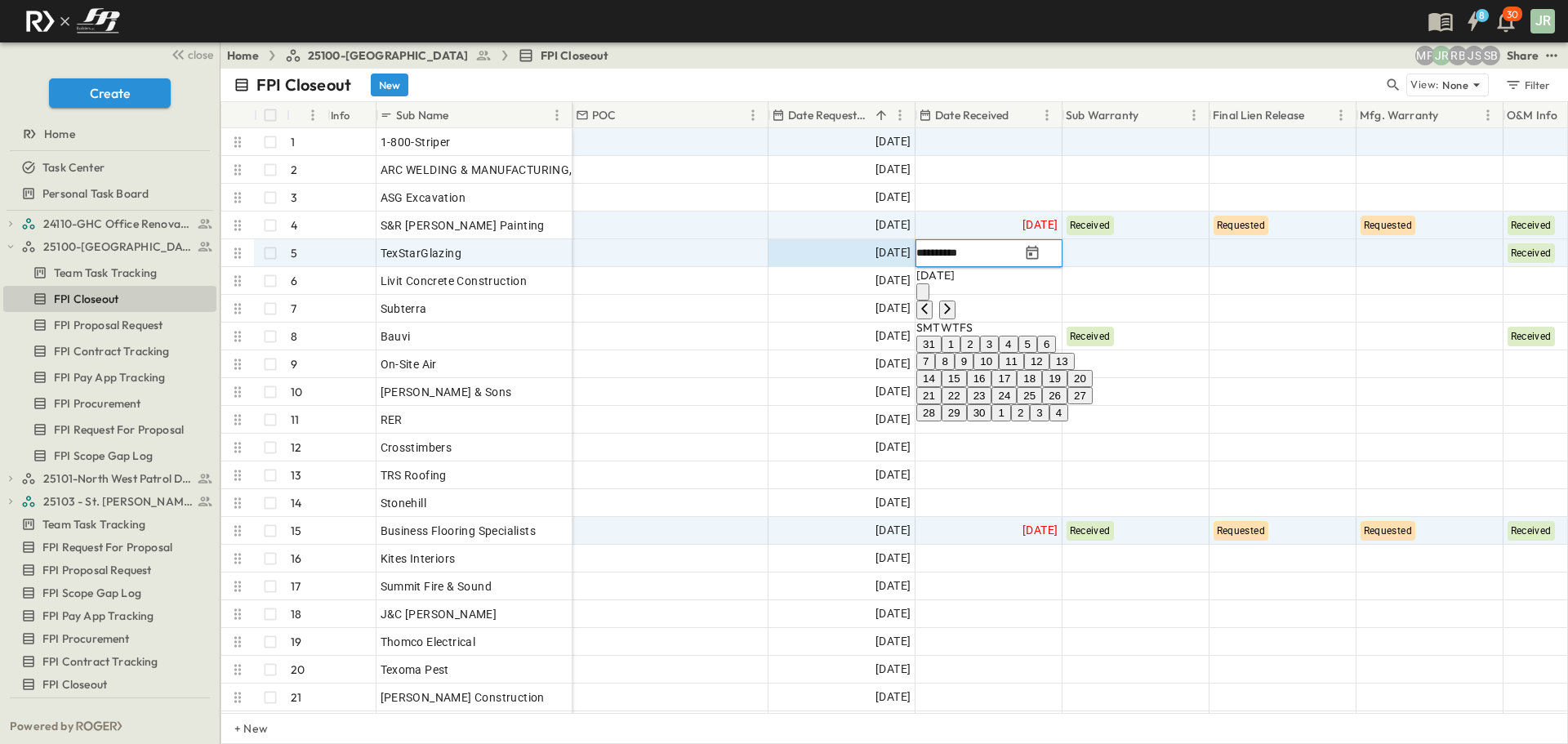
drag, startPoint x: 1014, startPoint y: 248, endPoint x: 910, endPoint y: 244, distance: 104.1
click at [910, 244] on div "**********" at bounding box center [1210, 253] width 1274 height 28
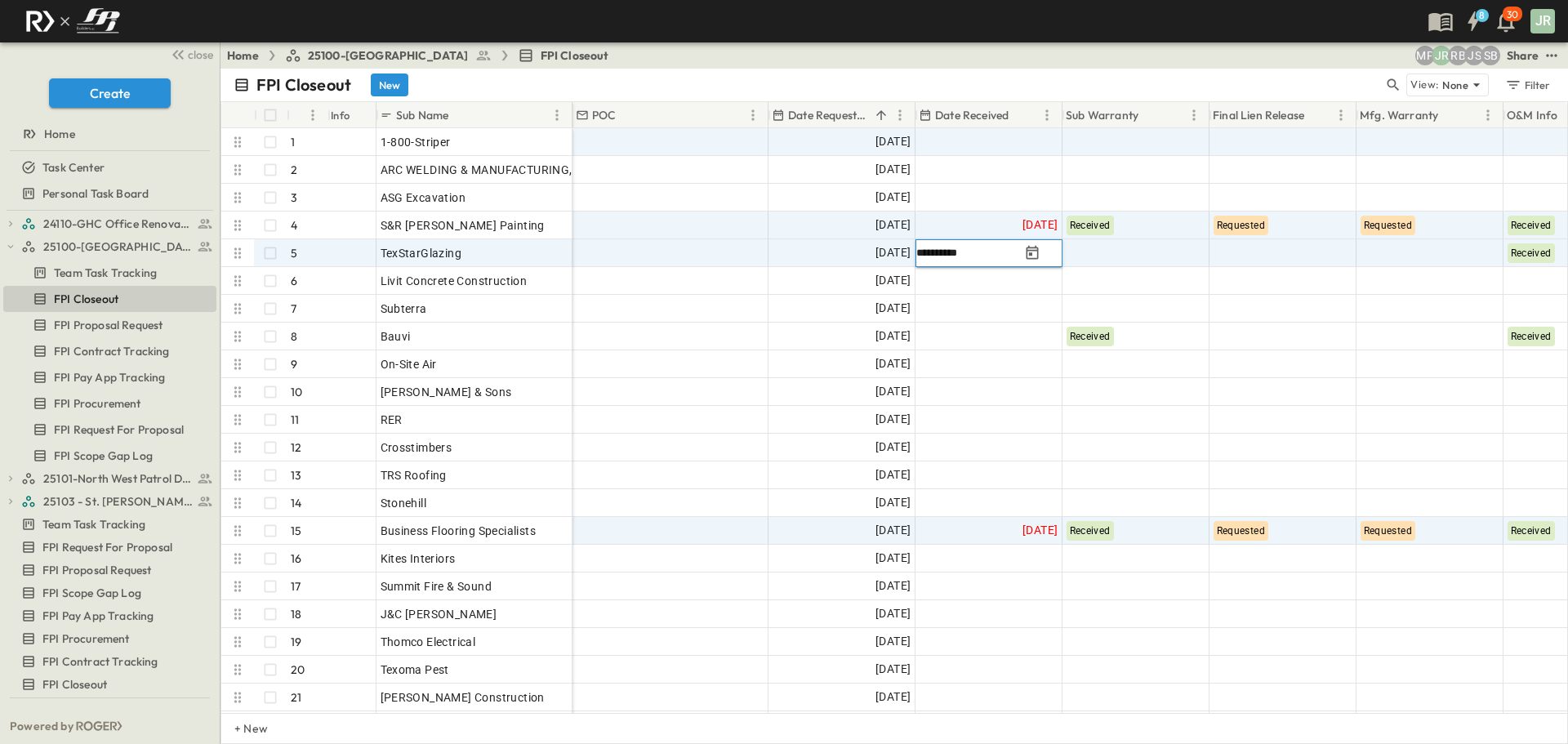
type input "**********"
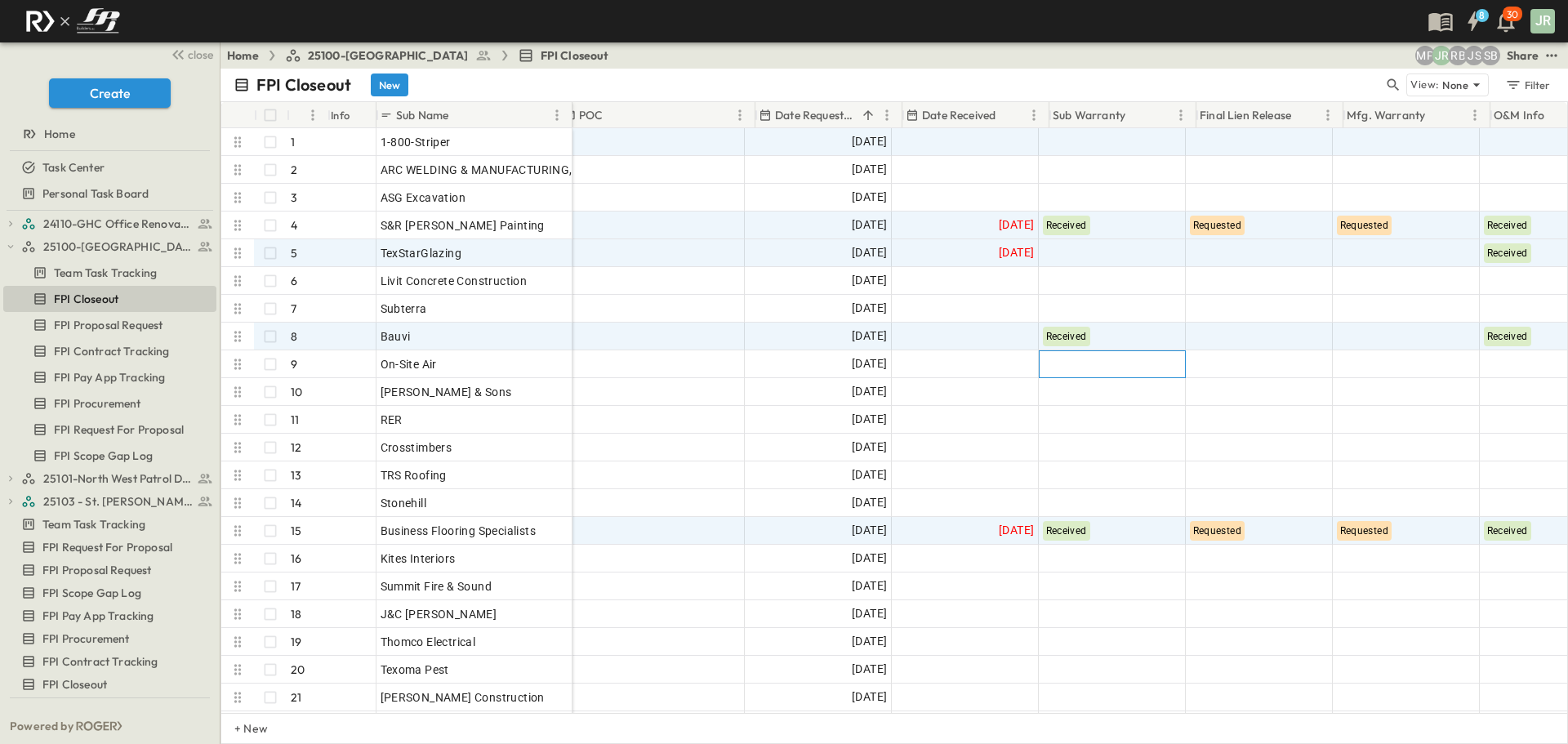
scroll to position [0, 291]
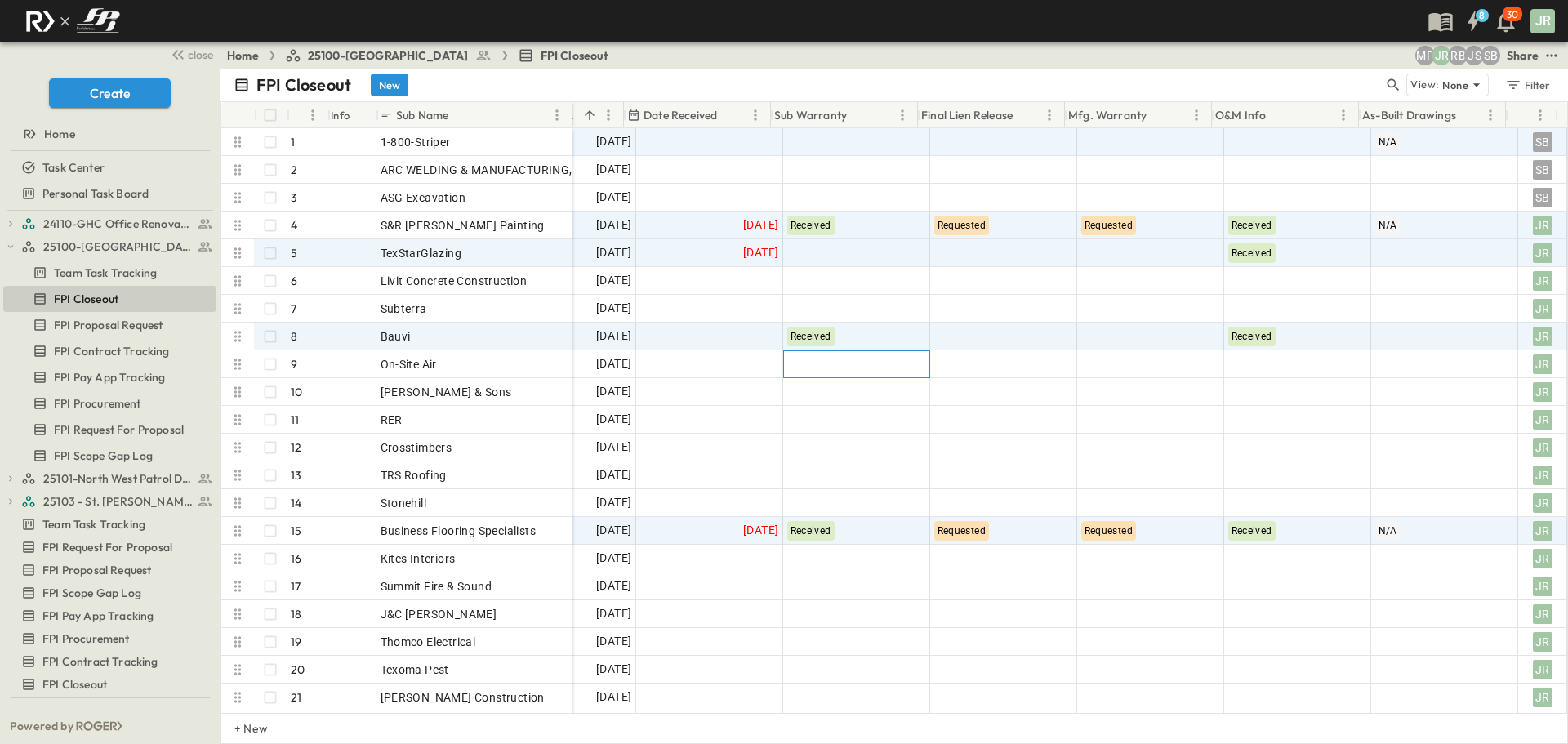
drag, startPoint x: 1095, startPoint y: 354, endPoint x: 1225, endPoint y: 344, distance: 130.4
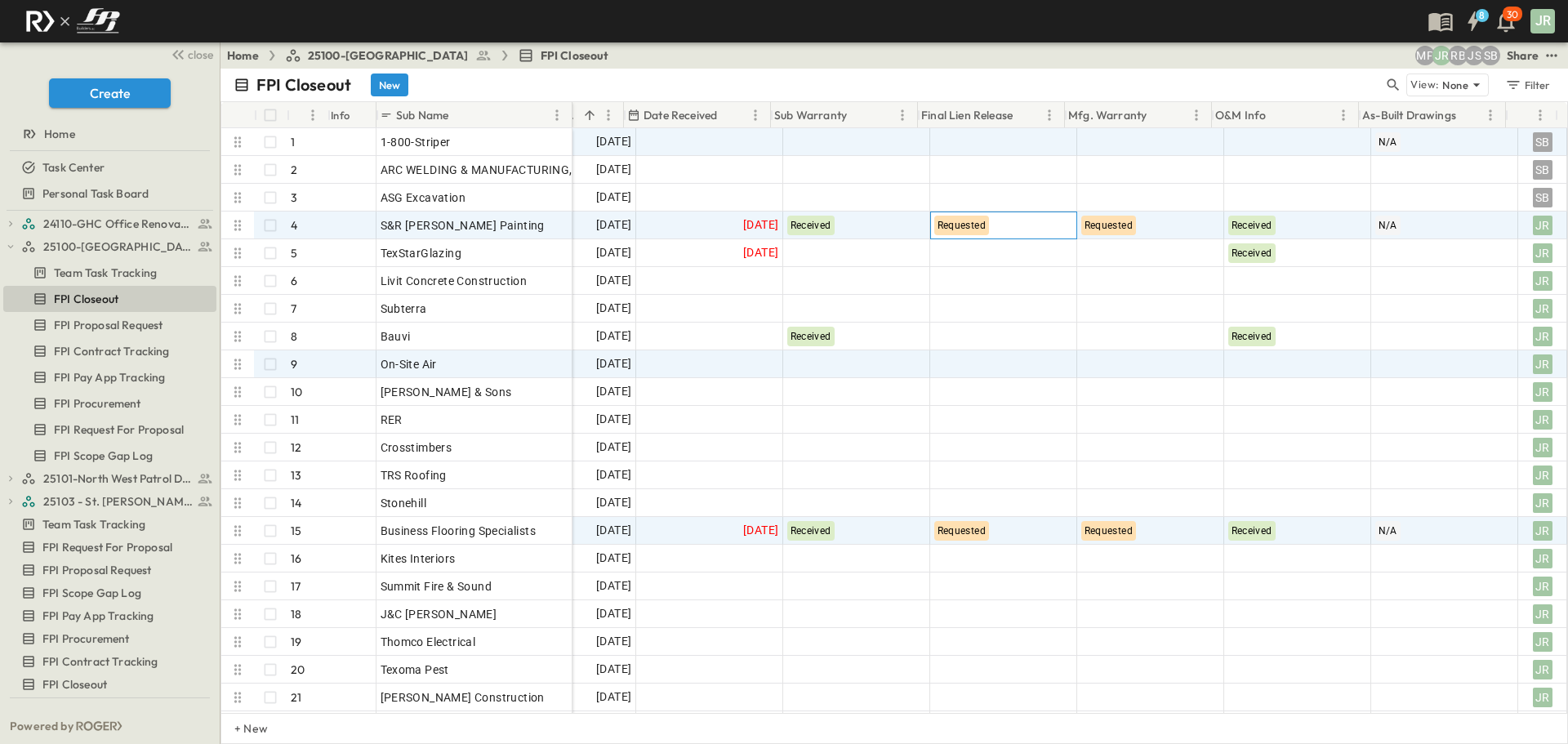
click at [1012, 234] on div "Requested" at bounding box center [1003, 225] width 145 height 26
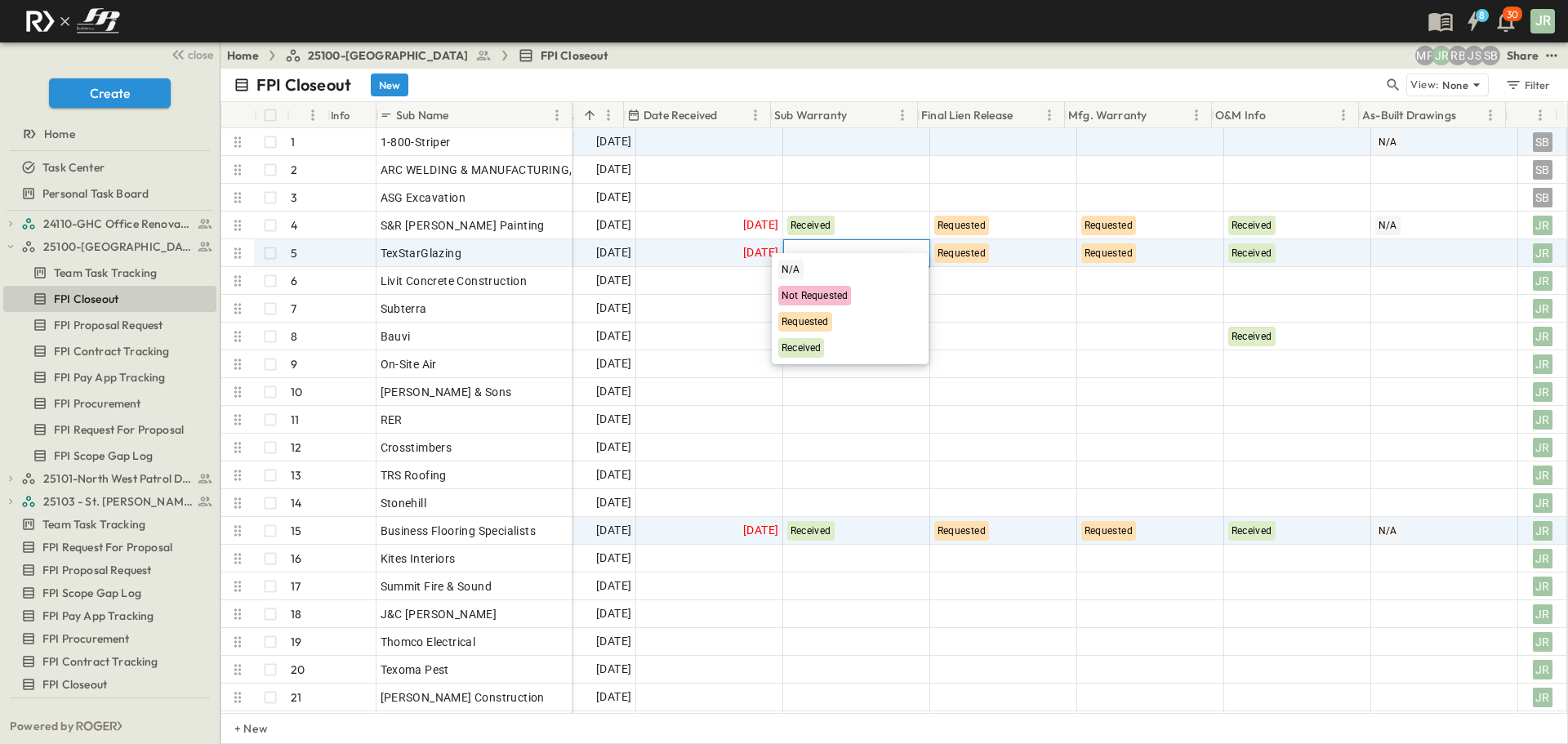
click at [910, 250] on div at bounding box center [856, 253] width 147 height 28
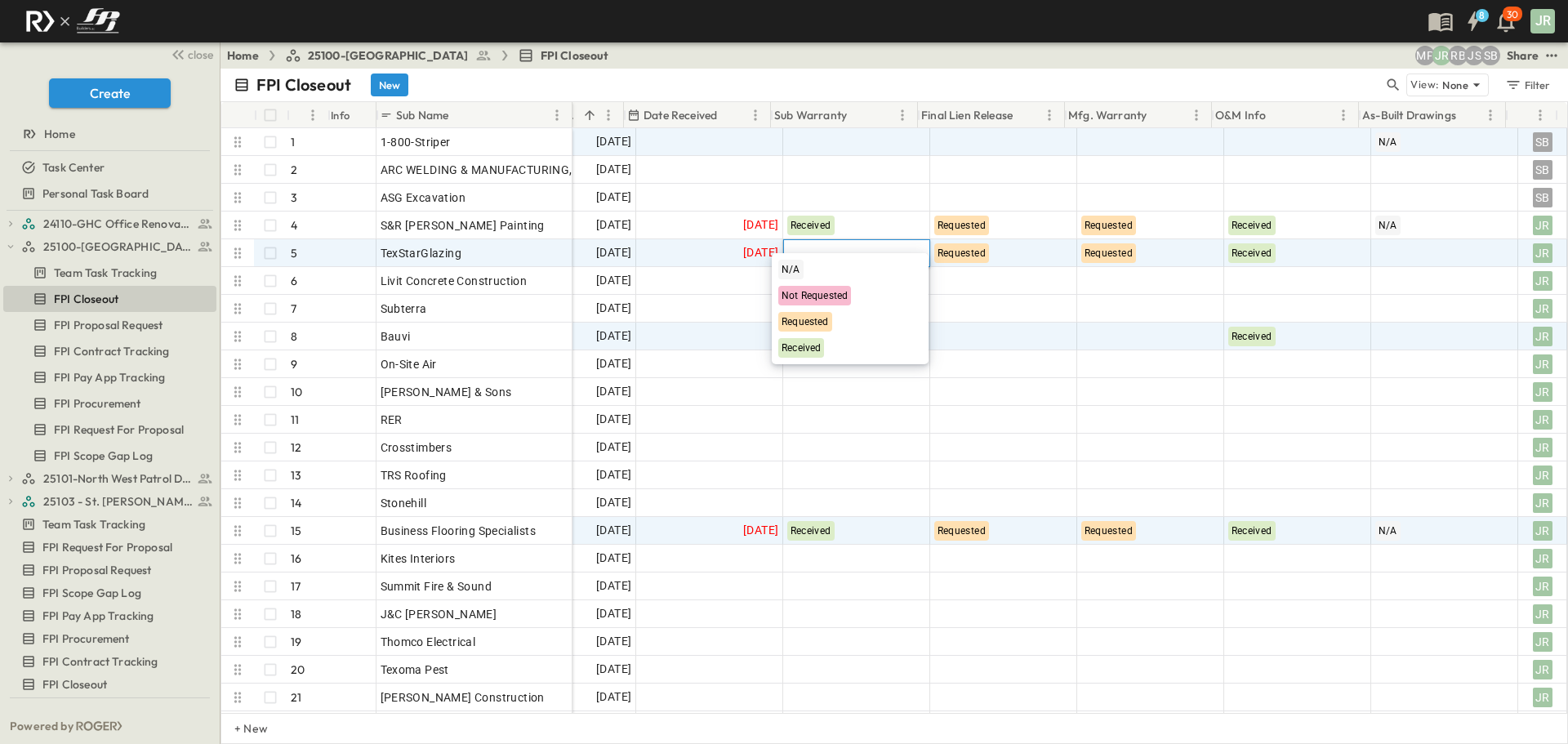
click at [825, 322] on span "Requested" at bounding box center [805, 321] width 48 height 12
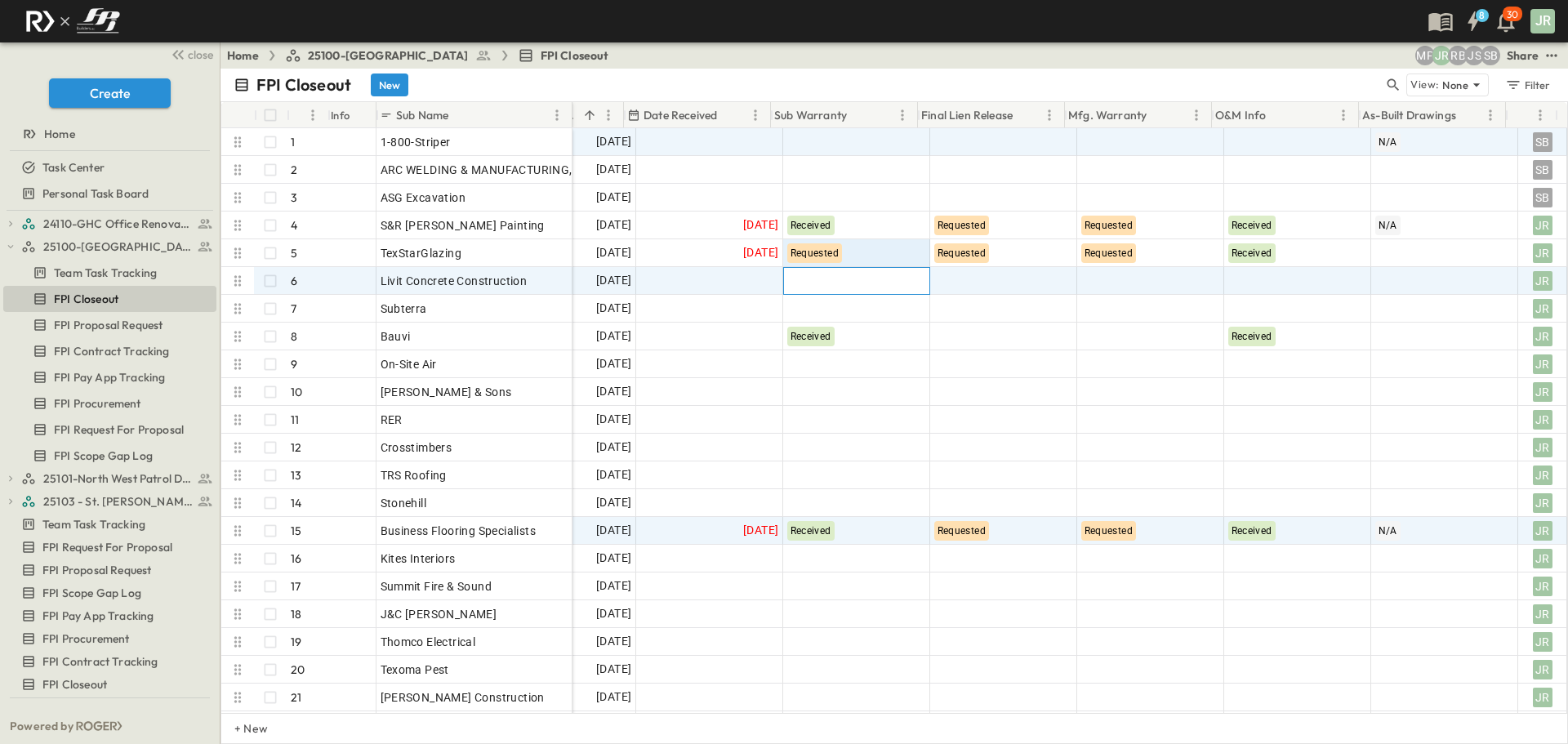
click at [811, 281] on div at bounding box center [856, 280] width 145 height 26
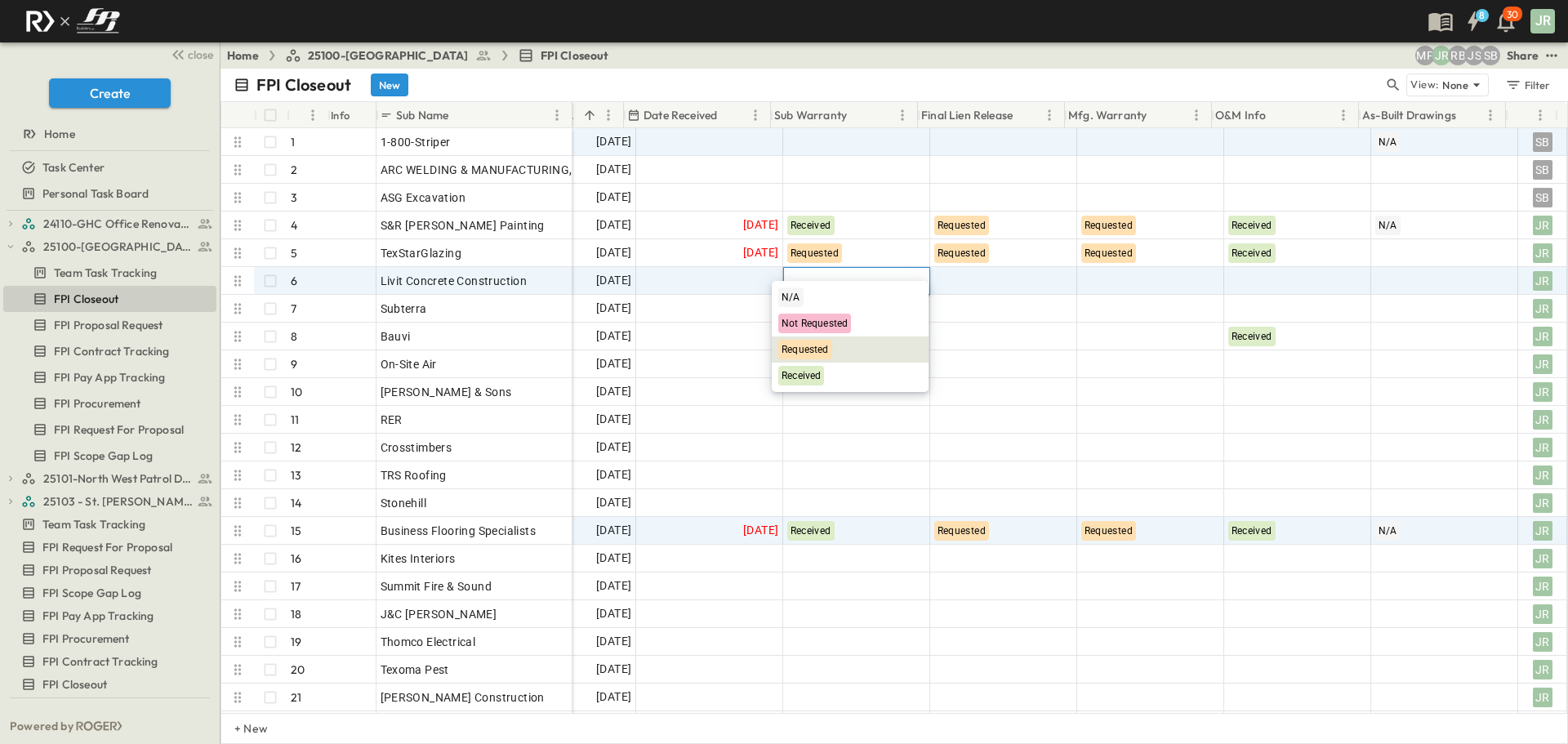
click at [820, 349] on span "Requested" at bounding box center [805, 349] width 48 height 12
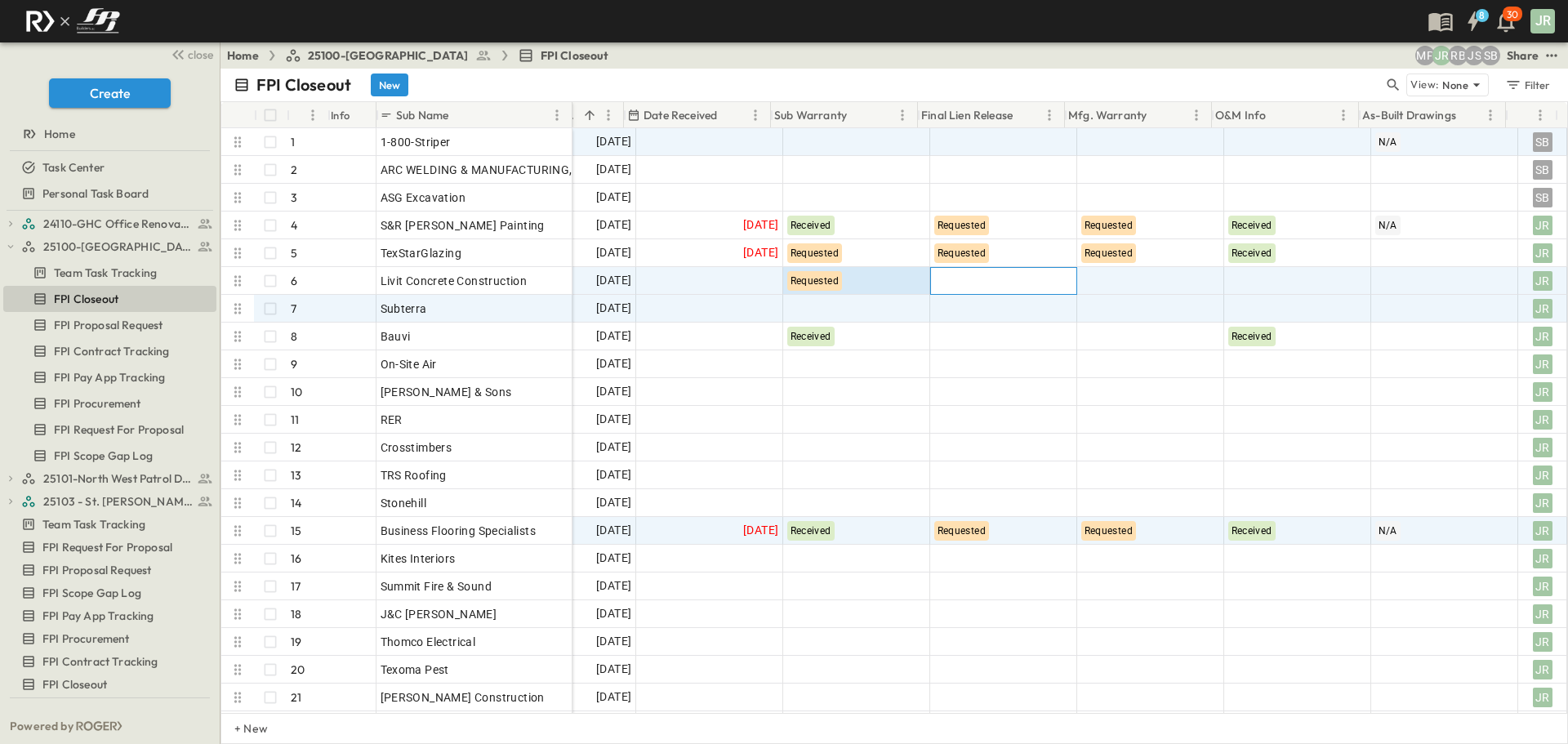
click at [998, 288] on div at bounding box center [1003, 280] width 145 height 26
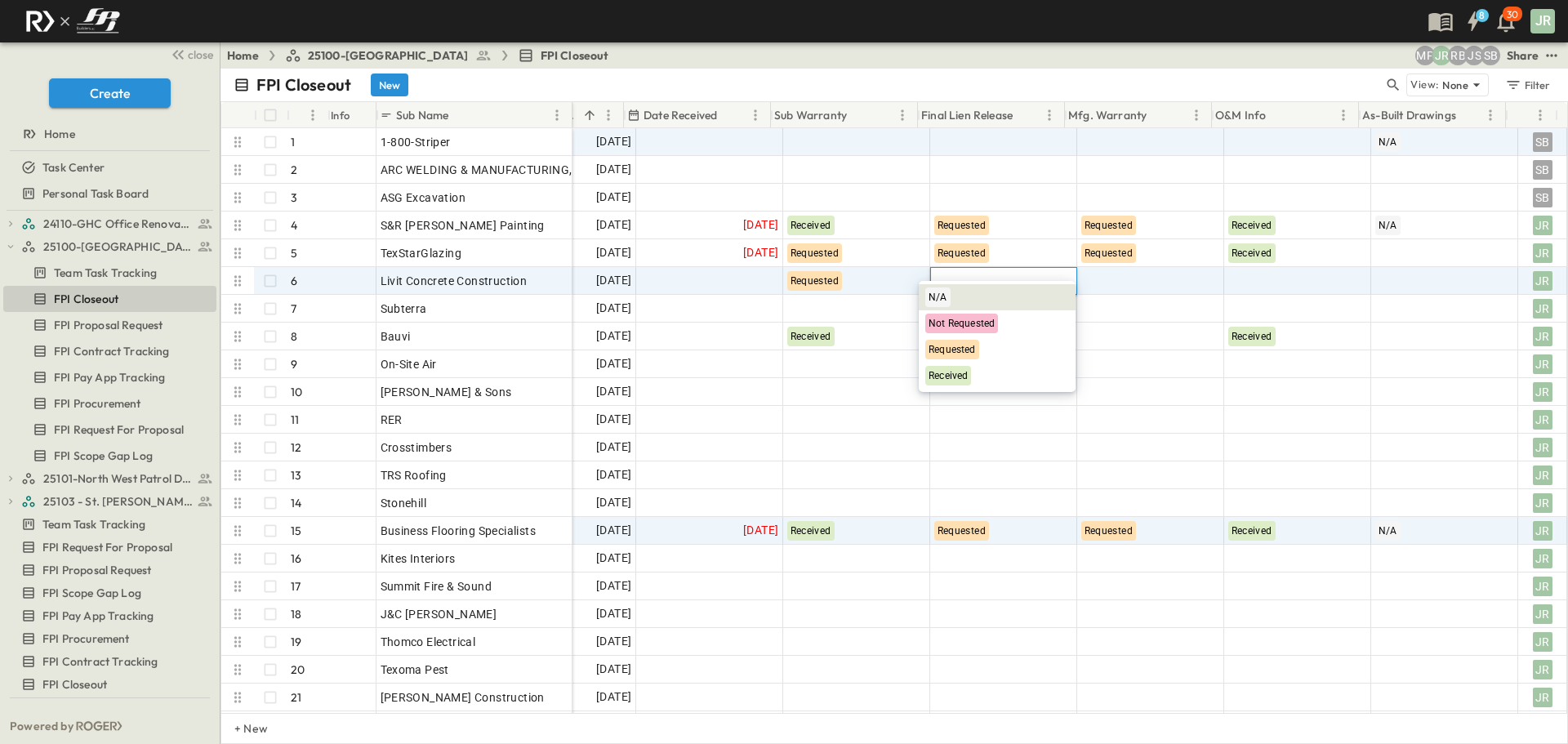
click at [970, 280] on div at bounding box center [1003, 280] width 147 height 28
click at [967, 341] on div "Requested" at bounding box center [953, 350] width 54 height 20
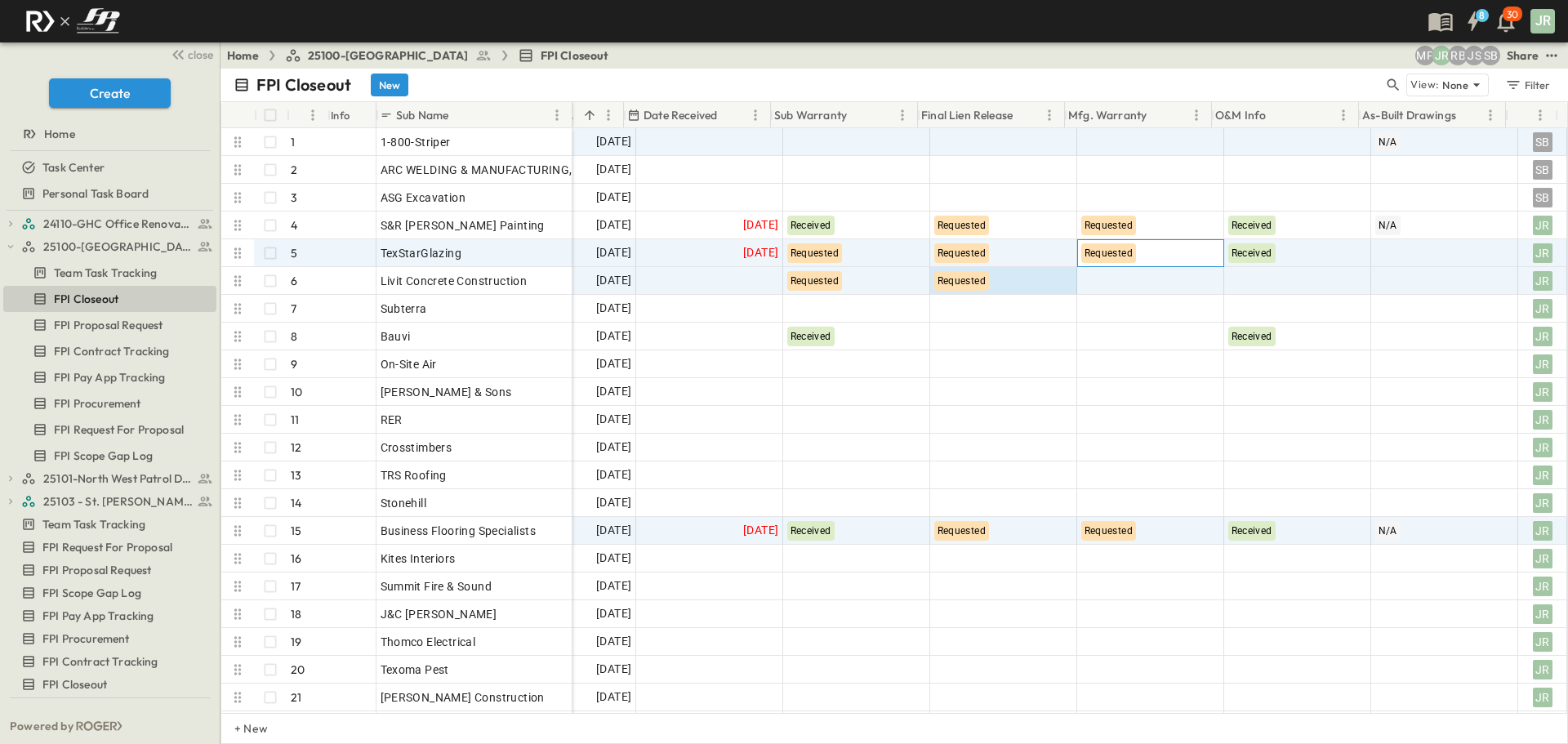
click at [1147, 266] on div "Requested" at bounding box center [1150, 253] width 147 height 28
click at [1142, 279] on div at bounding box center [1150, 280] width 145 height 26
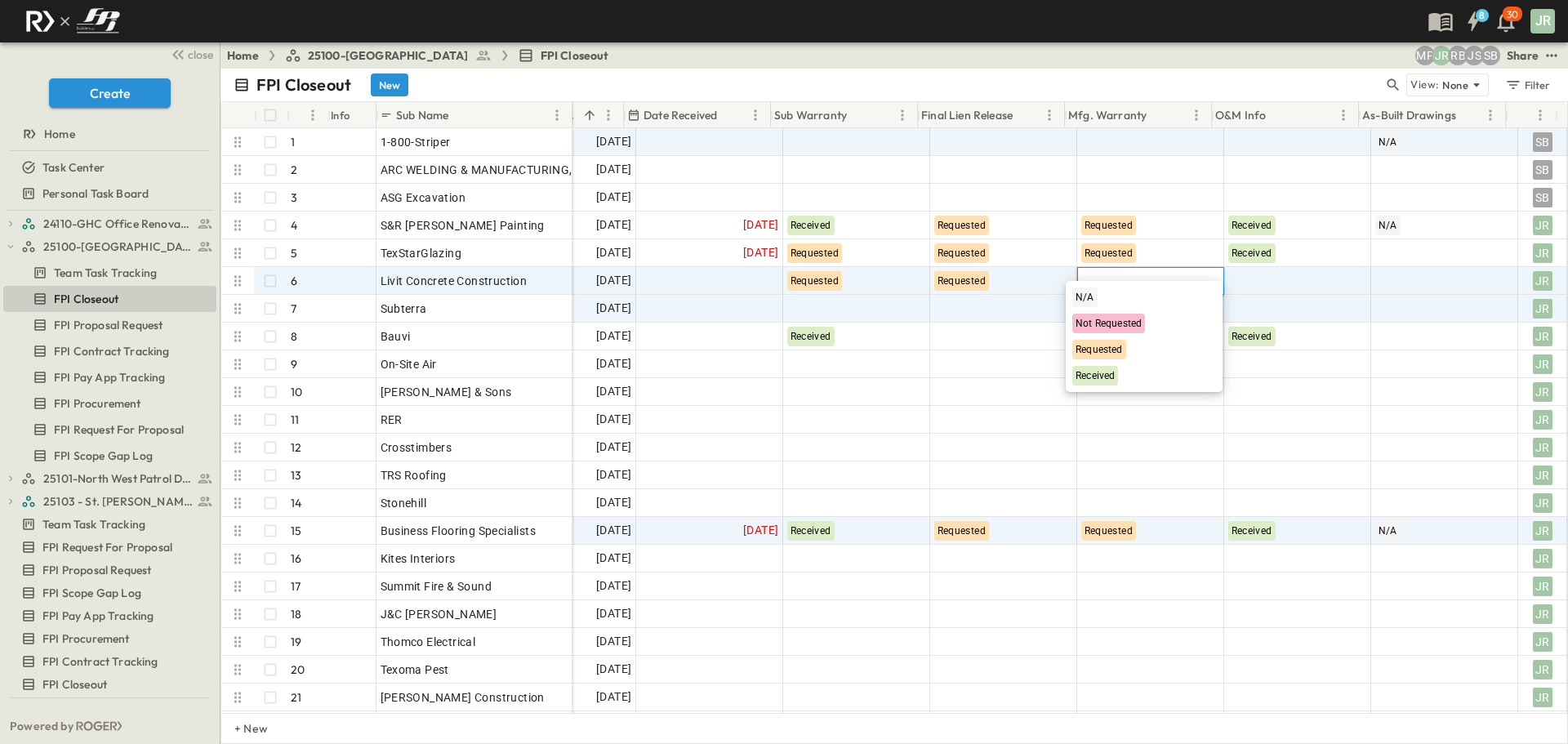
click at [1123, 353] on span "Requested" at bounding box center [1099, 349] width 48 height 12
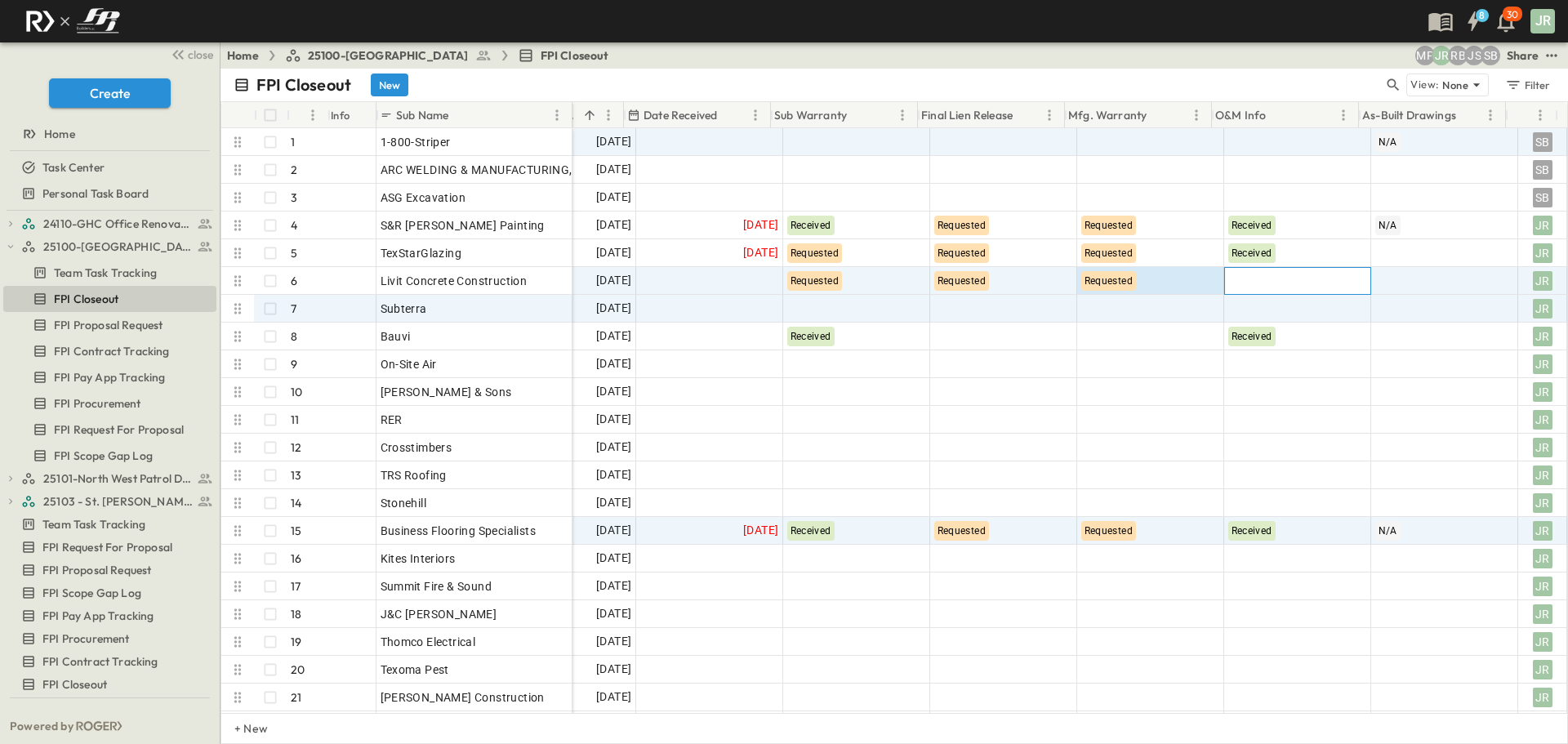
click at [1297, 289] on div at bounding box center [1297, 280] width 145 height 26
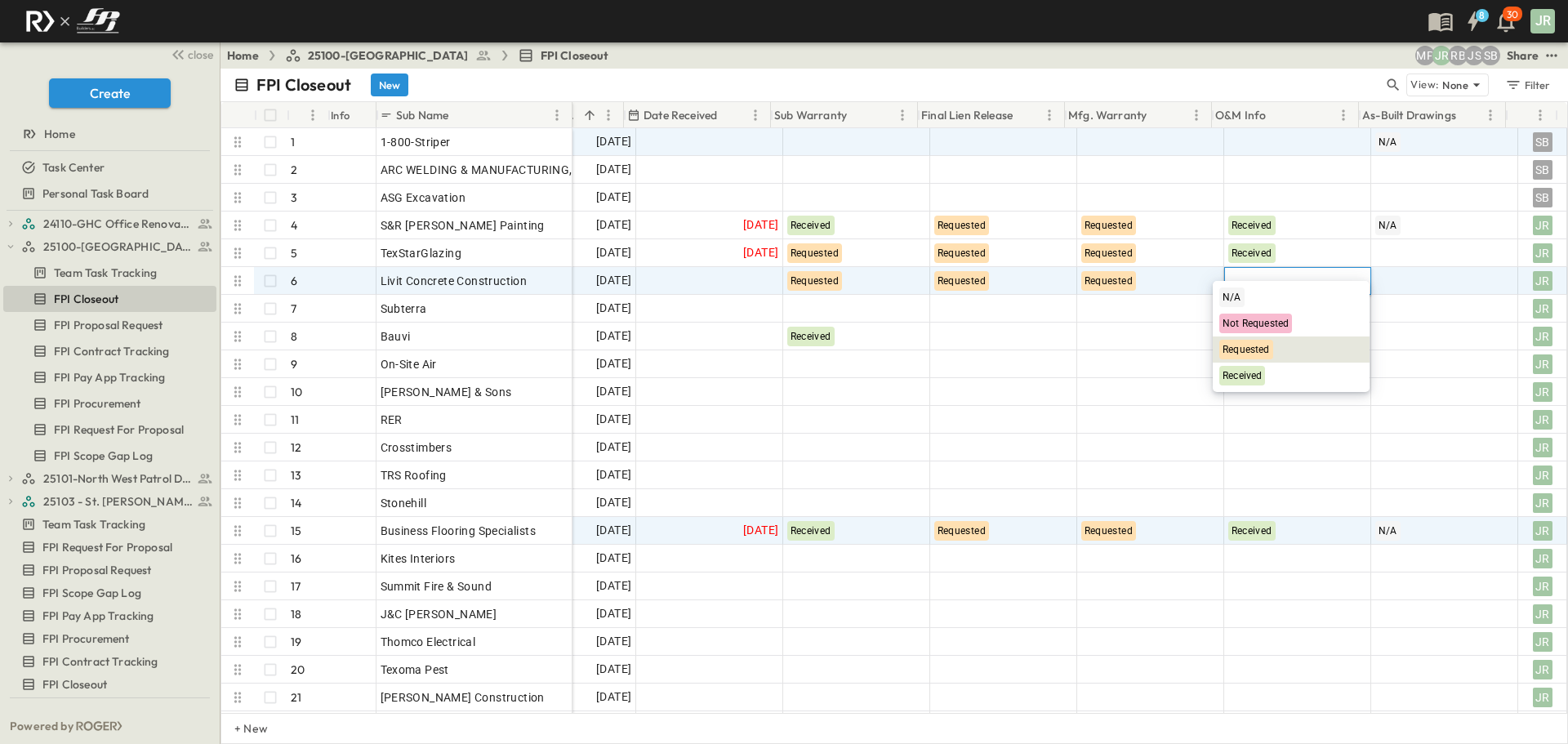
click at [1262, 343] on div "Requested" at bounding box center [1247, 350] width 54 height 20
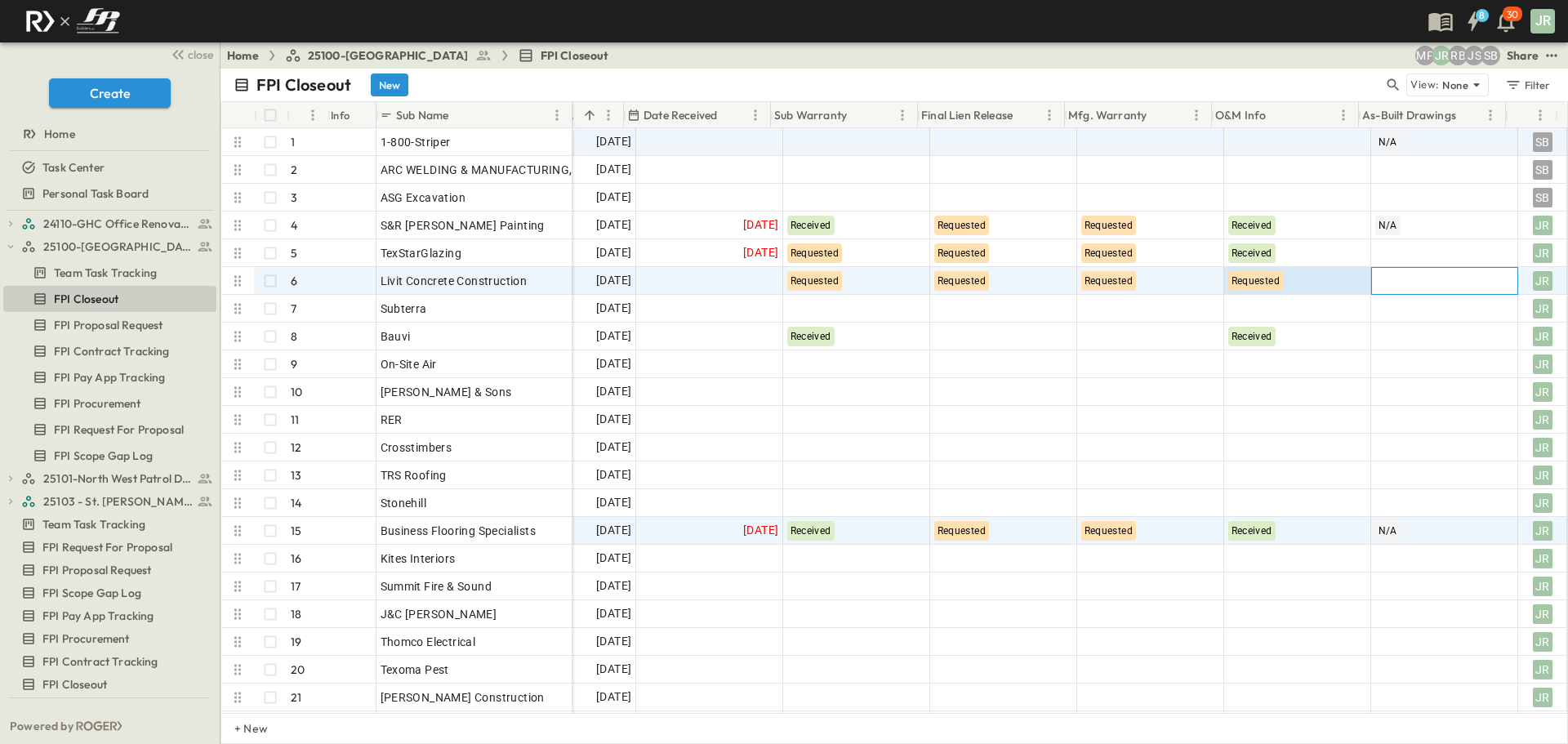
click at [1383, 280] on div at bounding box center [1444, 280] width 145 height 26
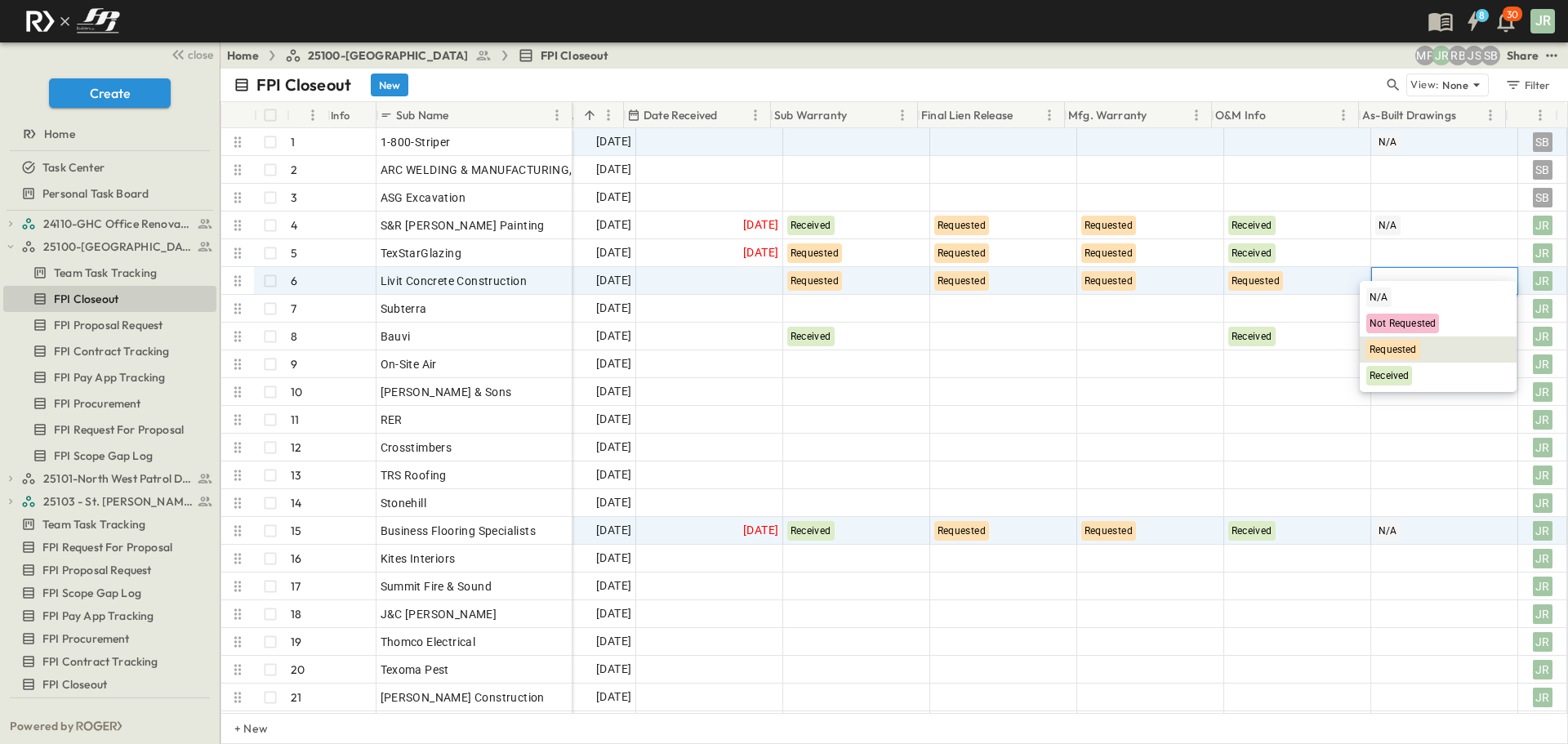
click at [1391, 347] on span "Requested" at bounding box center [1393, 349] width 48 height 12
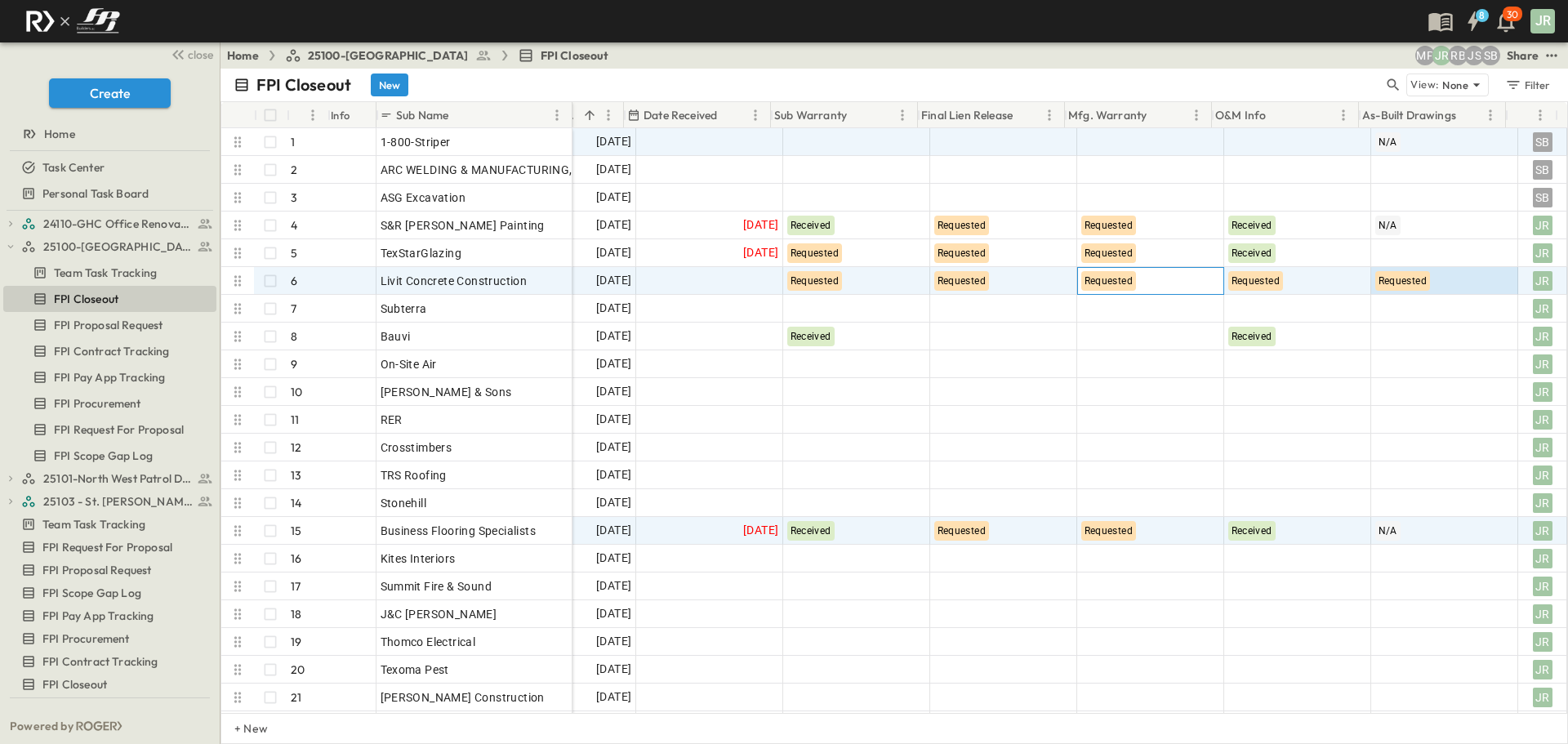
click at [1164, 274] on div "Requested" at bounding box center [1150, 280] width 145 height 26
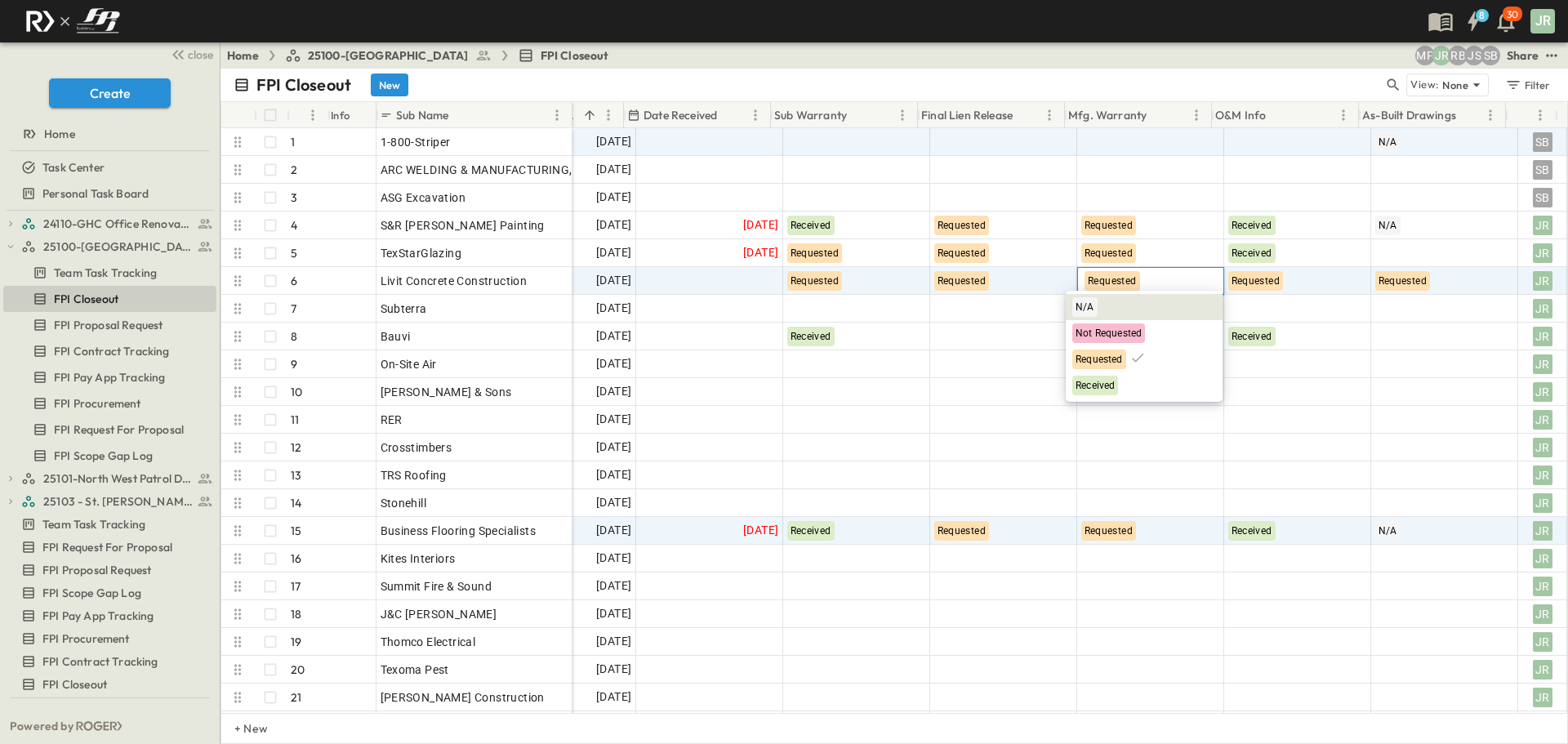
click at [1109, 314] on div "N/A" at bounding box center [1145, 307] width 157 height 26
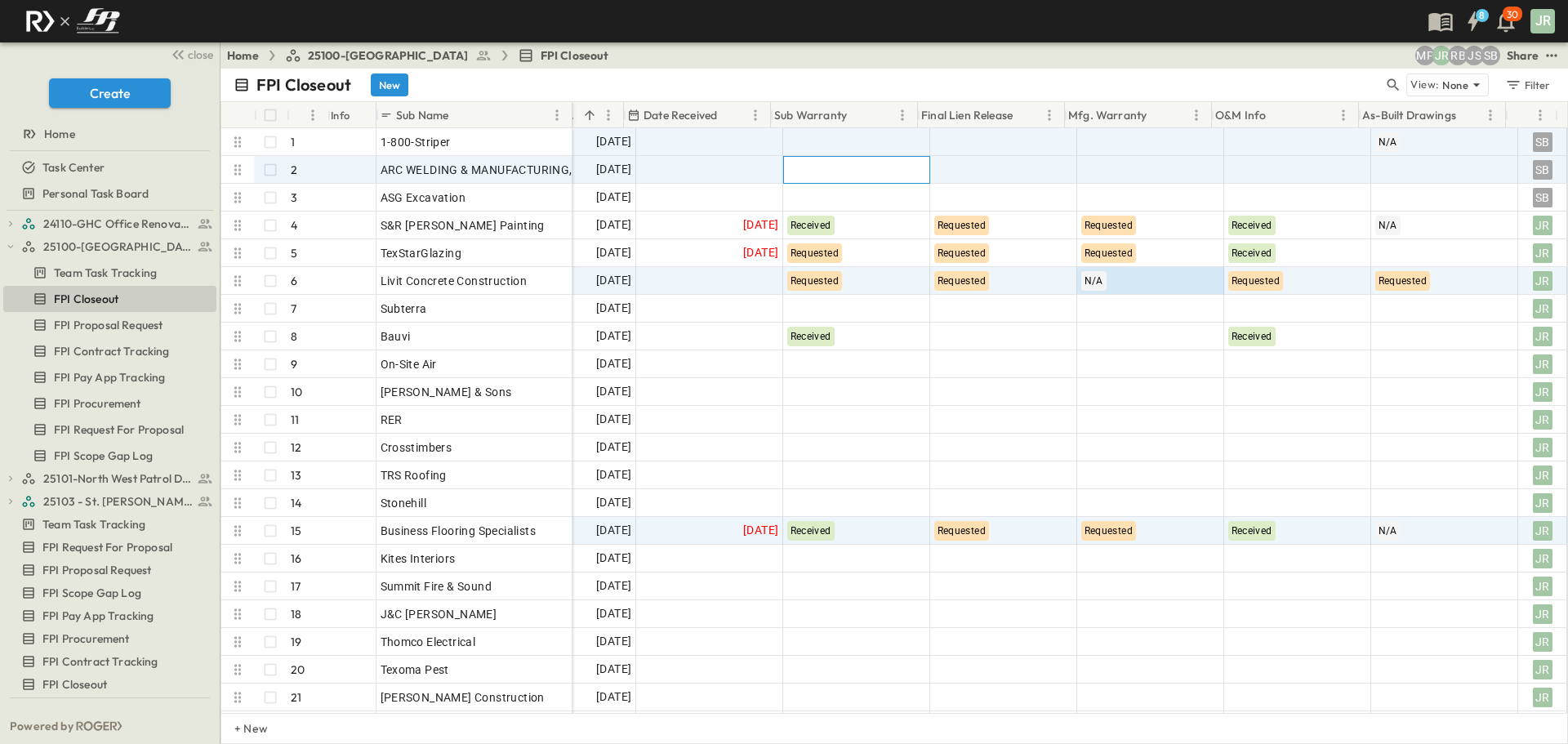
click at [836, 170] on div at bounding box center [856, 170] width 145 height 26
click at [802, 266] on span "Received" at bounding box center [800, 264] width 39 height 12
click at [1017, 169] on div at bounding box center [1003, 170] width 145 height 26
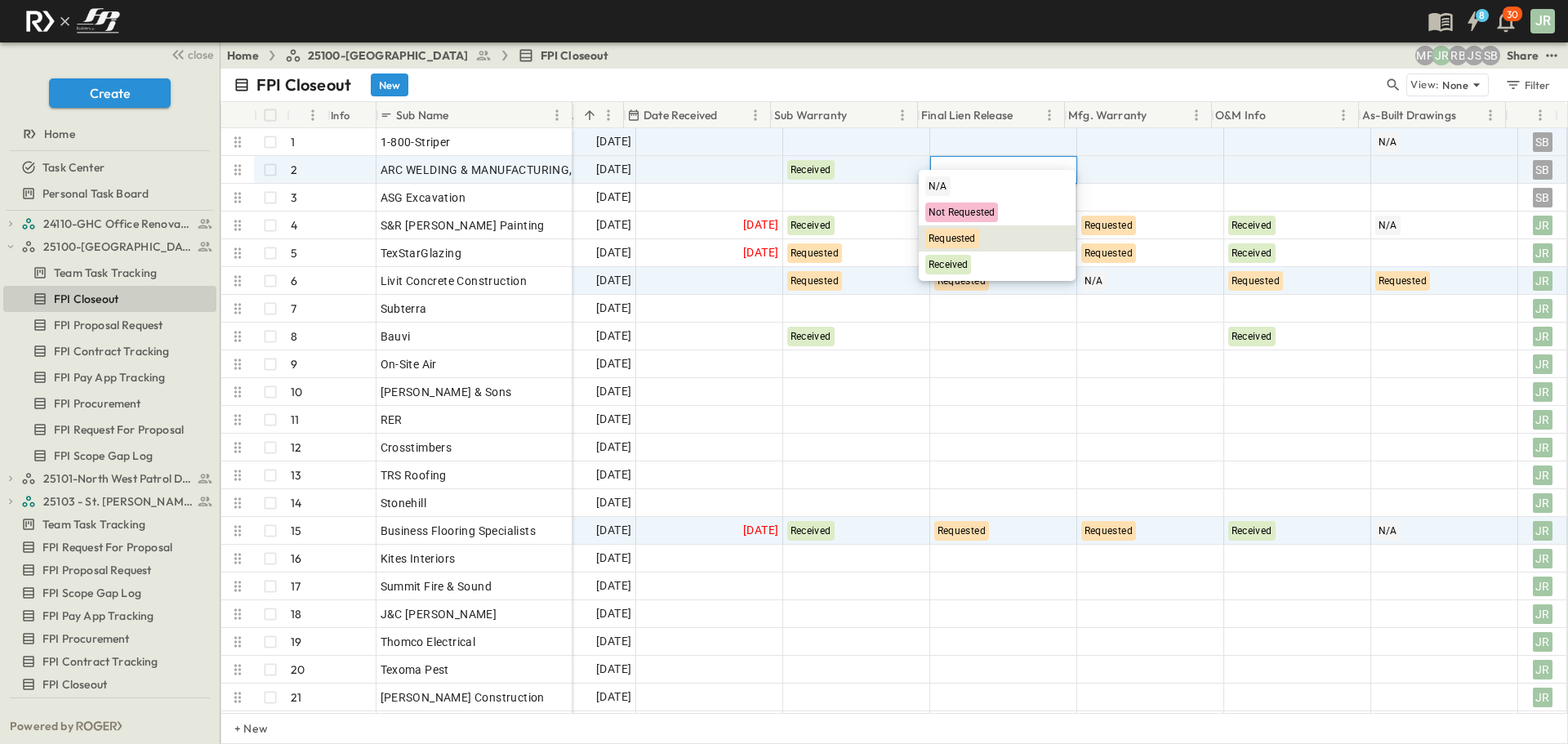
click at [961, 239] on span "Requested" at bounding box center [952, 238] width 48 height 12
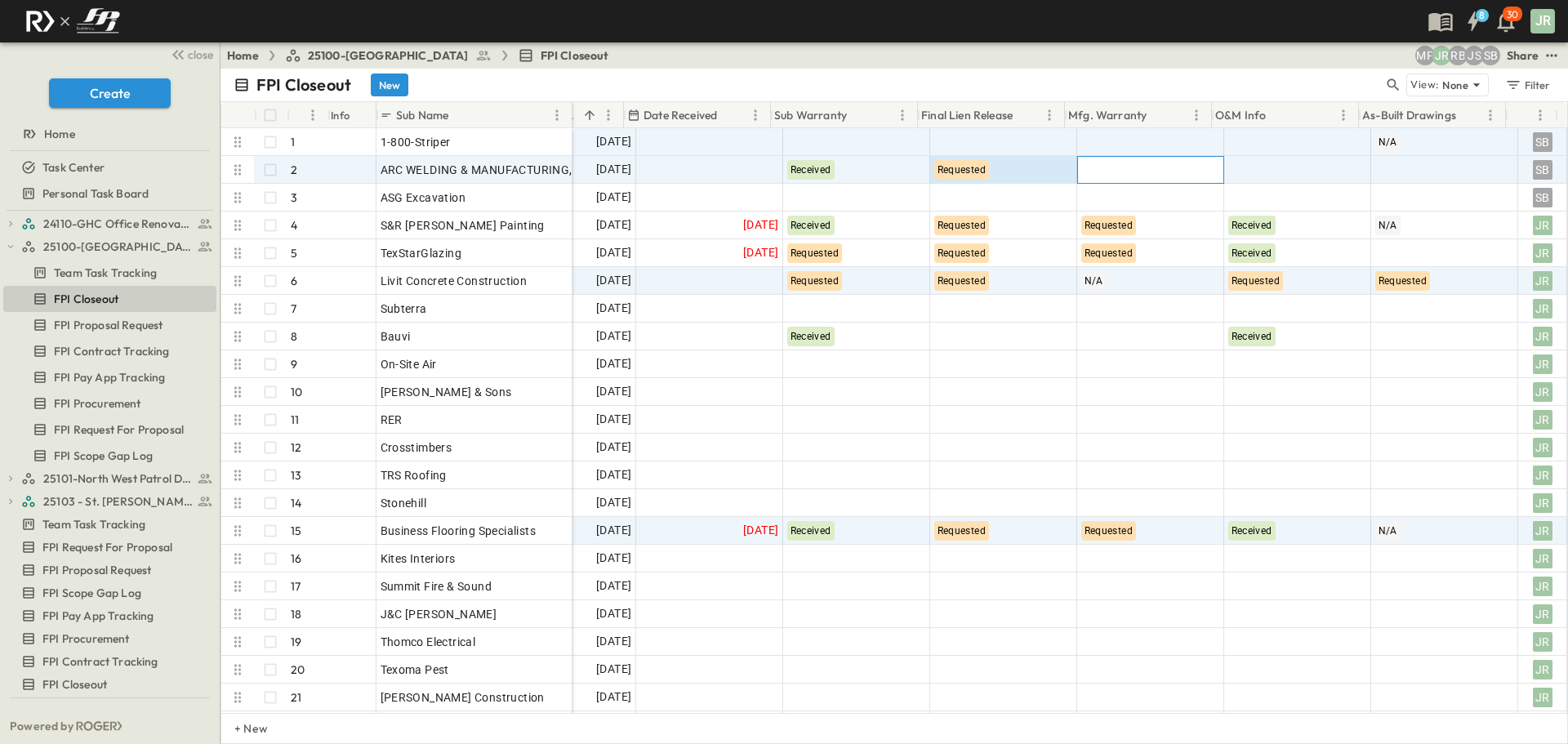
click at [1116, 160] on div at bounding box center [1150, 170] width 145 height 26
click at [1110, 228] on div "Requested" at bounding box center [1145, 238] width 157 height 26
click at [1280, 178] on div at bounding box center [1297, 170] width 145 height 26
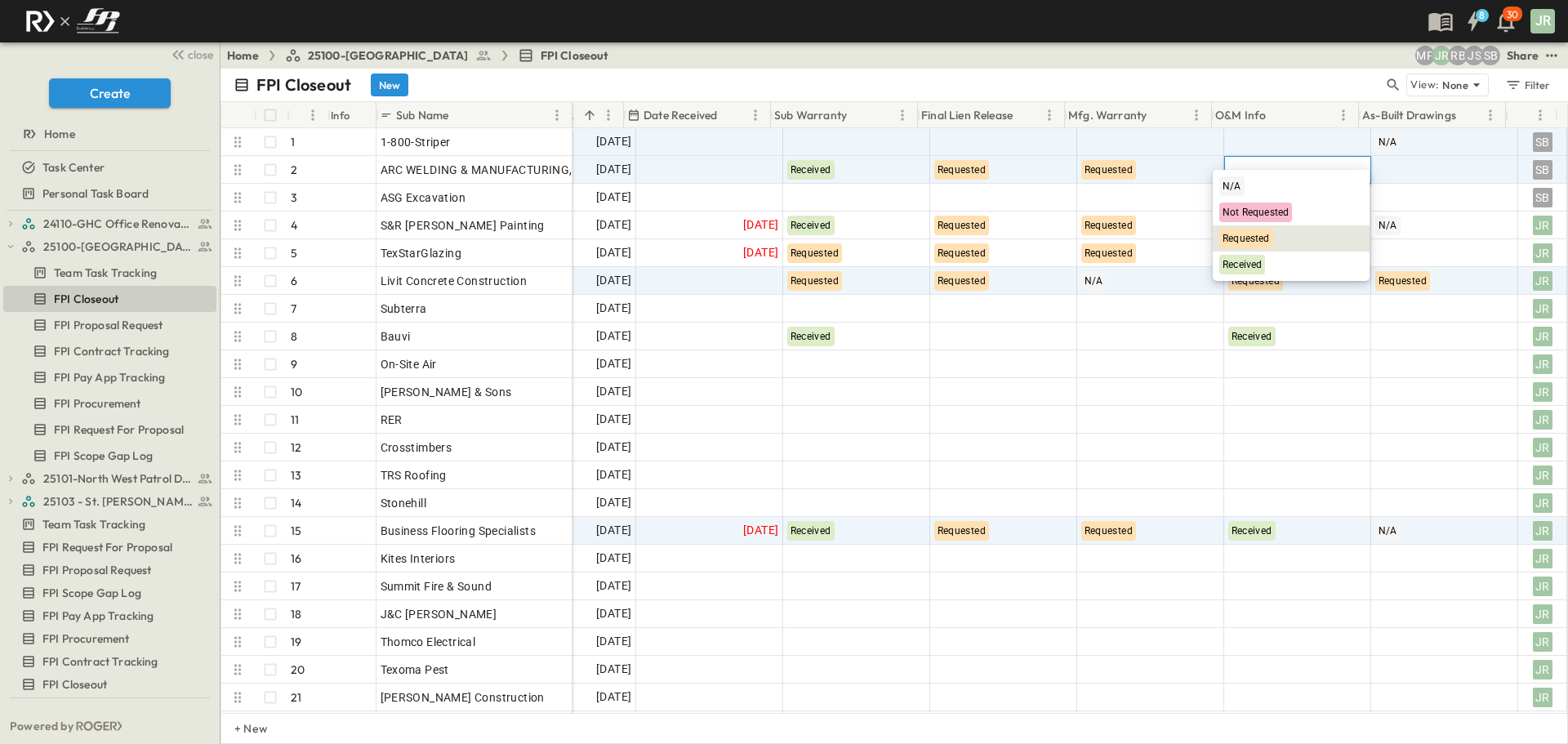
click at [1242, 243] on span "Requested" at bounding box center [1246, 238] width 48 height 12
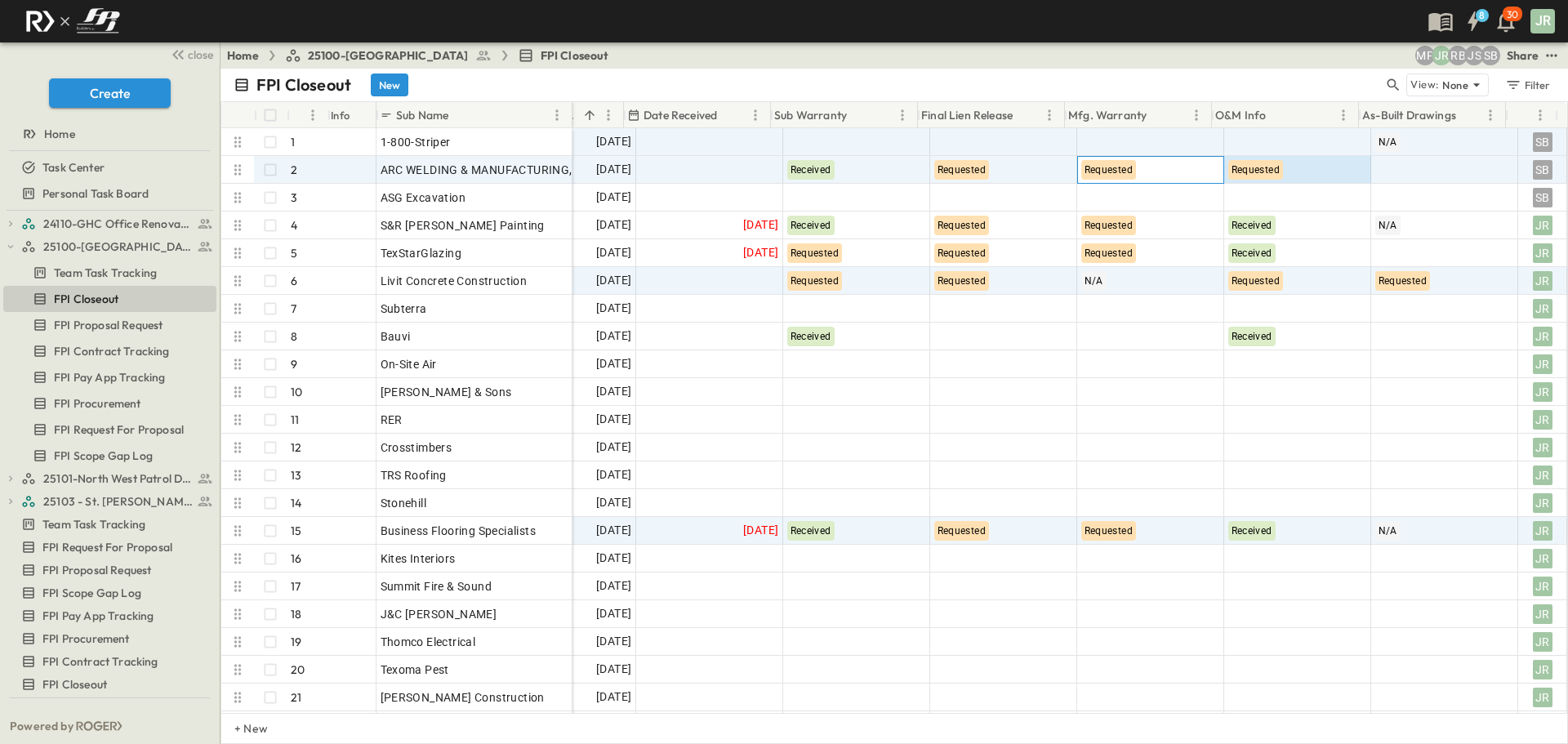
click at [1174, 172] on div "Requested" at bounding box center [1150, 170] width 145 height 26
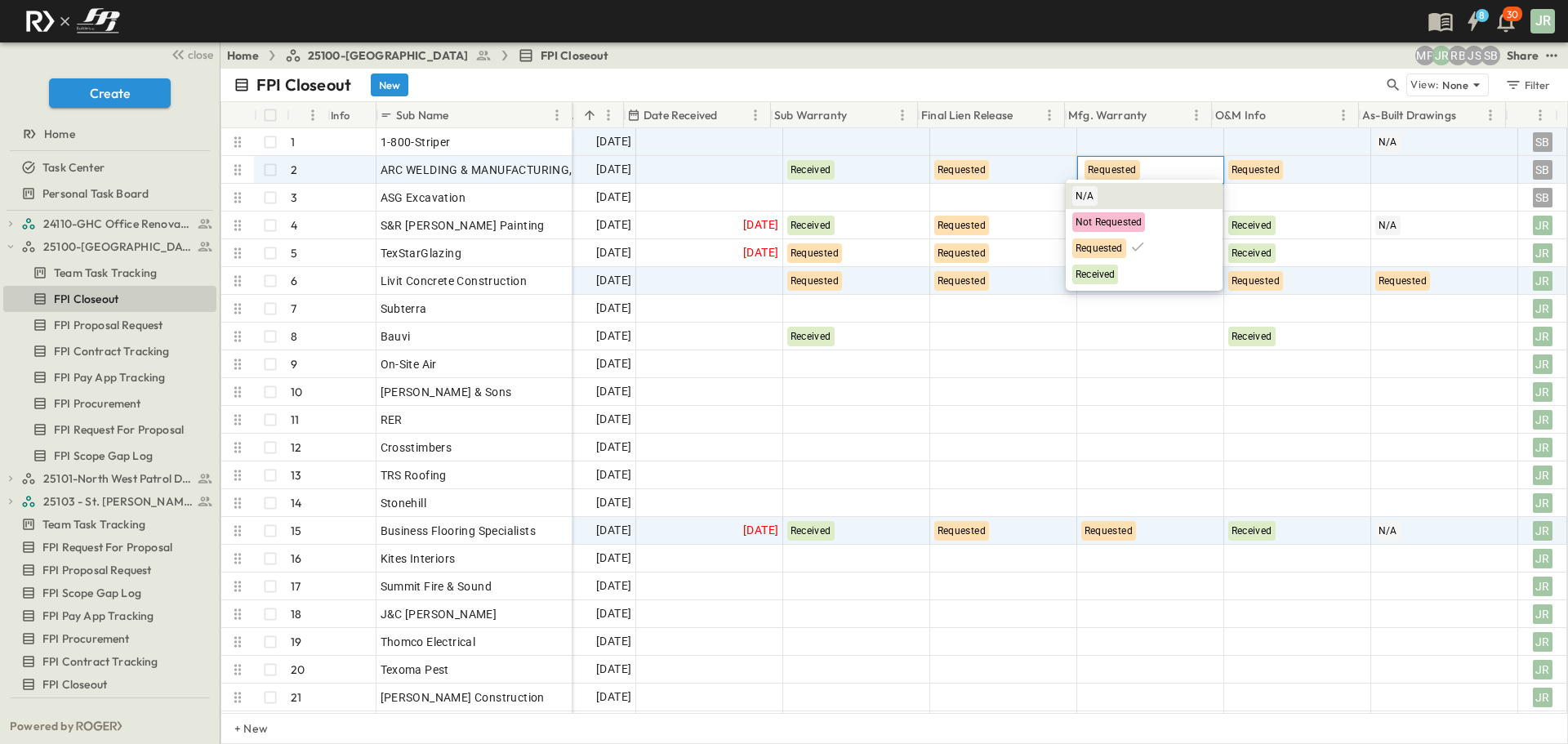
click at [1092, 201] on span "N/A" at bounding box center [1084, 196] width 19 height 12
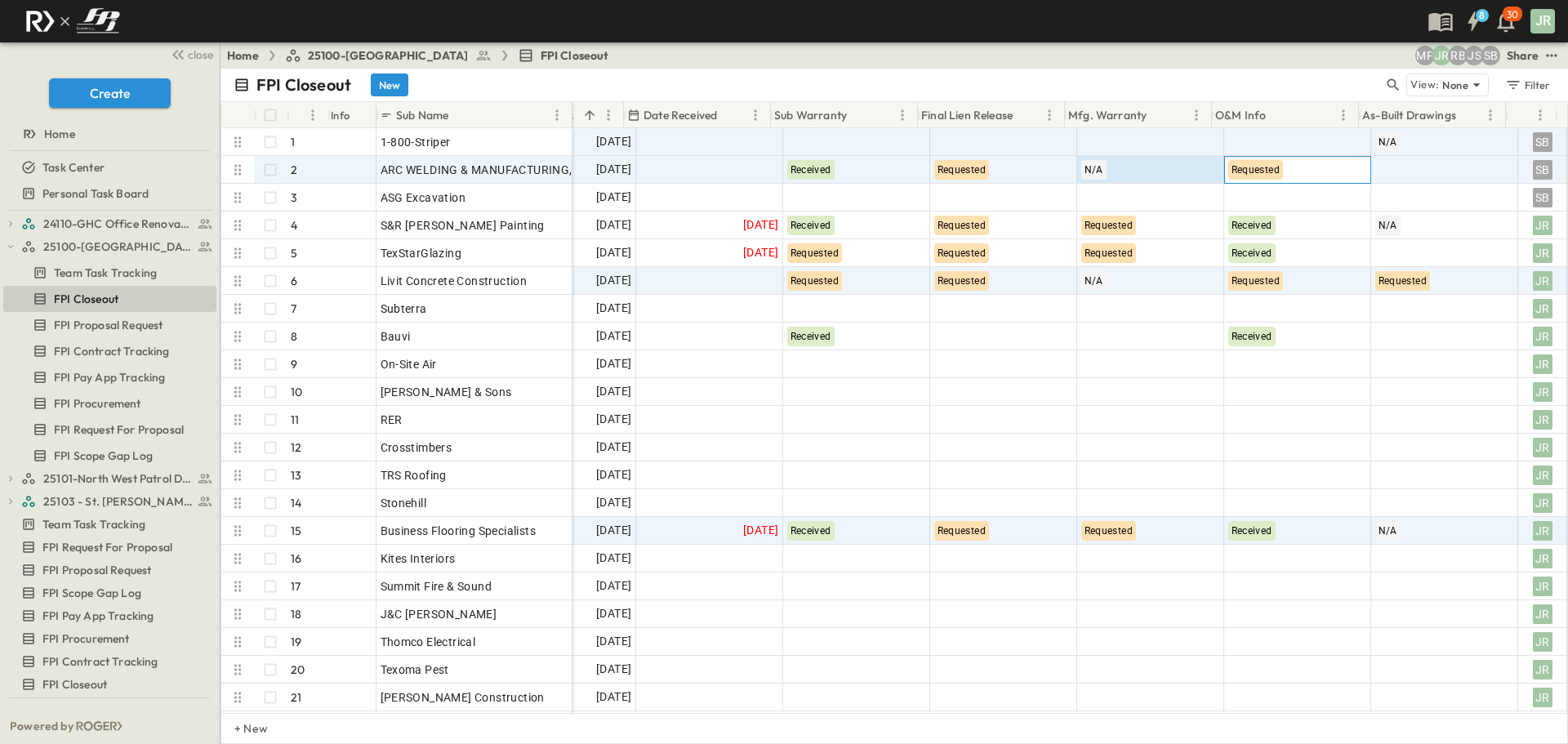
click at [1294, 179] on div "Requested" at bounding box center [1297, 170] width 145 height 26
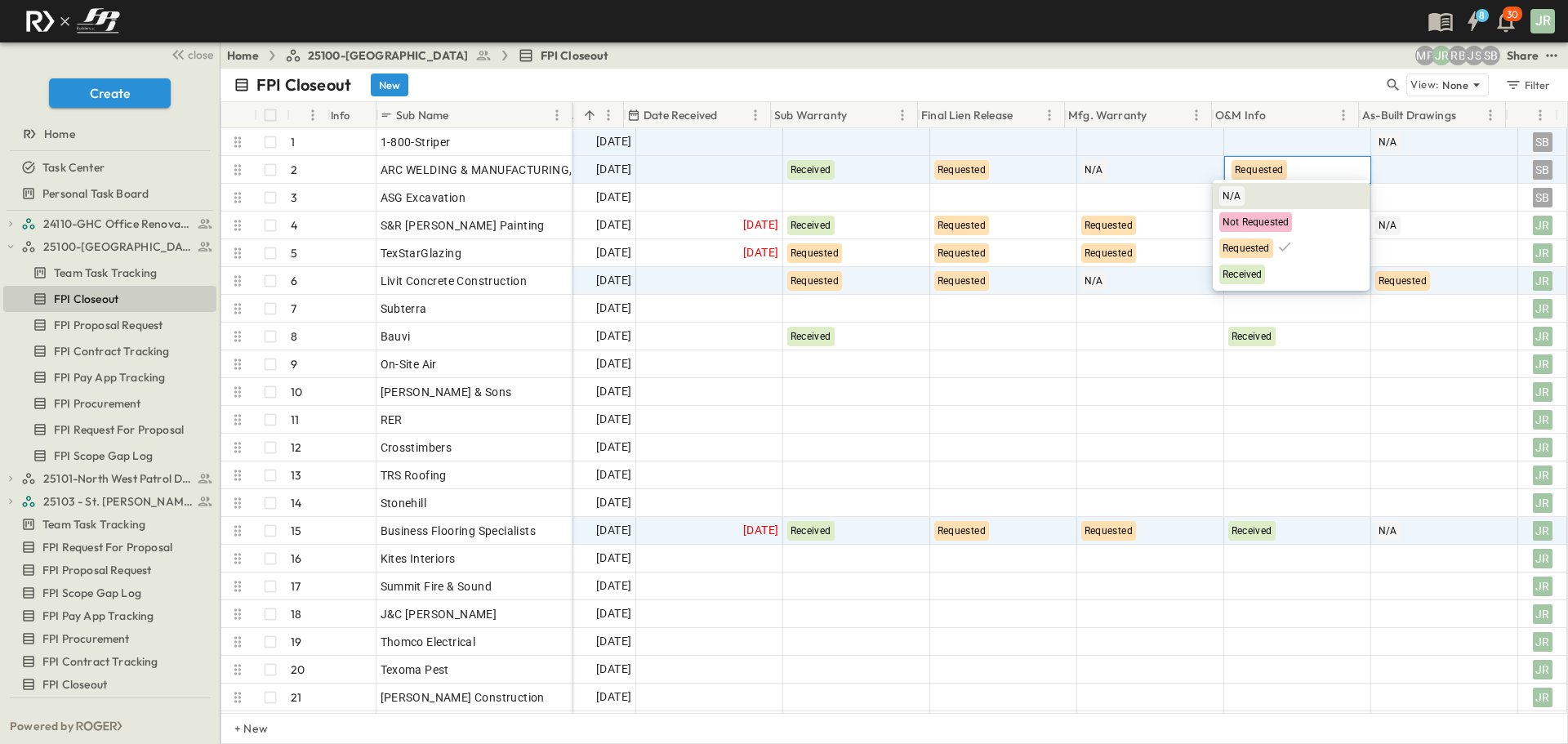
click at [1256, 194] on div "N/A" at bounding box center [1291, 196] width 157 height 26
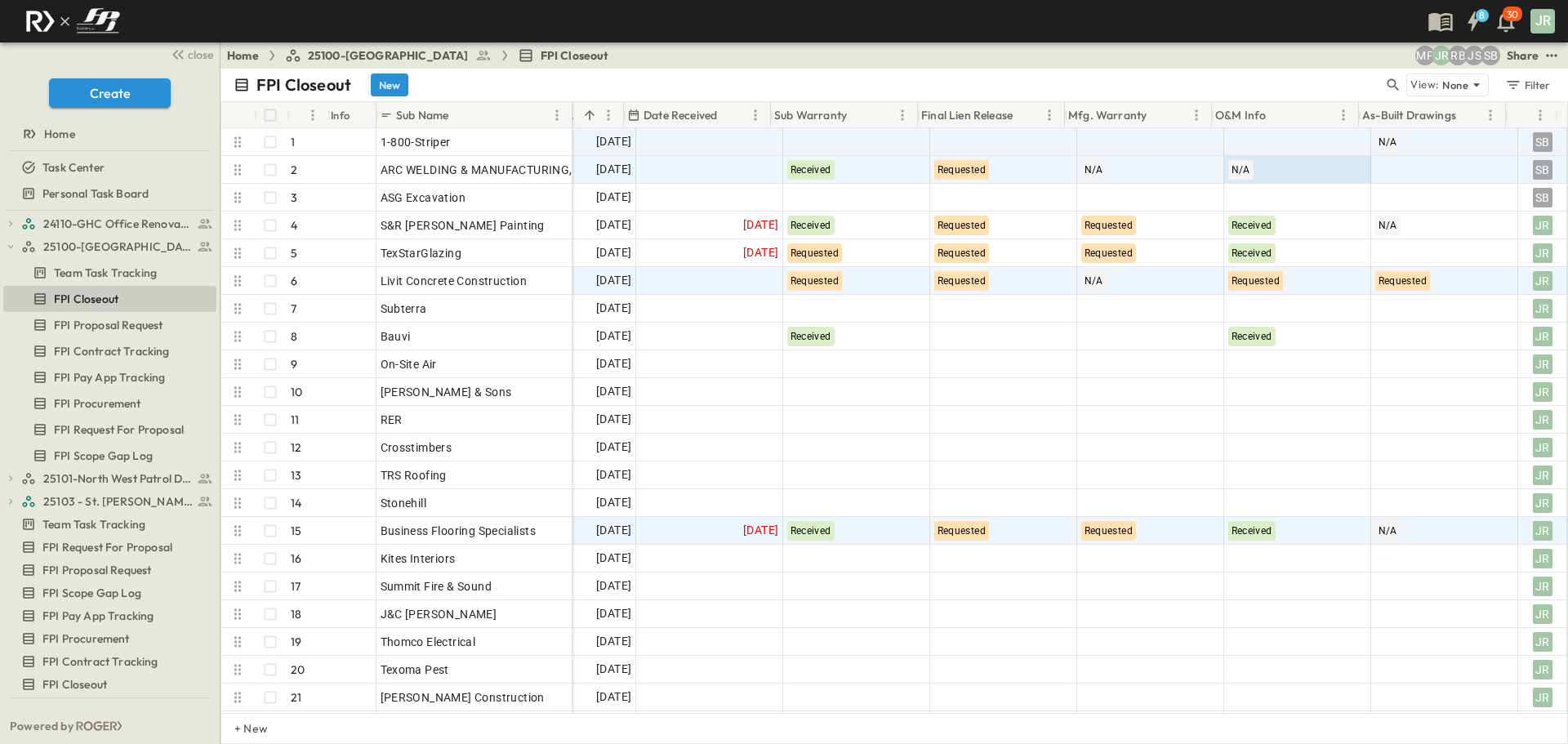
click at [1230, 70] on div "FPI Closeout New View: None Filter" at bounding box center [894, 85] width 1348 height 32
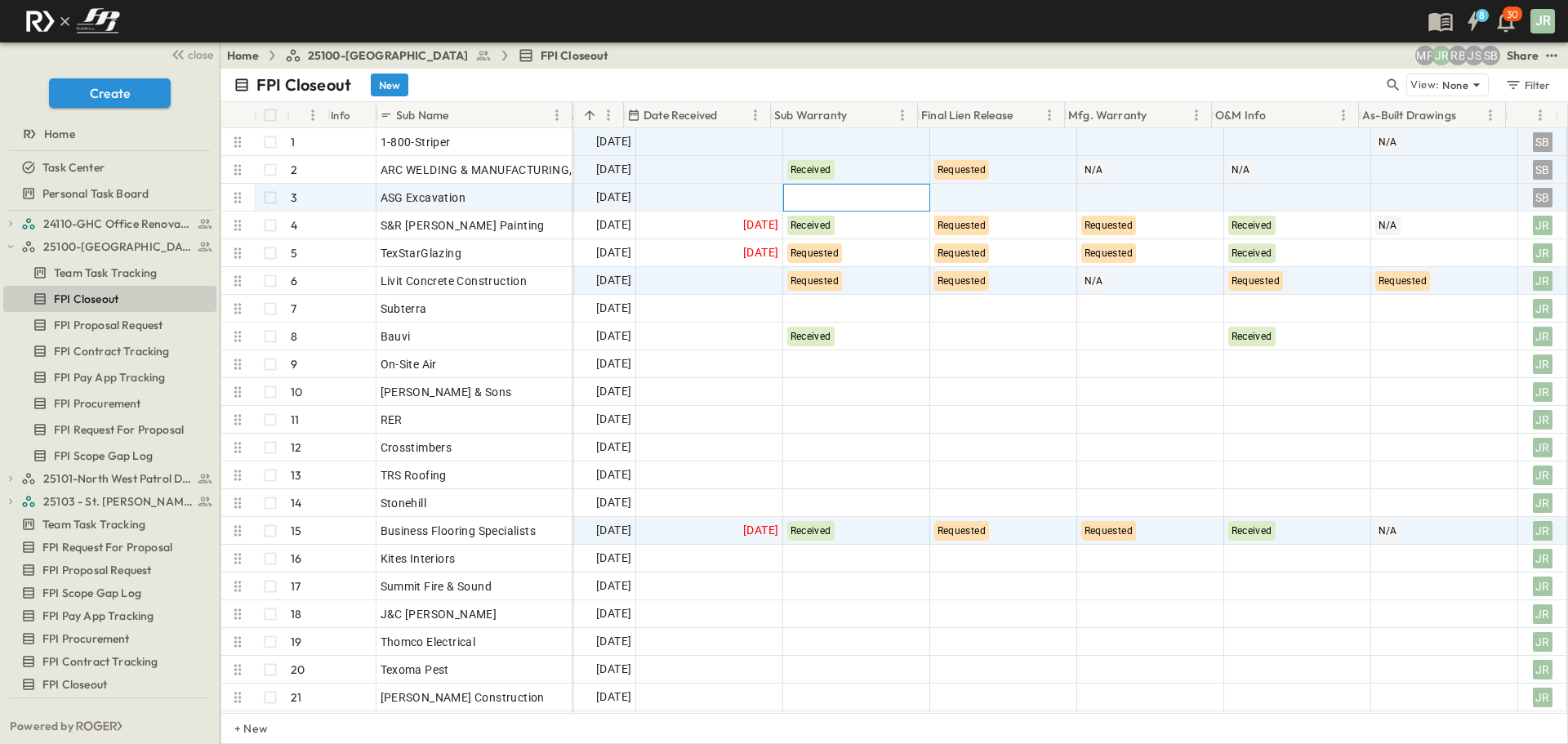
click at [811, 194] on div at bounding box center [856, 197] width 145 height 26
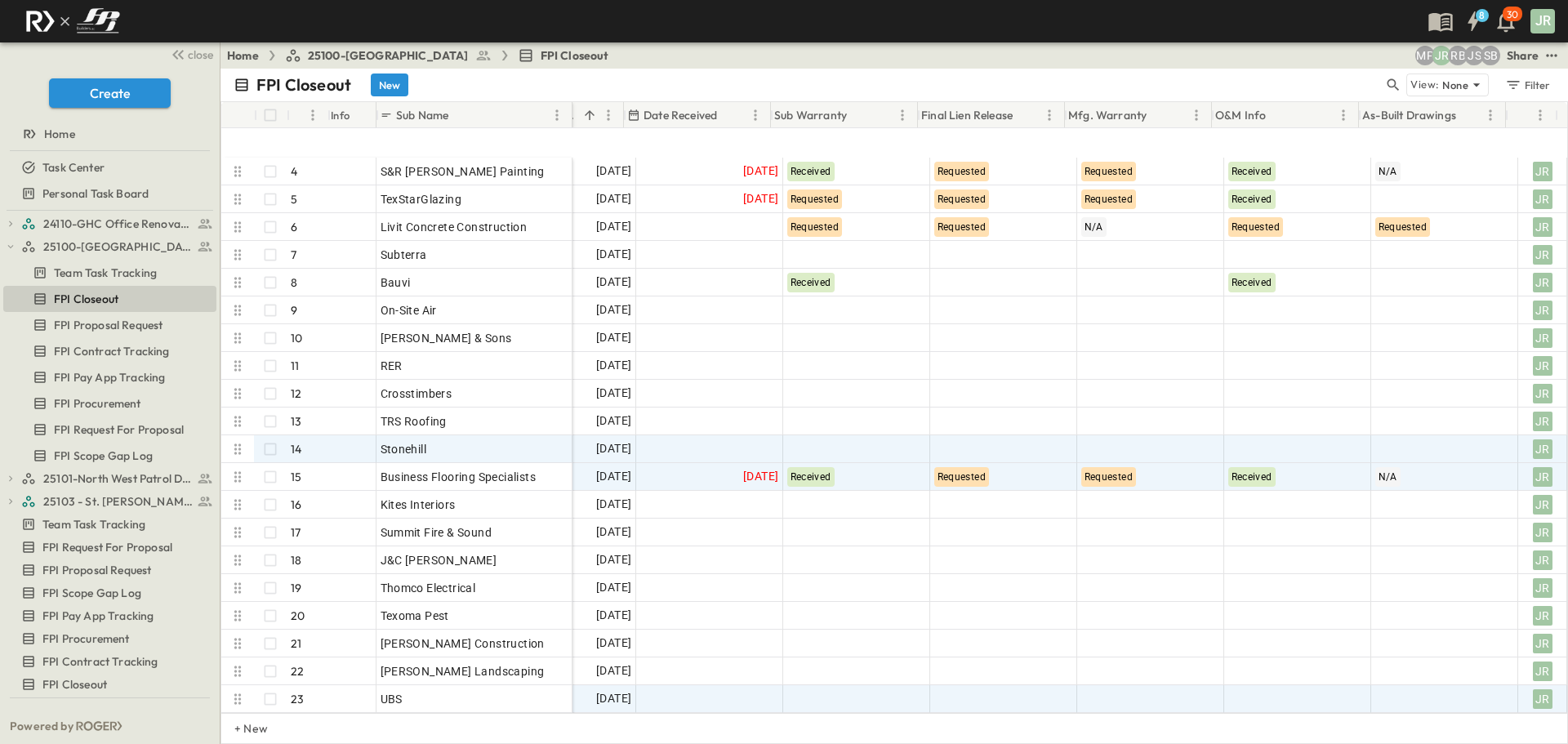
scroll to position [245, 291]
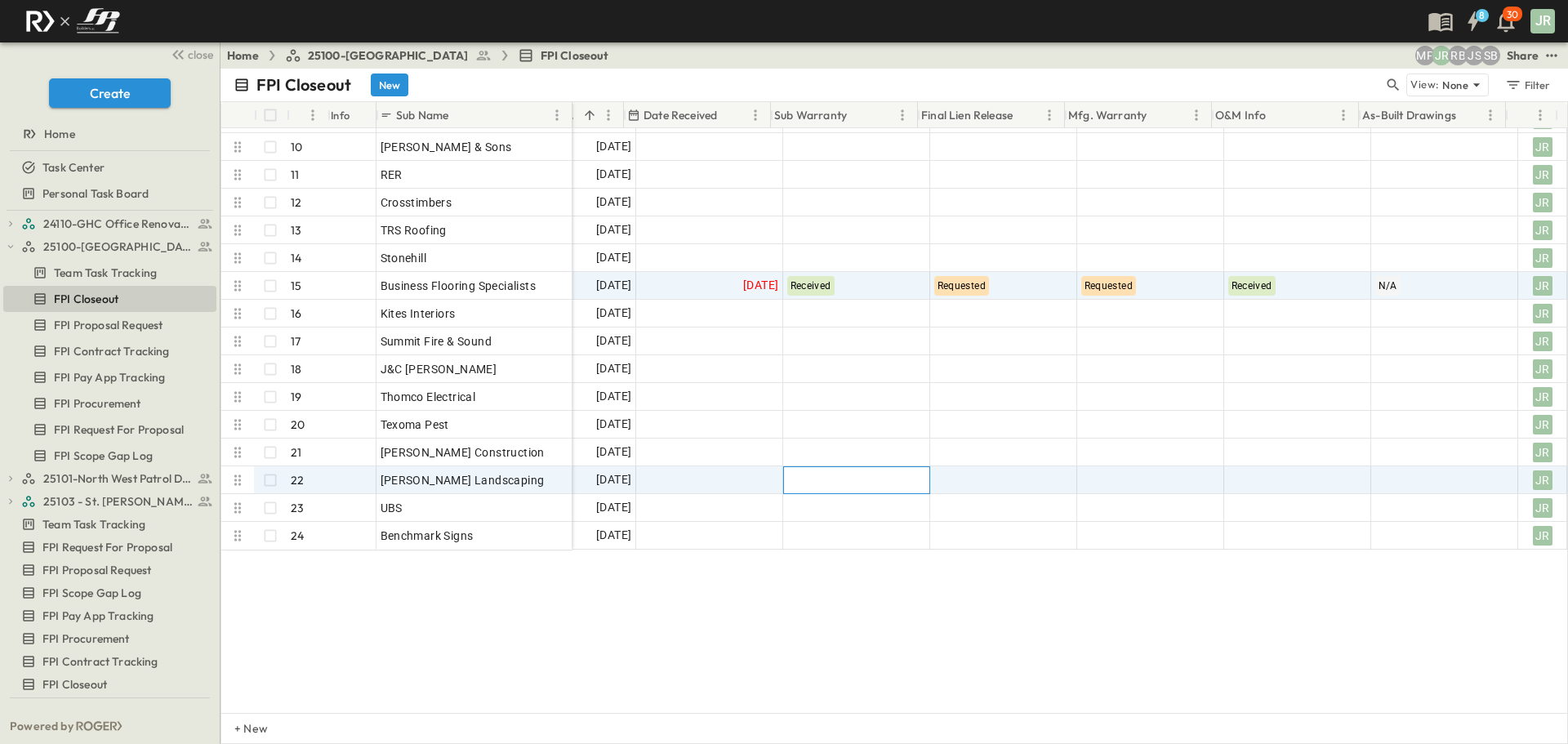
click at [853, 488] on div at bounding box center [856, 480] width 145 height 26
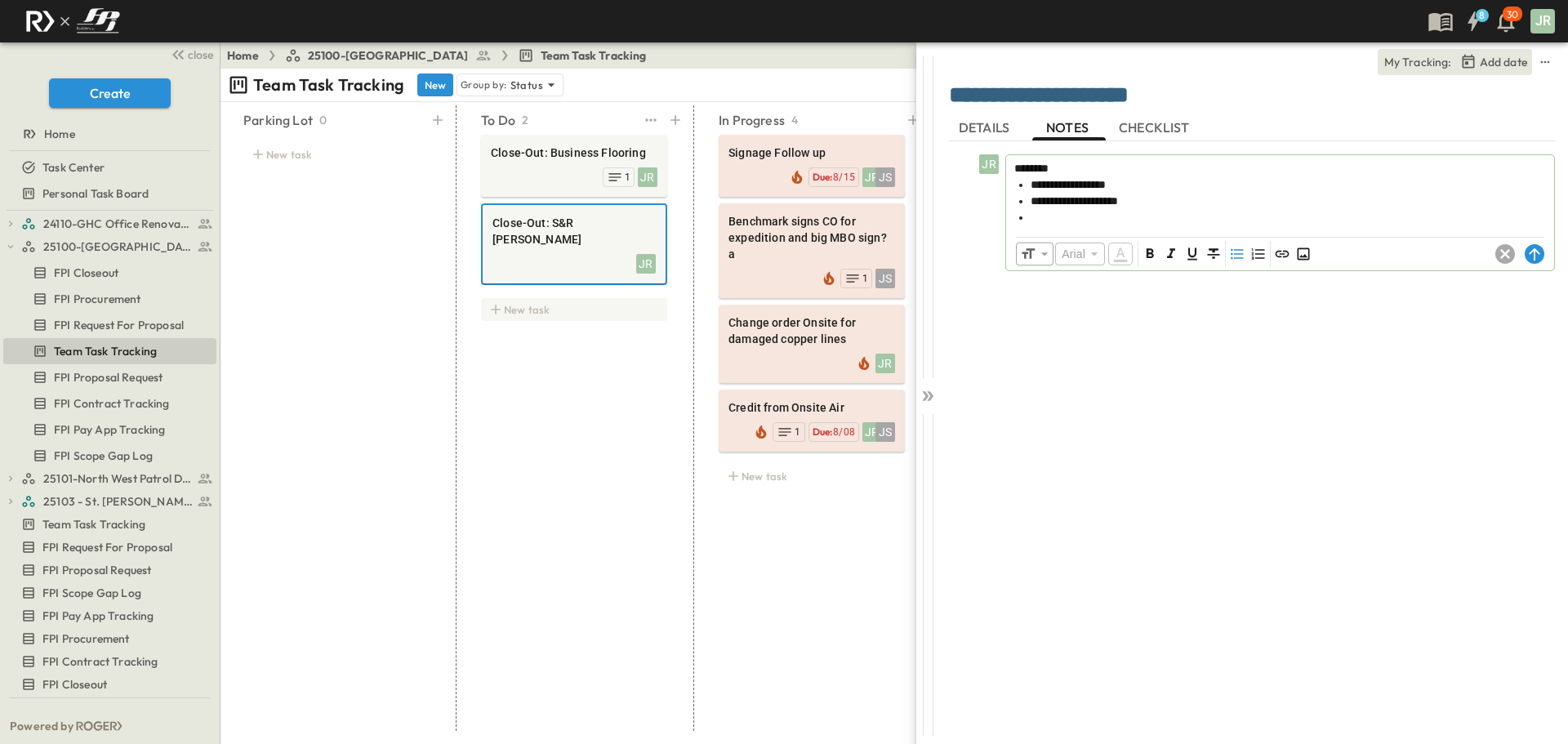
click at [543, 298] on div "New task" at bounding box center [574, 308] width 186 height 23
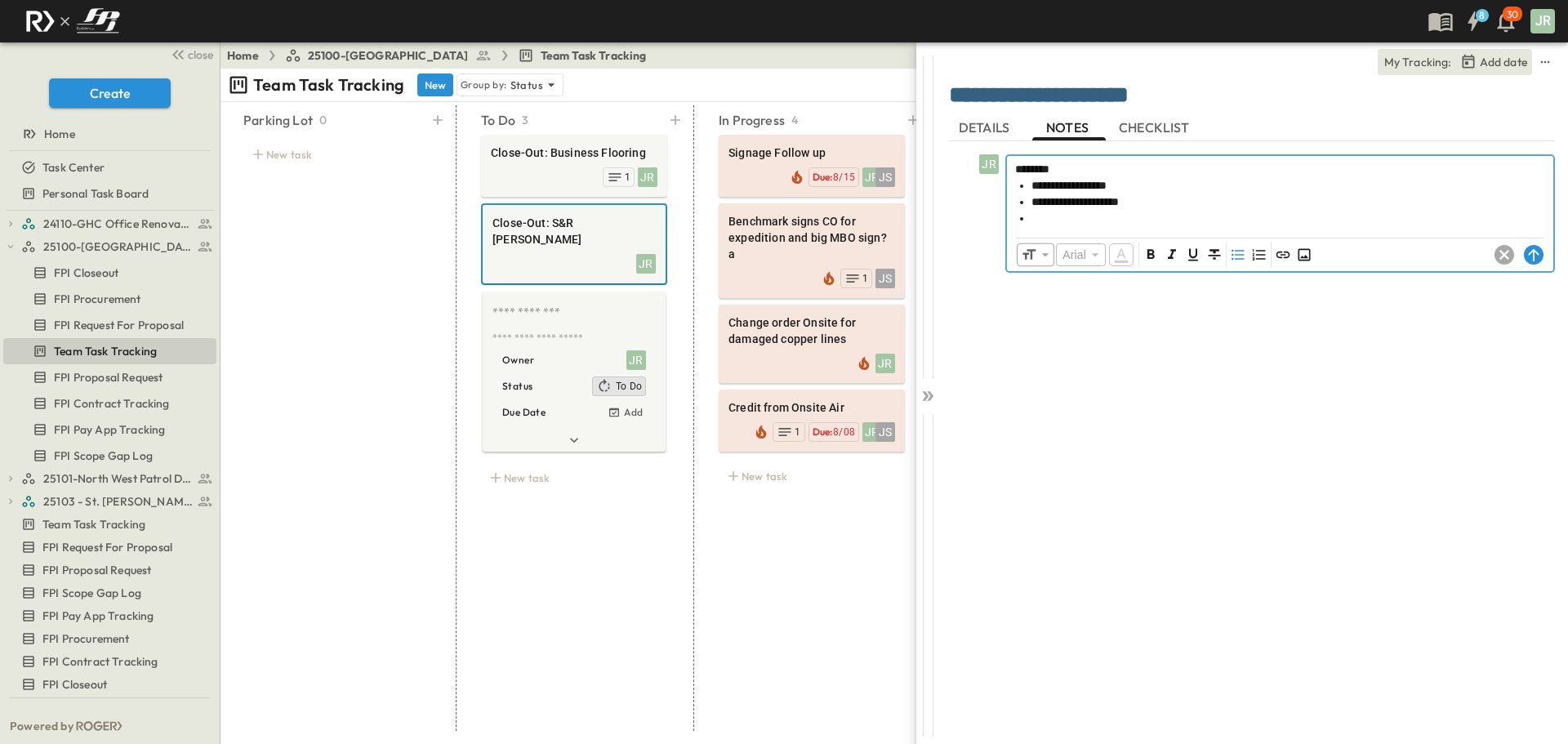
click at [1051, 220] on li at bounding box center [1287, 218] width 513 height 16
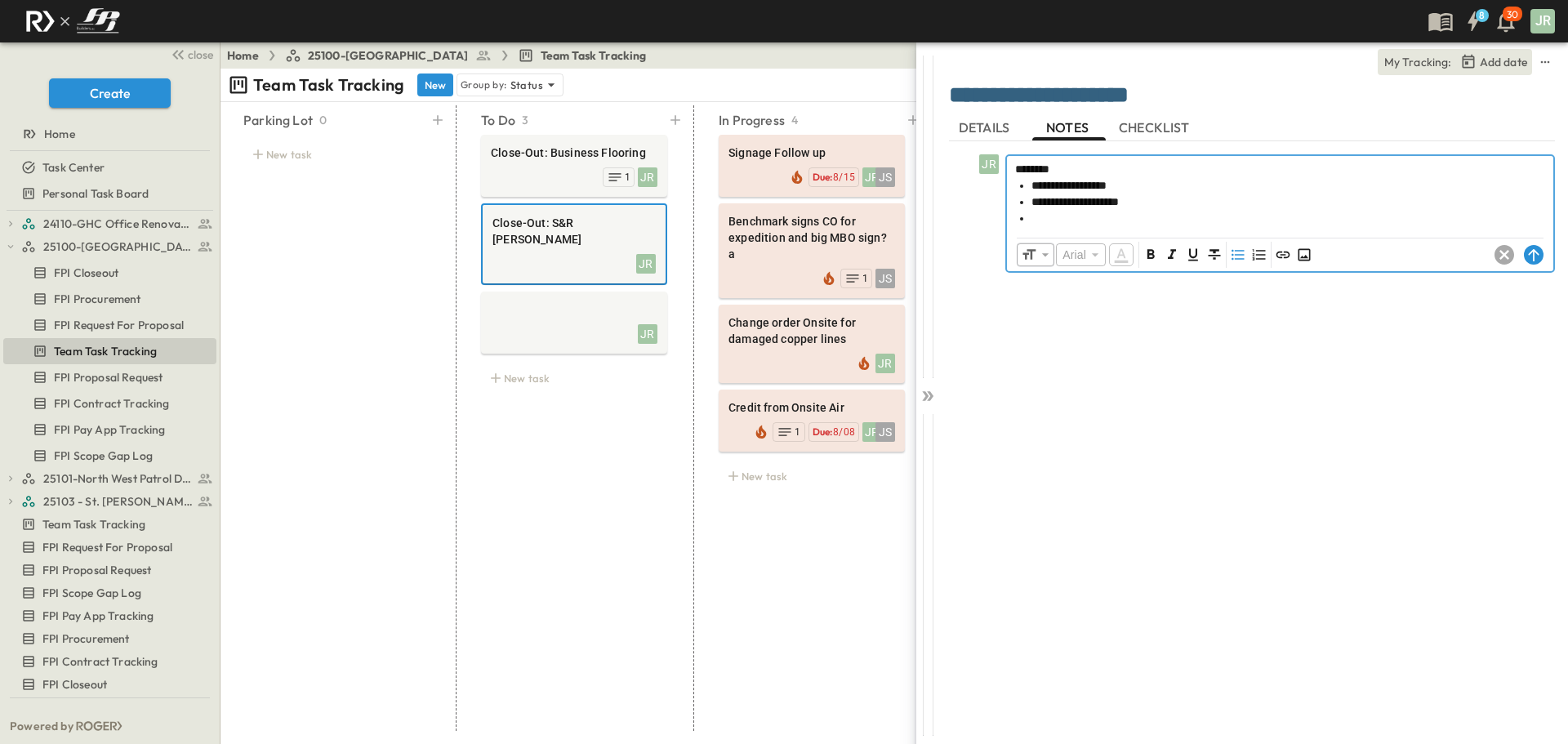
drag, startPoint x: 1058, startPoint y: 211, endPoint x: 1001, endPoint y: 220, distance: 57.7
click at [1001, 220] on div "**********" at bounding box center [1255, 213] width 600 height 118
click at [573, 435] on div "To Do 3 Close-Out: Business Flooring JR 1 Close-Out: S&R Trice JR JR New task" at bounding box center [575, 418] width 226 height 626
click at [1107, 366] on div "**********" at bounding box center [1252, 434] width 606 height 584
click at [1529, 254] on circle at bounding box center [1535, 254] width 20 height 20
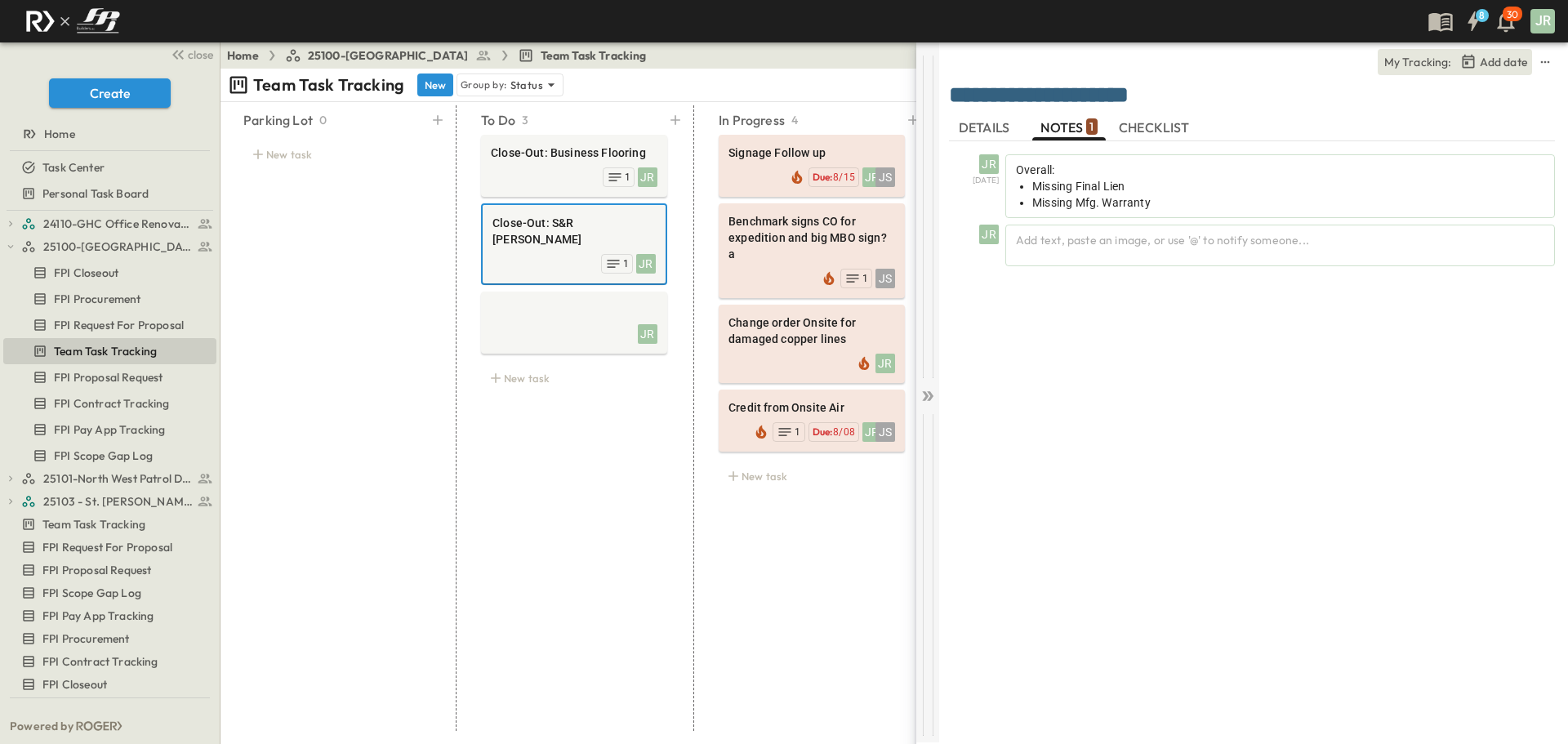
click at [926, 398] on icon at bounding box center [925, 396] width 6 height 10
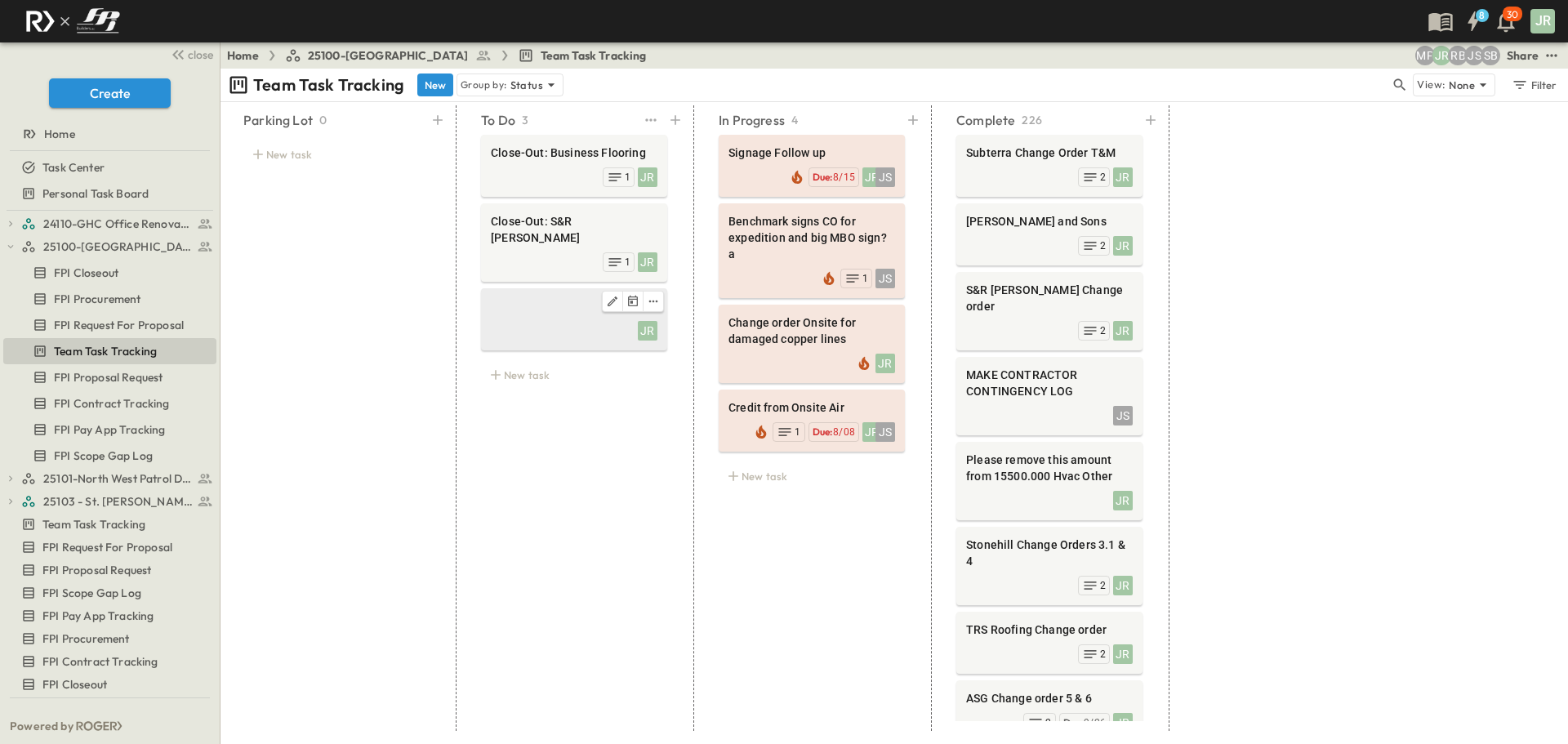
click at [522, 317] on div "JR" at bounding box center [574, 328] width 167 height 23
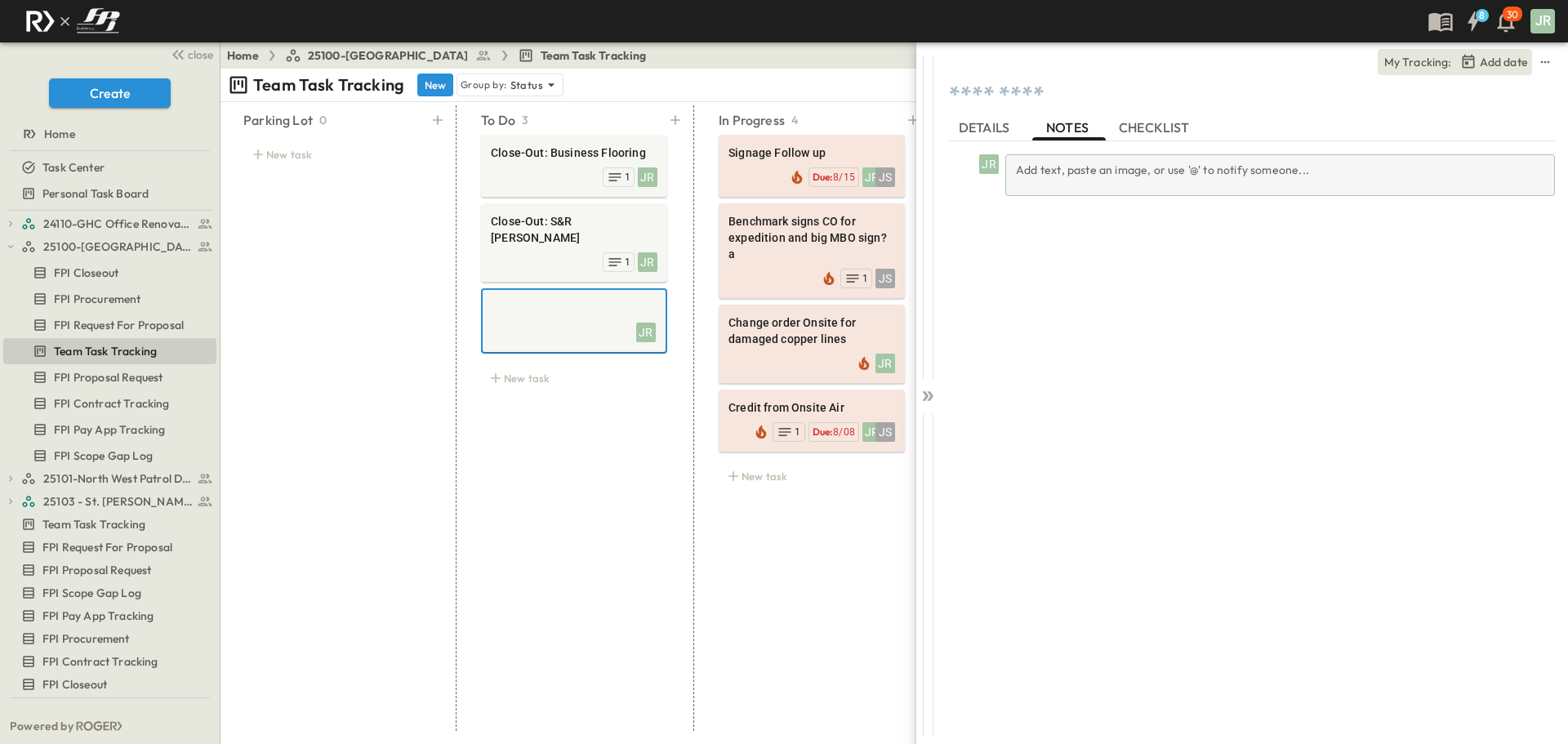
click at [1092, 155] on div "Add text, paste an image, or use '@' to notify someone..." at bounding box center [1280, 175] width 549 height 41
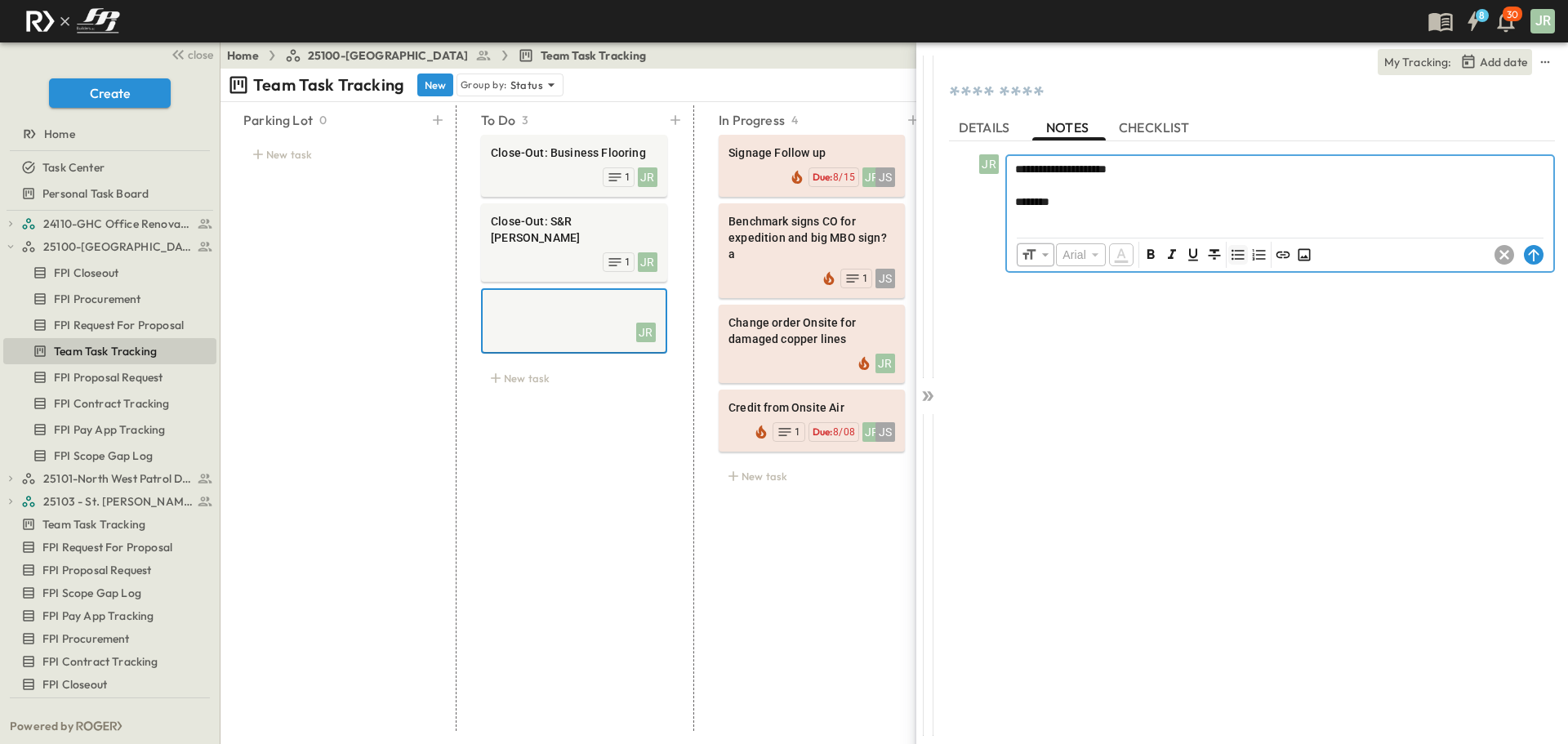
click at [1247, 260] on icon "Unordered List (Ctrl + Shift + 8)" at bounding box center [1238, 254] width 16 height 16
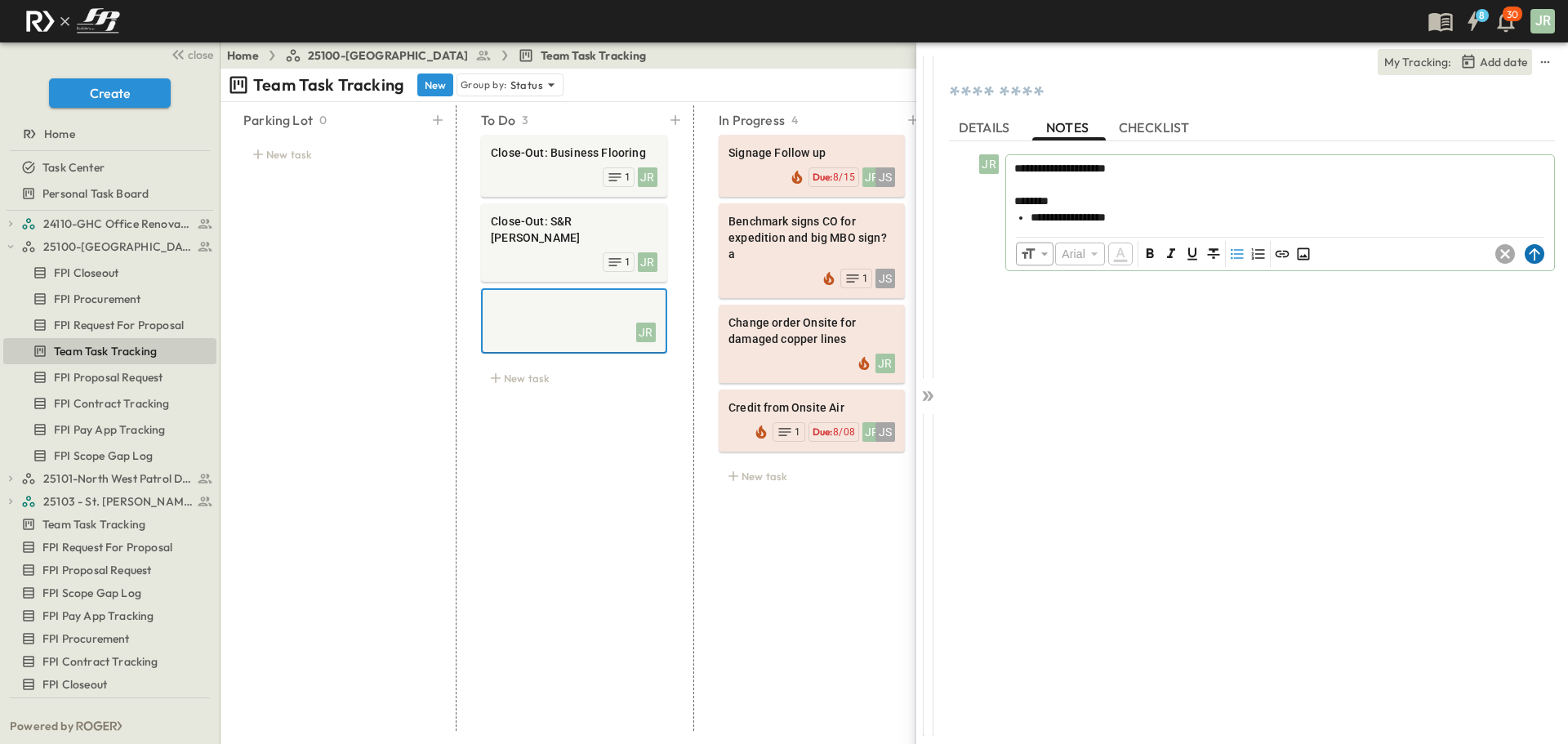
click at [1536, 258] on circle at bounding box center [1535, 254] width 20 height 20
click at [929, 406] on div at bounding box center [927, 392] width 23 height 700
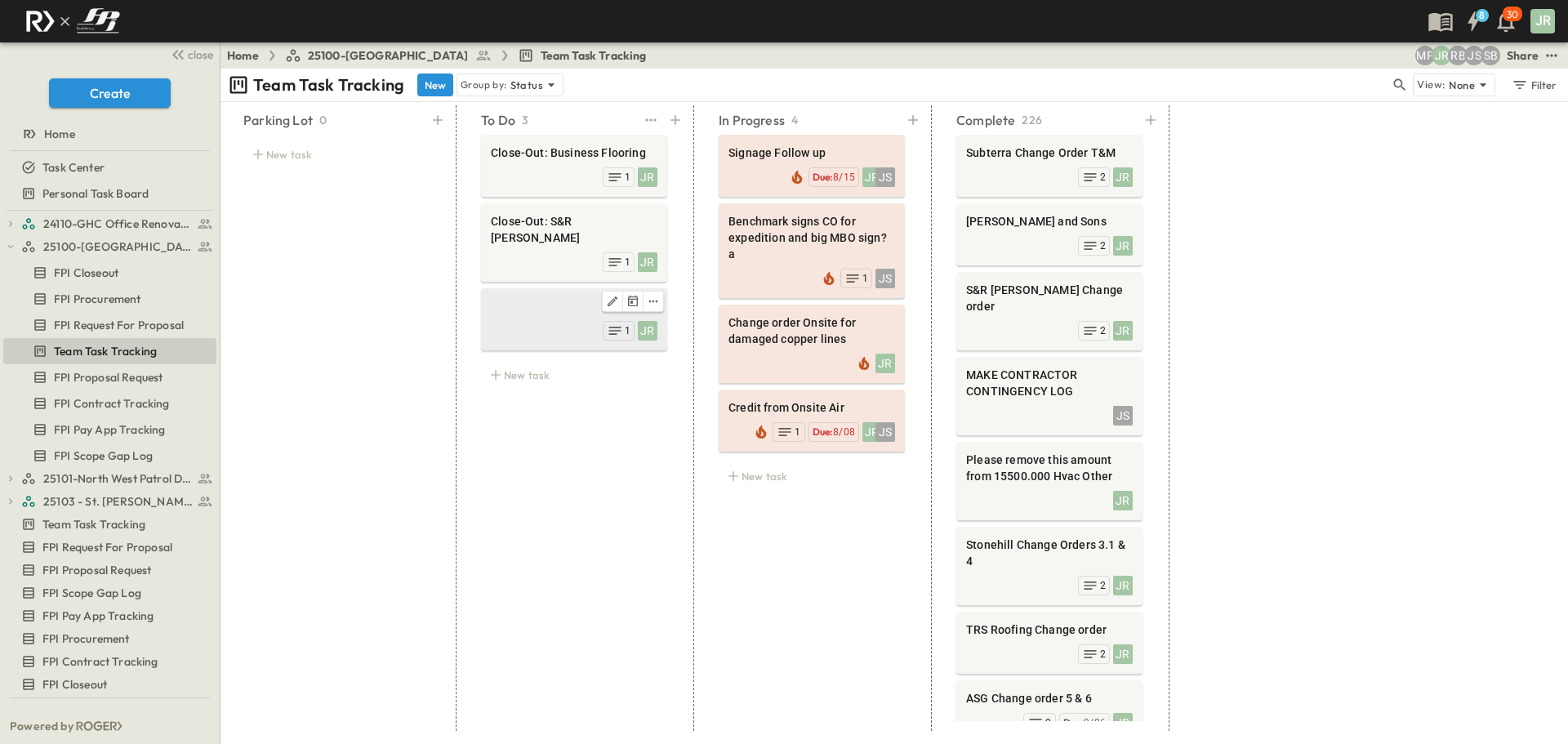
click at [522, 298] on span at bounding box center [574, 306] width 167 height 16
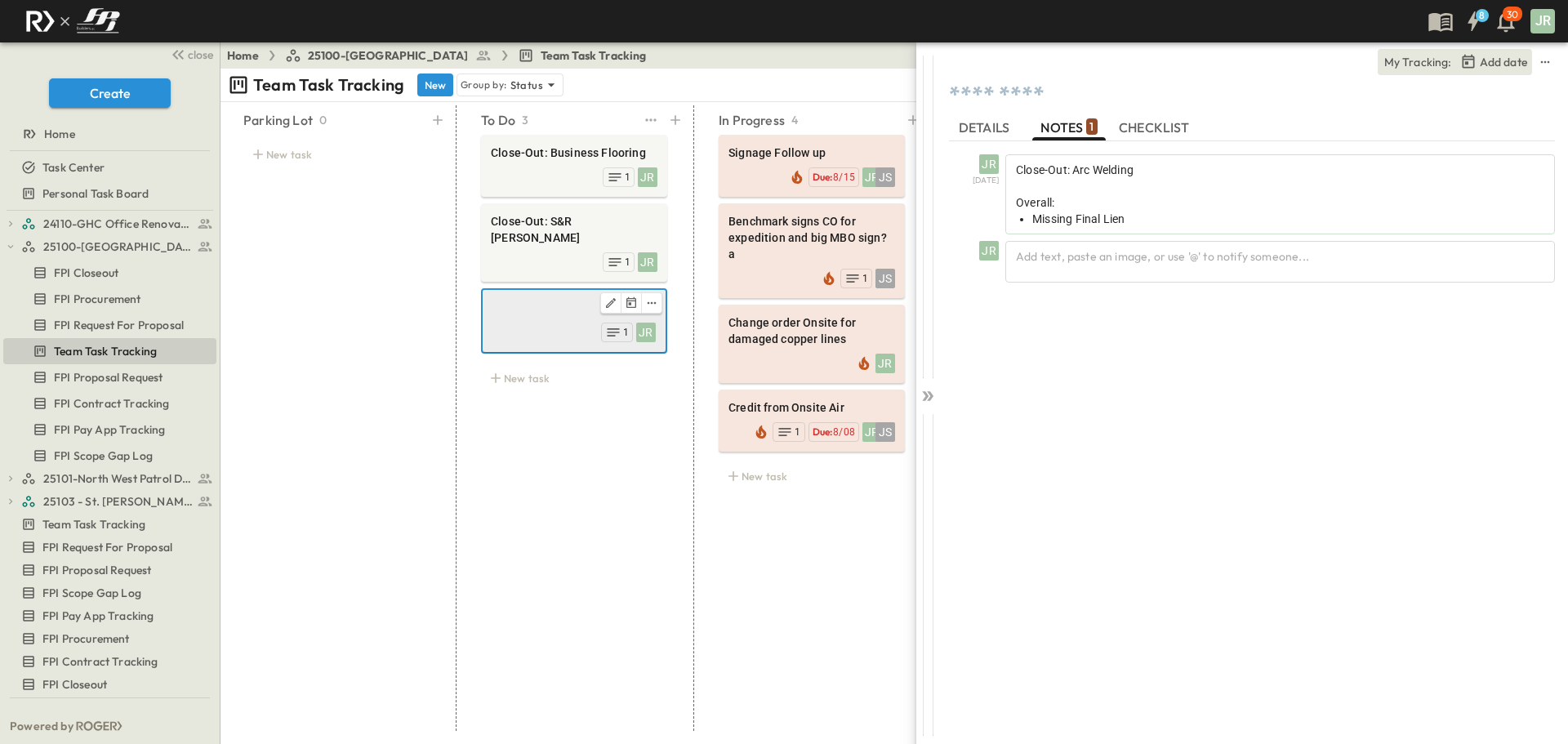
click at [548, 299] on span at bounding box center [574, 308] width 163 height 16
click at [1056, 92] on textarea at bounding box center [1252, 96] width 606 height 28
click at [1115, 90] on textarea "**********" at bounding box center [1252, 96] width 606 height 28
type textarea "**********"
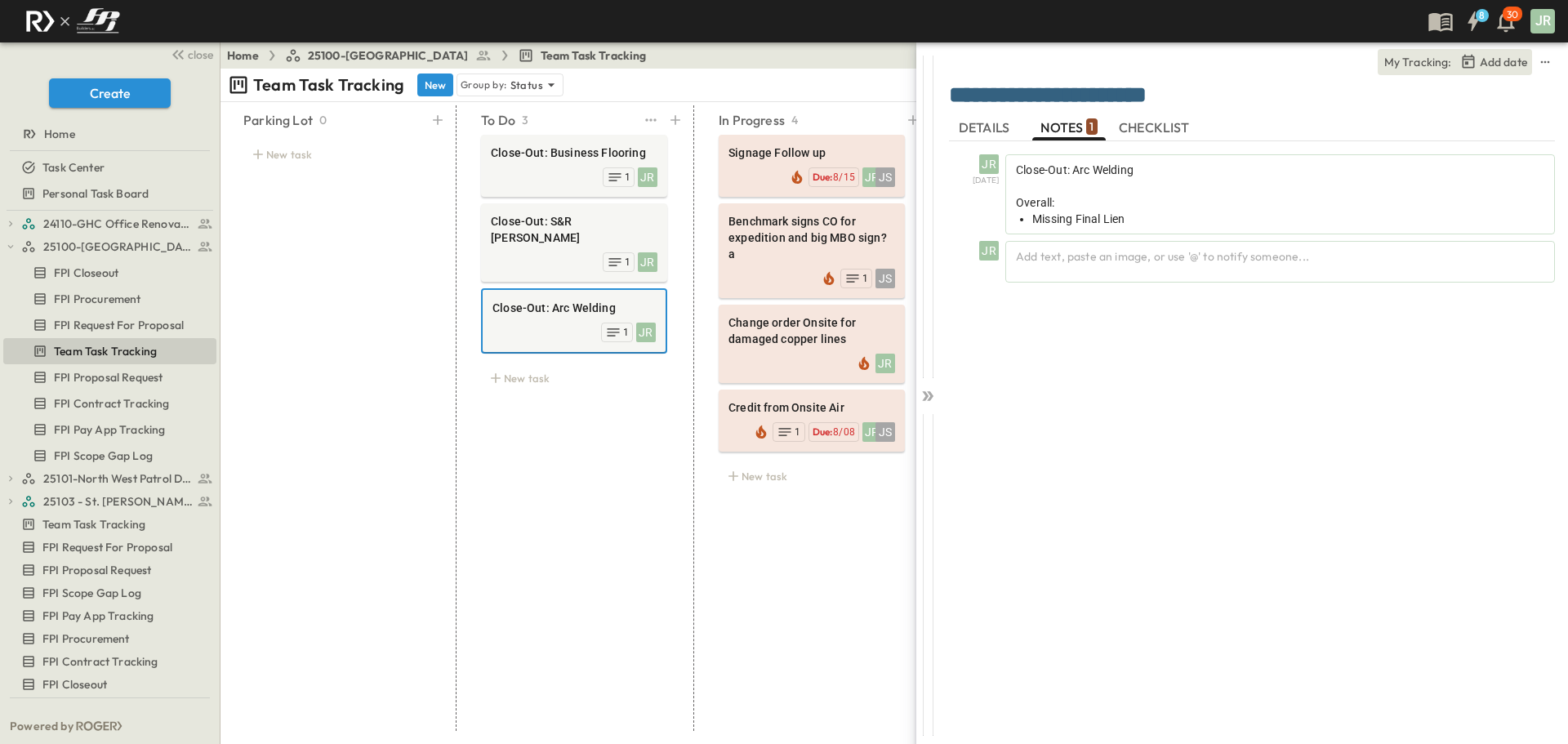
click at [651, 494] on div "To Do 3 Close-Out: Business Flooring JR 1 Close-Out: S&R Trice JR 1 Close-Out: …" at bounding box center [575, 418] width 226 height 626
click at [927, 397] on icon at bounding box center [925, 396] width 6 height 10
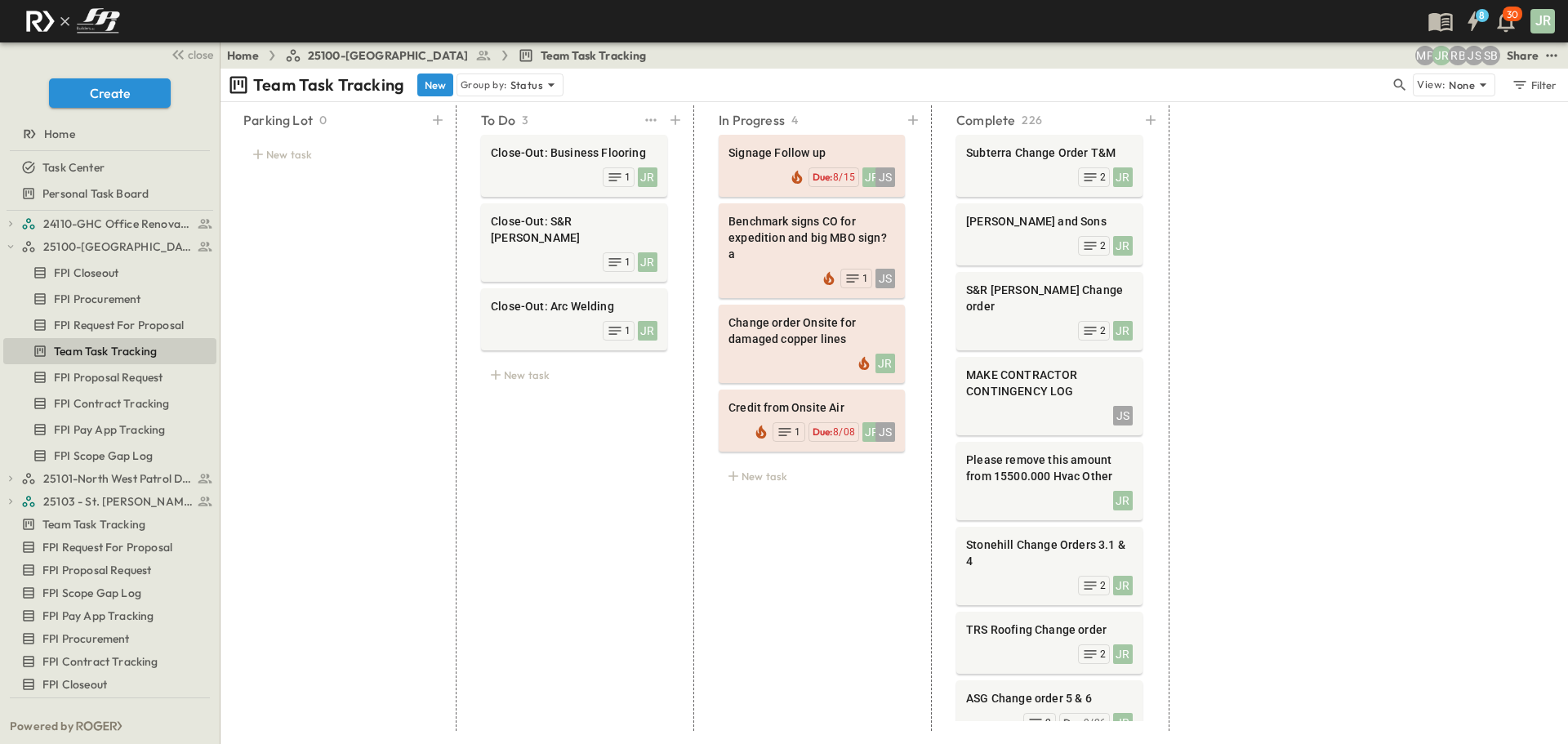
click at [610, 471] on div "To Do 3 Close-Out: Business Flooring JR 1 Close-Out: S&R Trice JR 1 Close-Out: …" at bounding box center [575, 418] width 226 height 626
